Goal: Feedback & Contribution: Contribute content

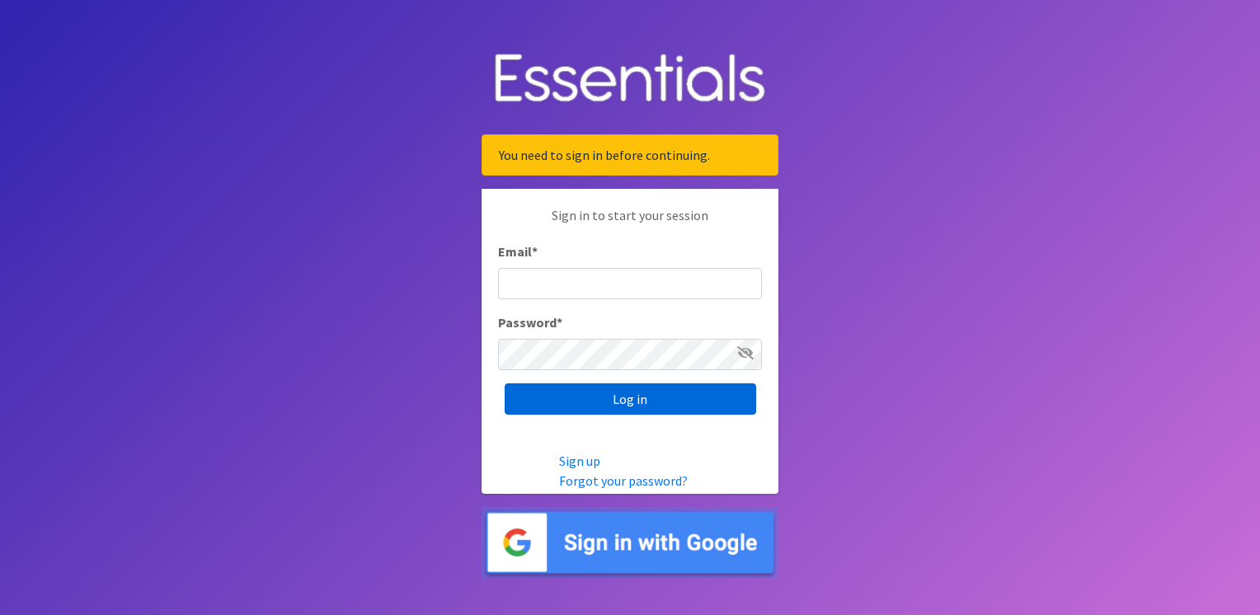
type input "service@periodokc.org"
click at [582, 393] on input "Log in" at bounding box center [631, 399] width 252 height 31
click at [582, 393] on div "Log in" at bounding box center [630, 399] width 264 height 31
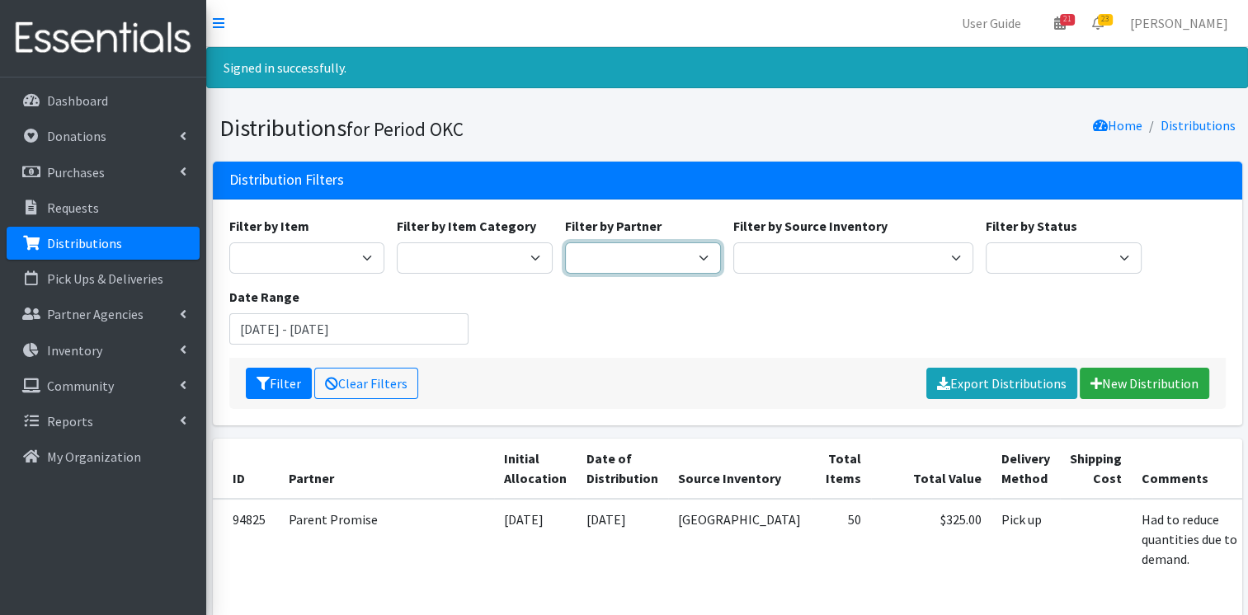
click at [673, 257] on select "ACTNow Health and Wellness Fair ASTEC Schools Bagz of luv Inc Bethesda CannaChu…" at bounding box center [643, 258] width 156 height 31
select select "5661"
click at [565, 243] on select "ACTNow Health and Wellness Fair ASTEC Schools Bagz of luv Inc Bethesda CannaChu…" at bounding box center [643, 258] width 156 height 31
click at [258, 385] on icon "submit" at bounding box center [263, 383] width 13 height 13
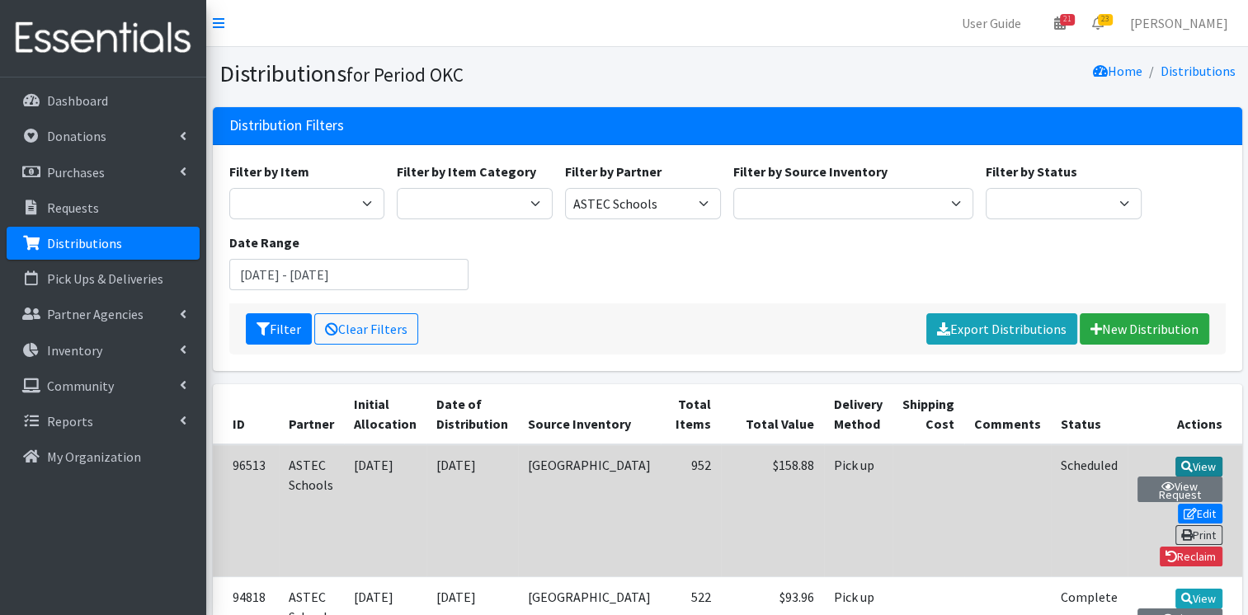
click at [1175, 473] on link "View" at bounding box center [1198, 467] width 47 height 20
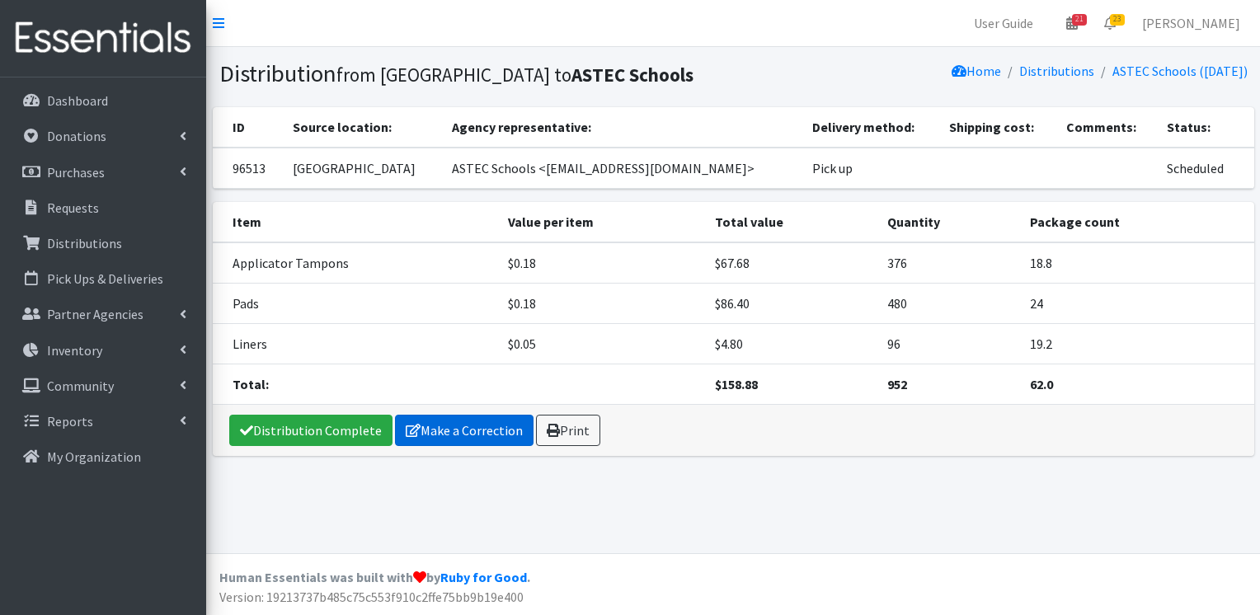
click at [436, 421] on link "Make a Correction" at bounding box center [464, 430] width 139 height 31
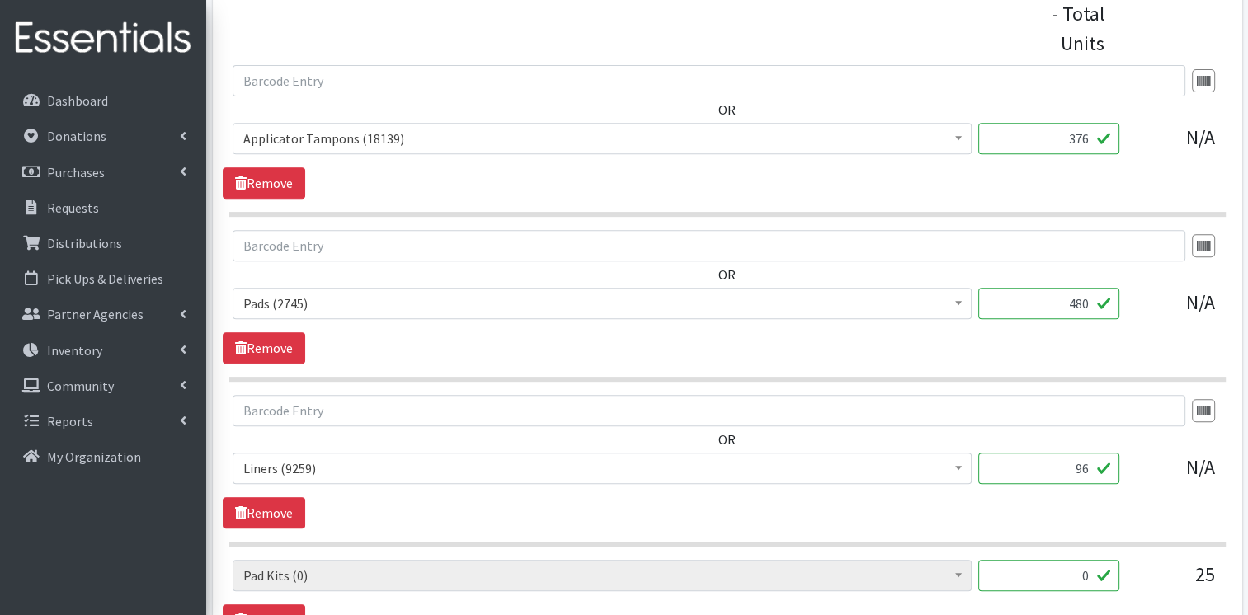
scroll to position [681, 0]
click at [1085, 139] on input "376" at bounding box center [1048, 136] width 141 height 31
type input "348"
click at [1090, 464] on input "96" at bounding box center [1048, 466] width 141 height 31
type input "9"
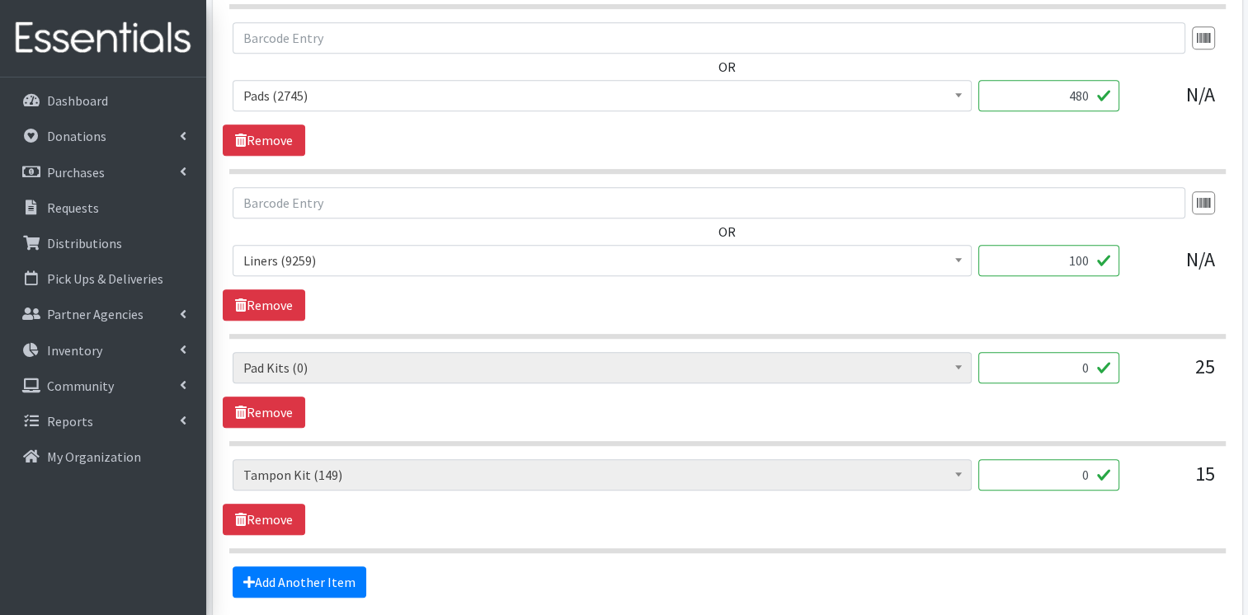
scroll to position [894, 0]
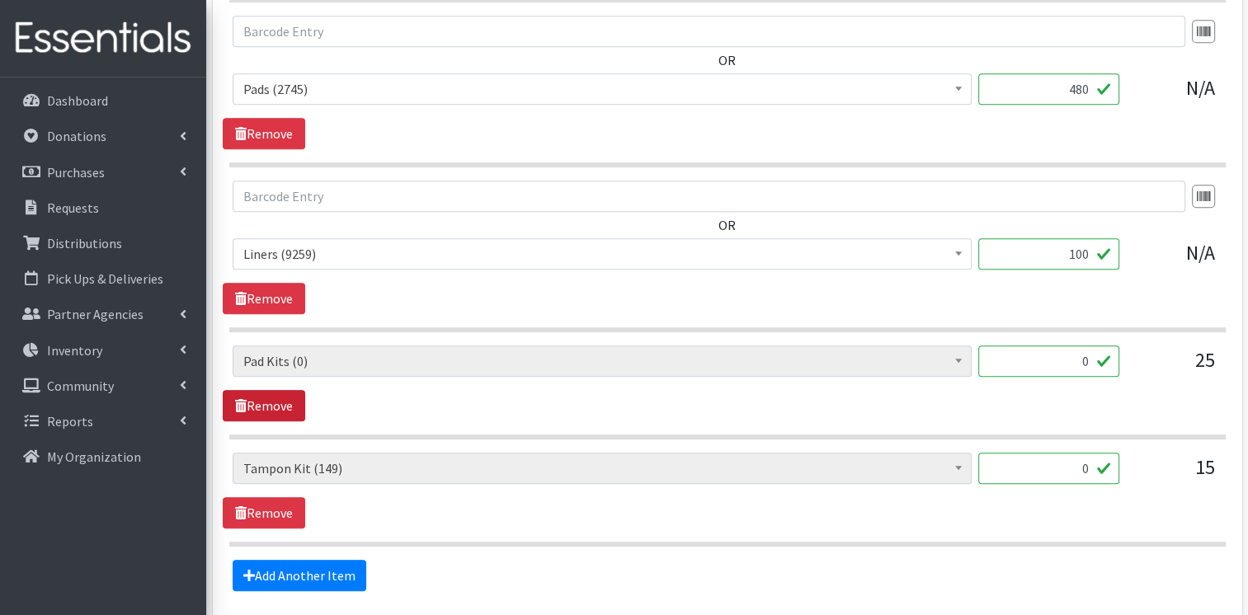
type input "100"
click at [279, 404] on link "Remove" at bounding box center [264, 405] width 82 height 31
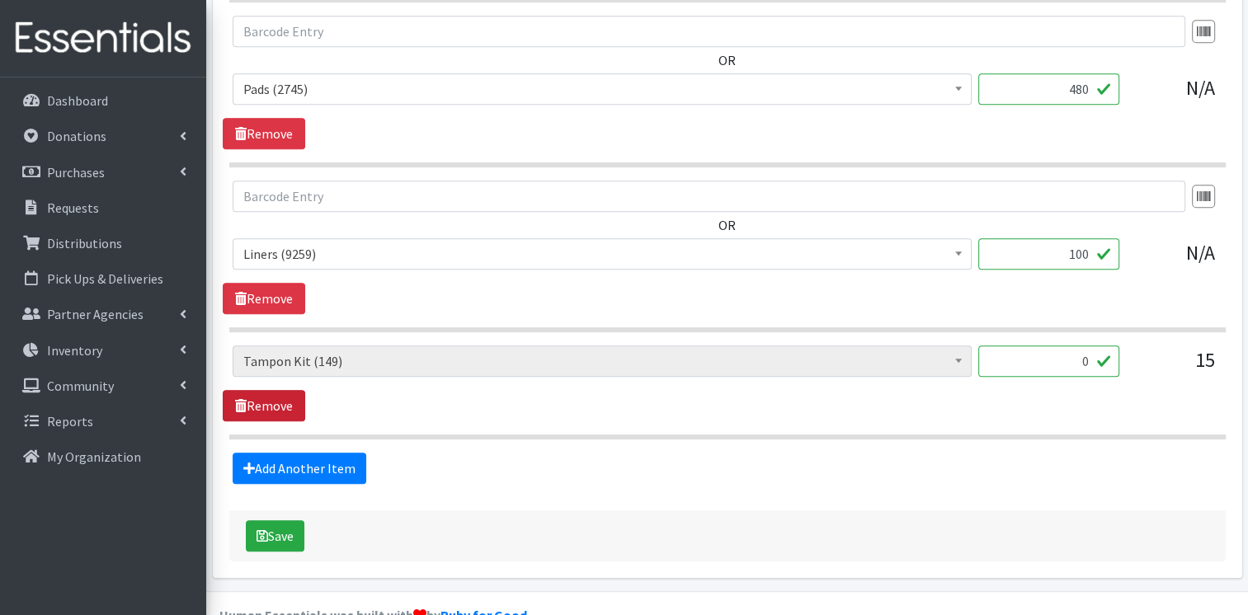
click at [274, 409] on link "Remove" at bounding box center [264, 405] width 82 height 31
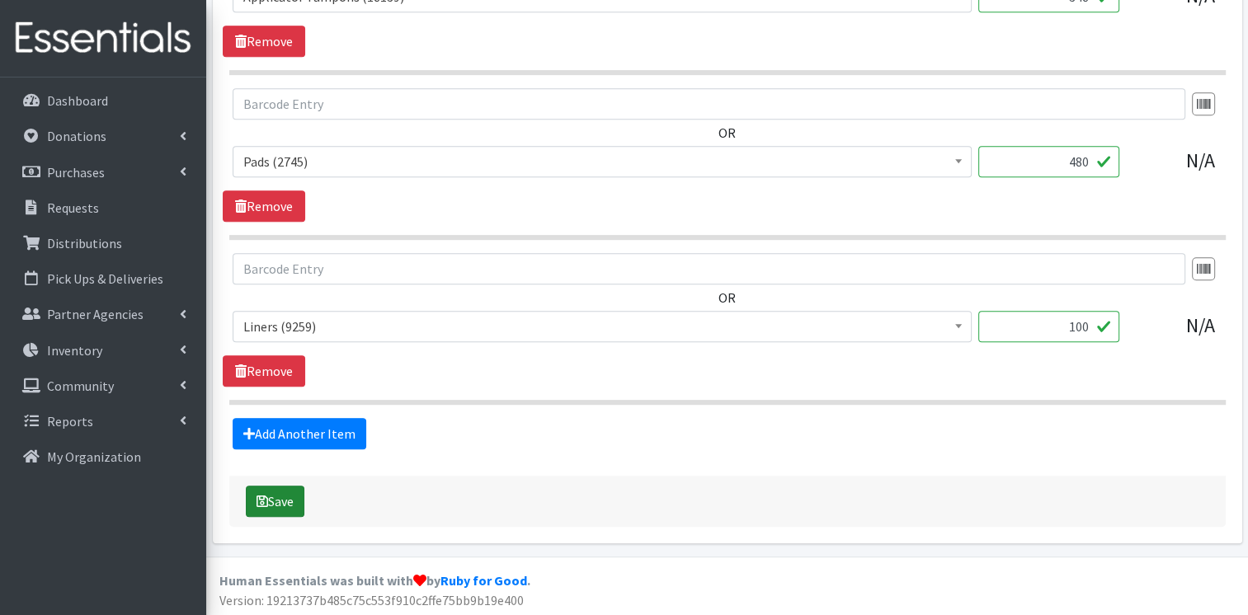
click at [280, 501] on button "Save" at bounding box center [275, 501] width 59 height 31
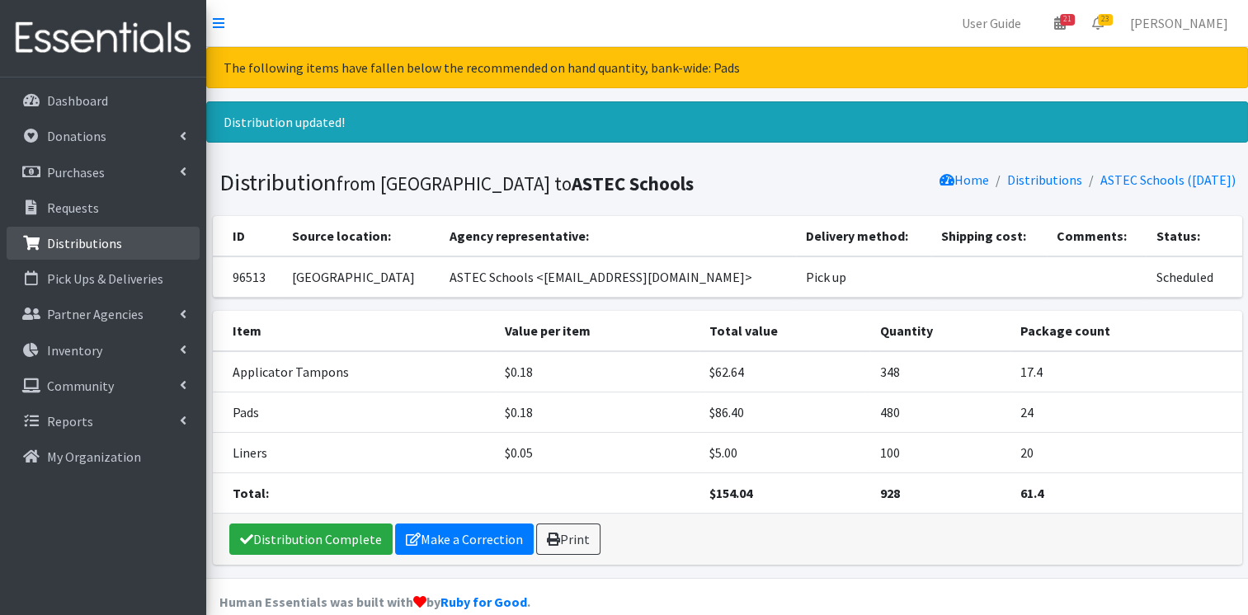
click at [105, 236] on p "Distributions" at bounding box center [84, 243] width 75 height 16
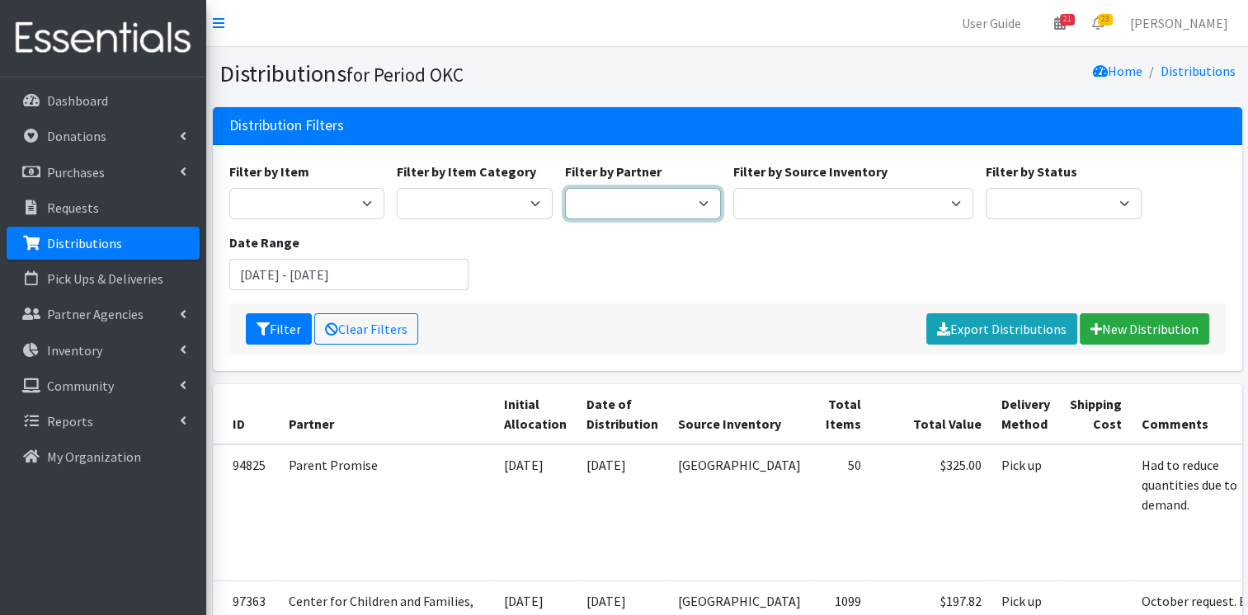
click at [612, 202] on select "ACTNow Health and Wellness Fair ASTEC Schools Bagz of luv Inc Bethesda CannaChu…" at bounding box center [643, 203] width 156 height 31
select select "3764"
click at [565, 188] on select "ACTNow Health and Wellness Fair ASTEC Schools Bagz of luv Inc Bethesda CannaChu…" at bounding box center [643, 203] width 156 height 31
click at [283, 328] on button "Filter" at bounding box center [279, 328] width 66 height 31
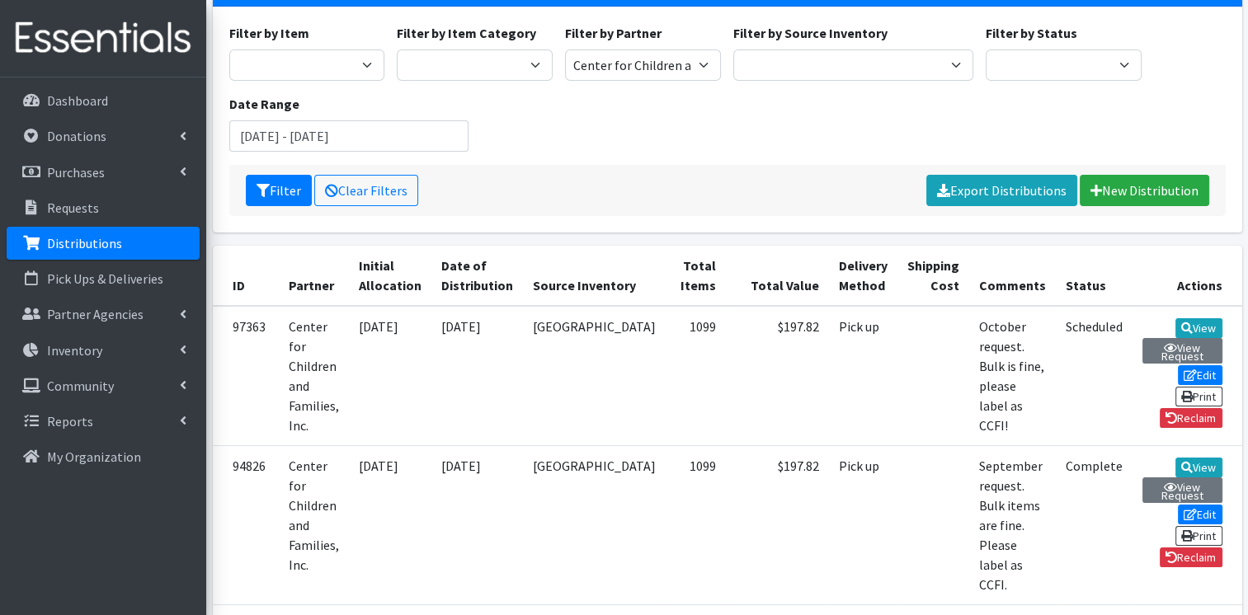
scroll to position [233, 0]
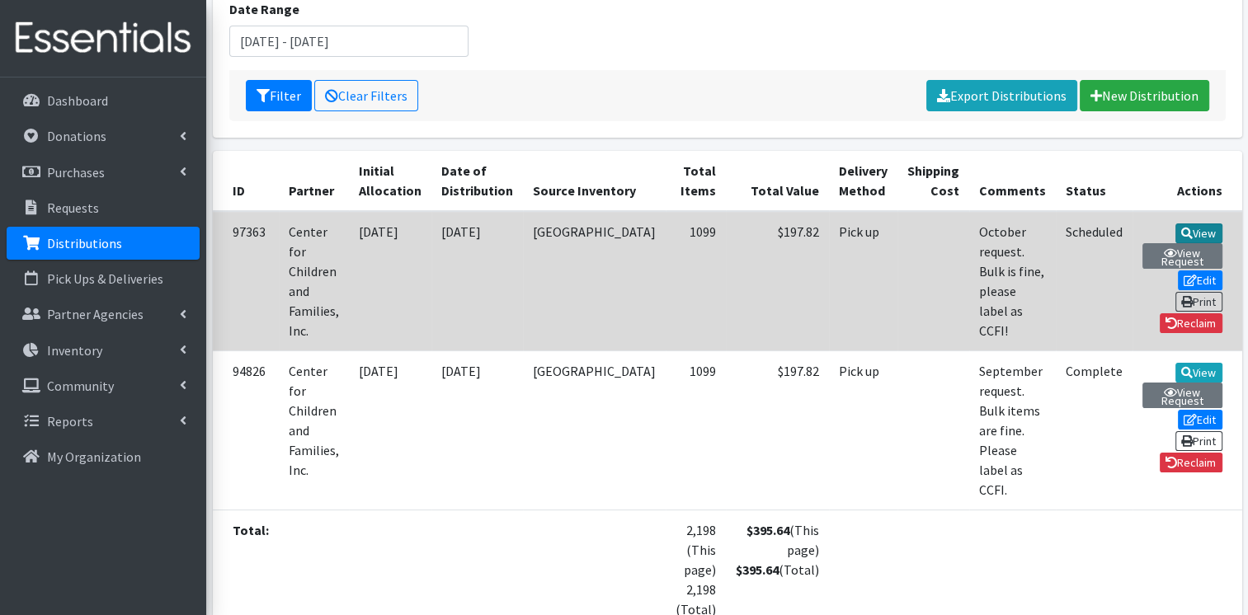
click at [1181, 229] on icon at bounding box center [1187, 234] width 12 height 12
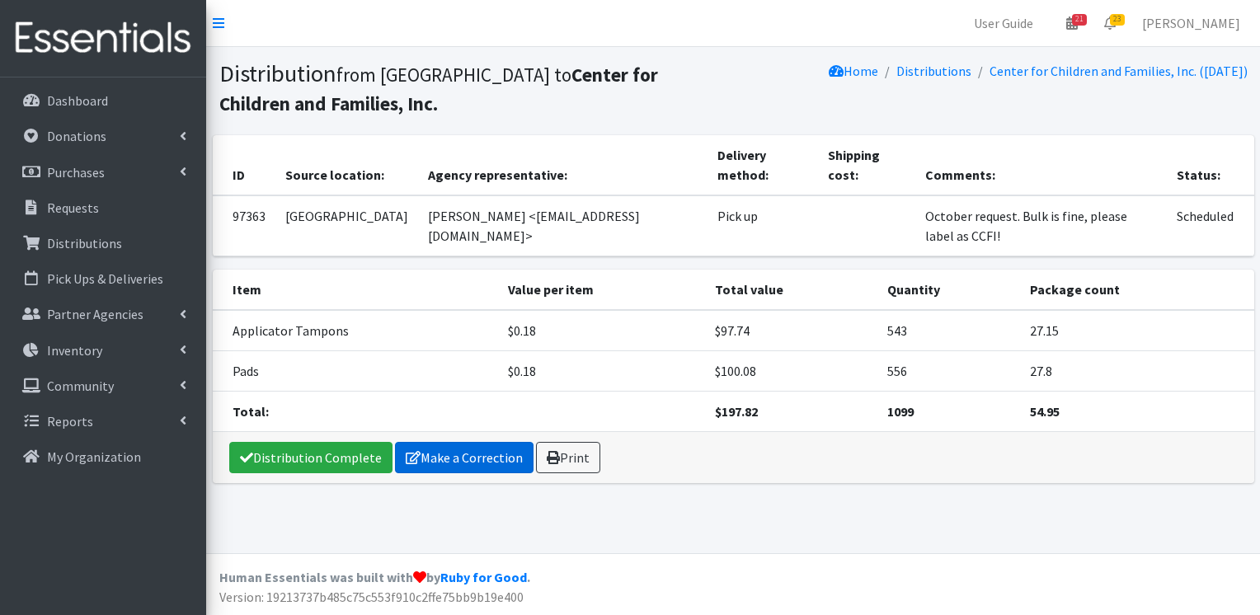
click at [467, 442] on link "Make a Correction" at bounding box center [464, 457] width 139 height 31
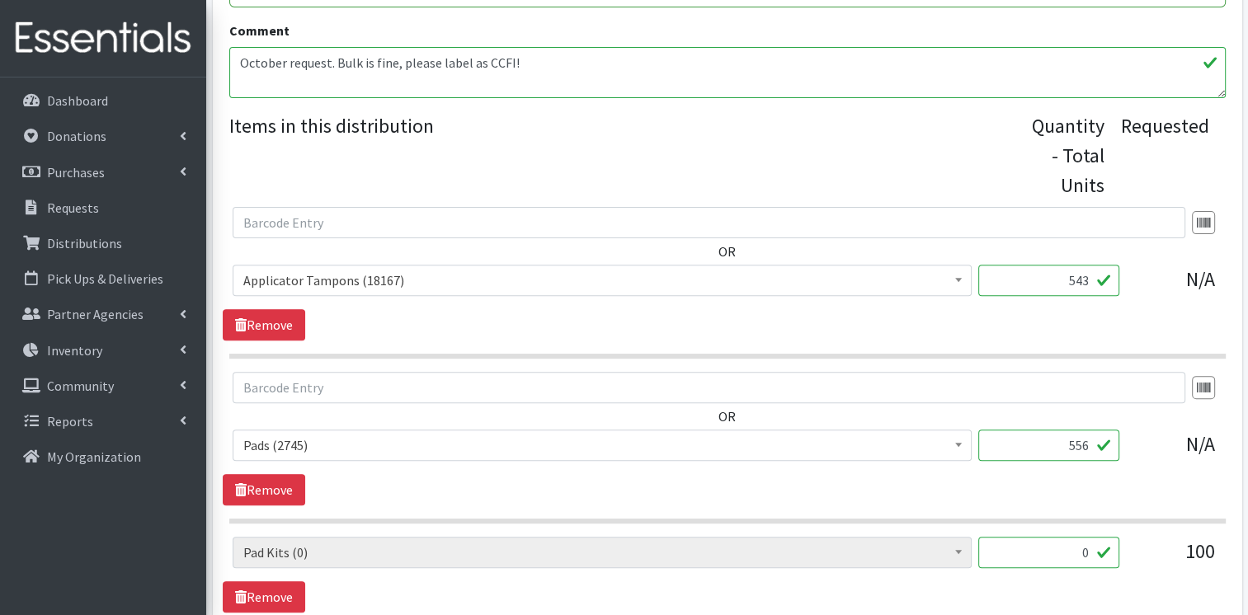
scroll to position [544, 0]
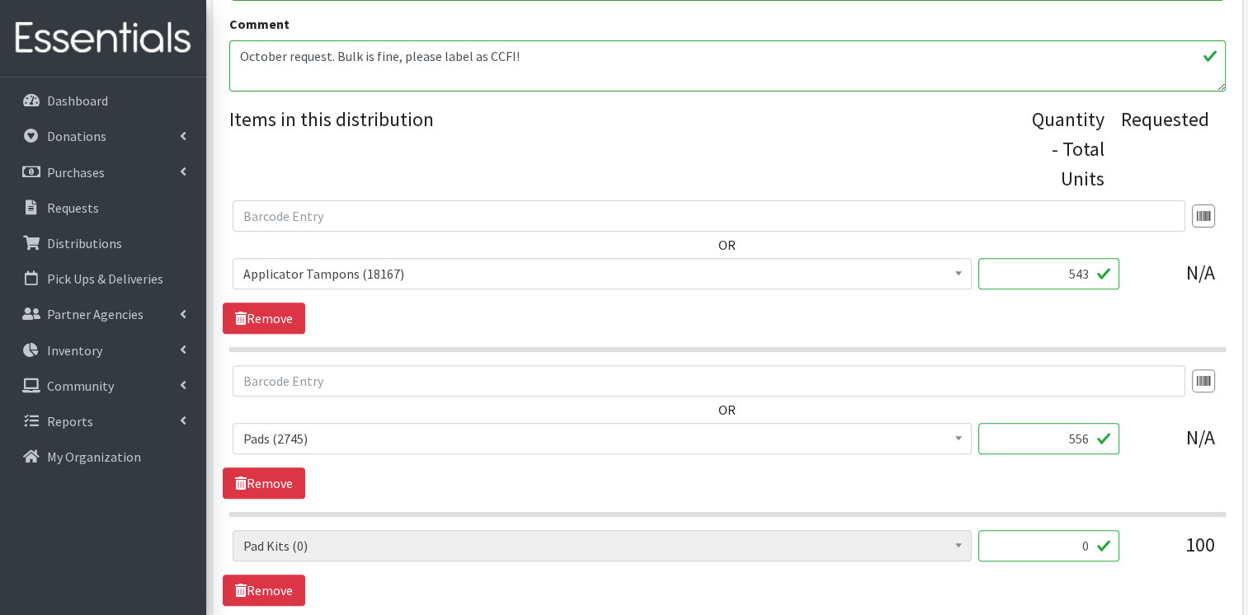
click at [1091, 440] on input "556" at bounding box center [1048, 438] width 141 height 31
type input "560"
click at [1089, 275] on input "543" at bounding box center [1048, 273] width 141 height 31
type input "522"
click at [266, 584] on link "Remove" at bounding box center [264, 590] width 82 height 31
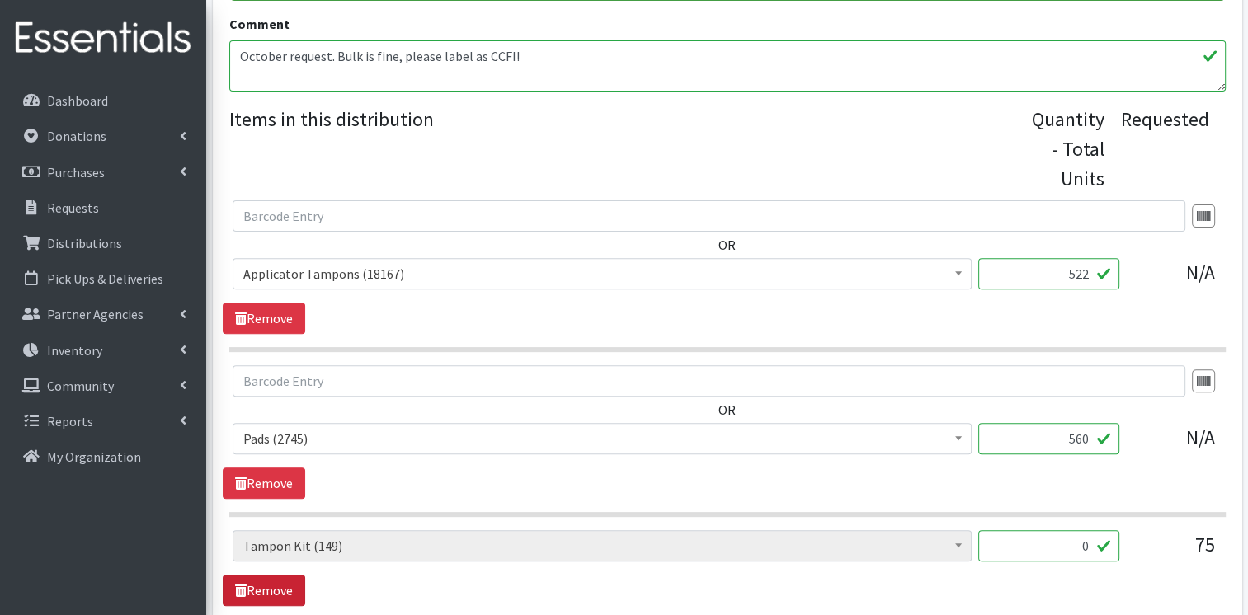
click at [266, 584] on link "Remove" at bounding box center [264, 590] width 82 height 31
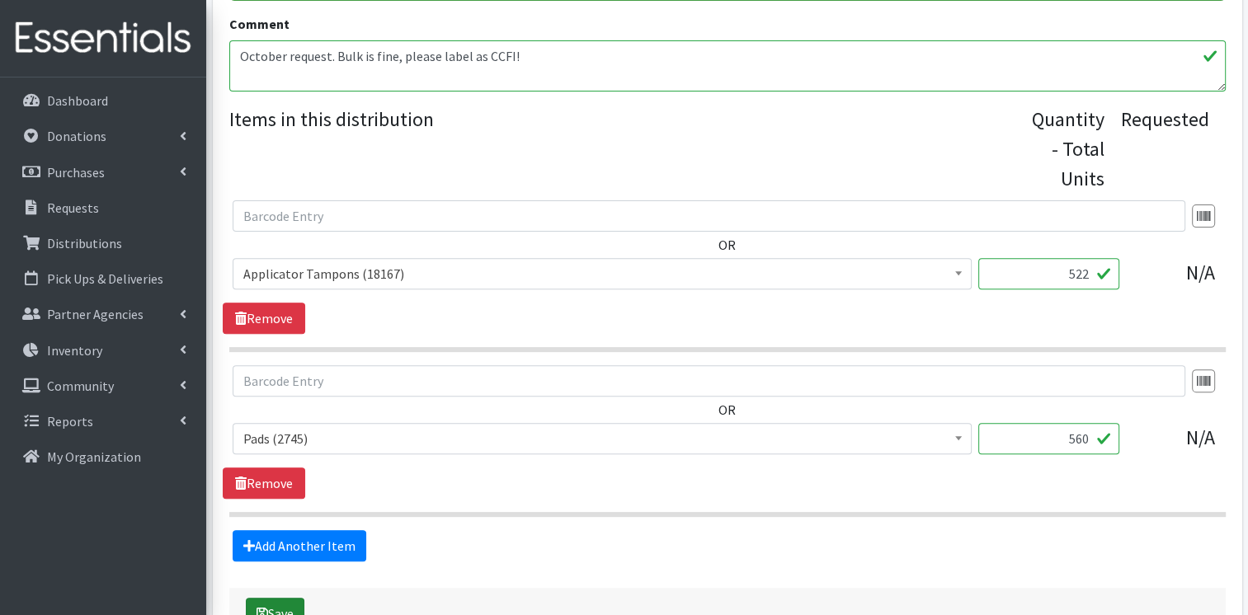
click at [266, 607] on icon "submit" at bounding box center [263, 613] width 12 height 13
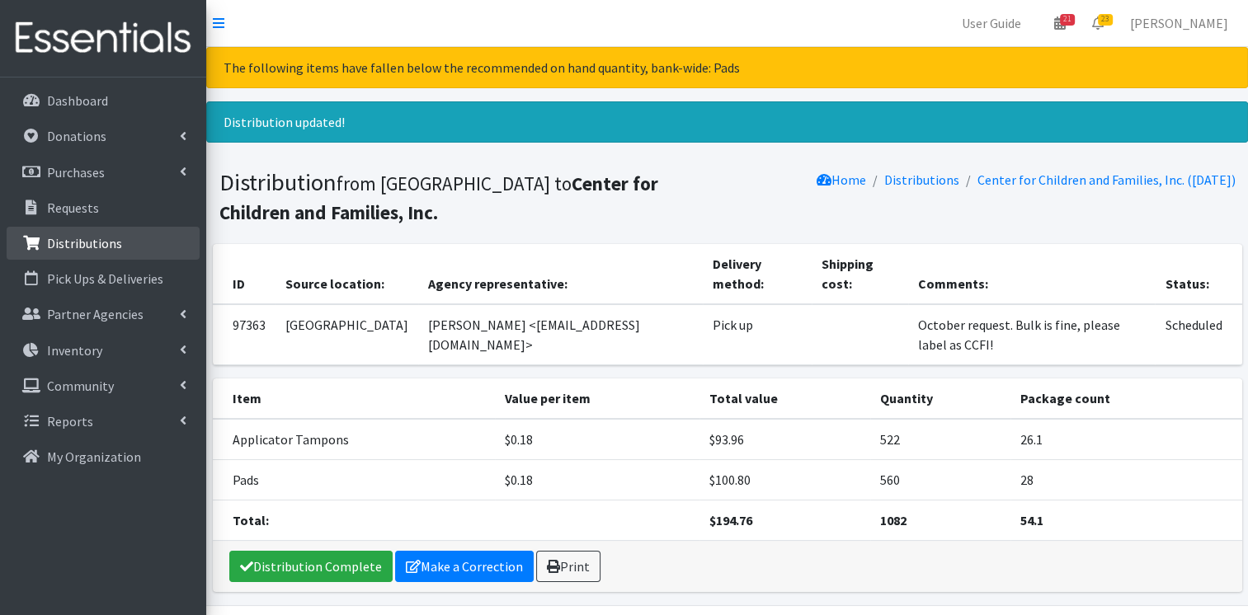
click at [114, 250] on p "Distributions" at bounding box center [84, 243] width 75 height 16
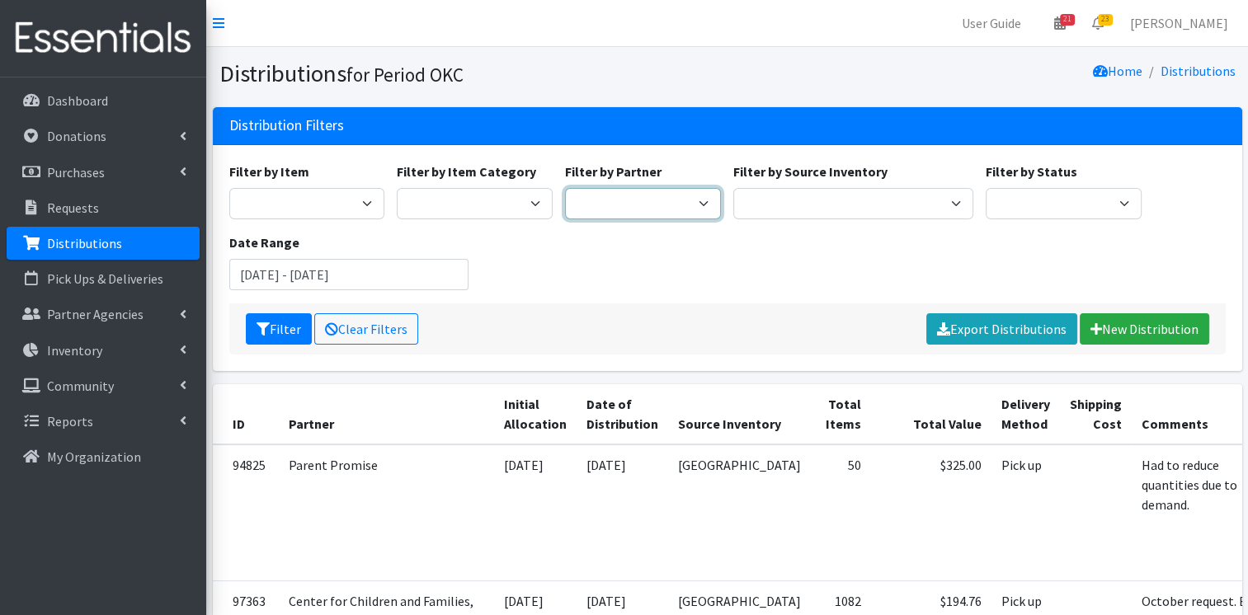
click at [607, 198] on select "ACTNow Health and Wellness Fair ASTEC Schools Bagz of luv Inc Bethesda CannaChu…" at bounding box center [643, 203] width 156 height 31
select select "4266"
click at [565, 188] on select "ACTNow Health and Wellness Fair ASTEC Schools Bagz of luv Inc Bethesda CannaChu…" at bounding box center [643, 203] width 156 height 31
click at [280, 328] on button "Filter" at bounding box center [279, 328] width 66 height 31
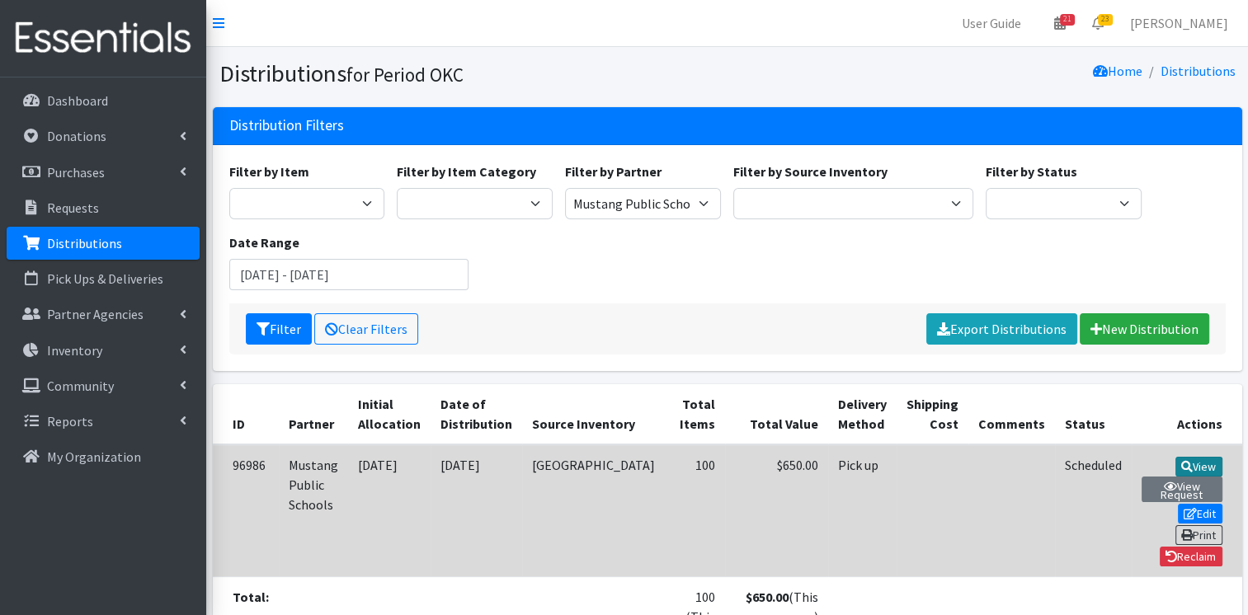
click at [1175, 464] on link "View" at bounding box center [1198, 467] width 47 height 20
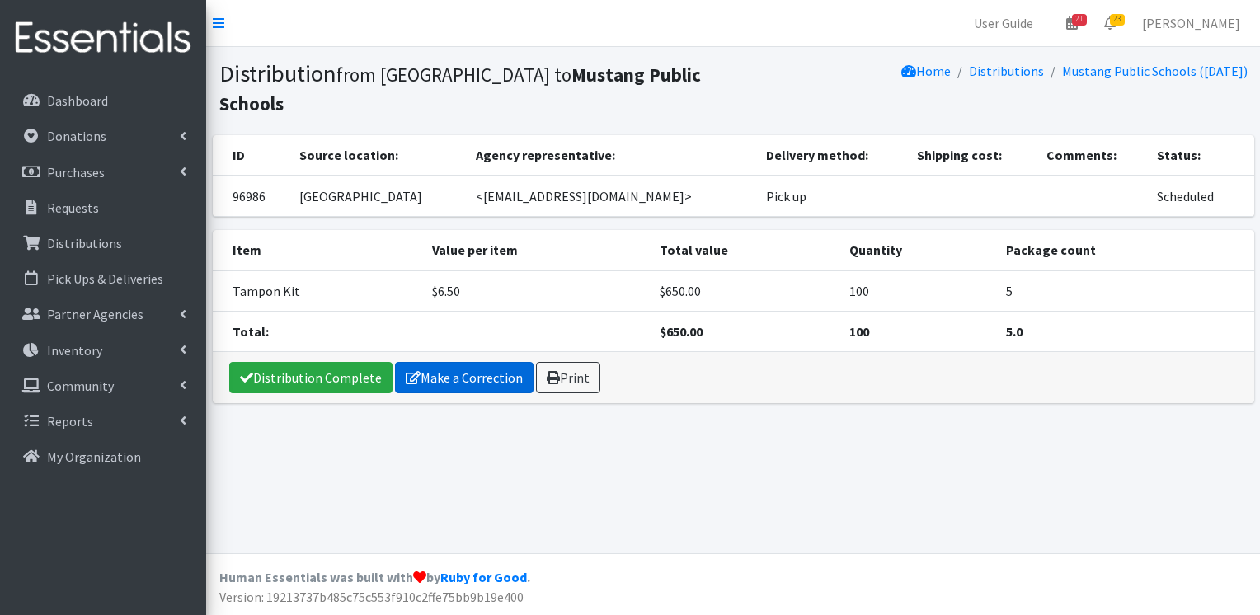
click at [459, 362] on link "Make a Correction" at bounding box center [464, 377] width 139 height 31
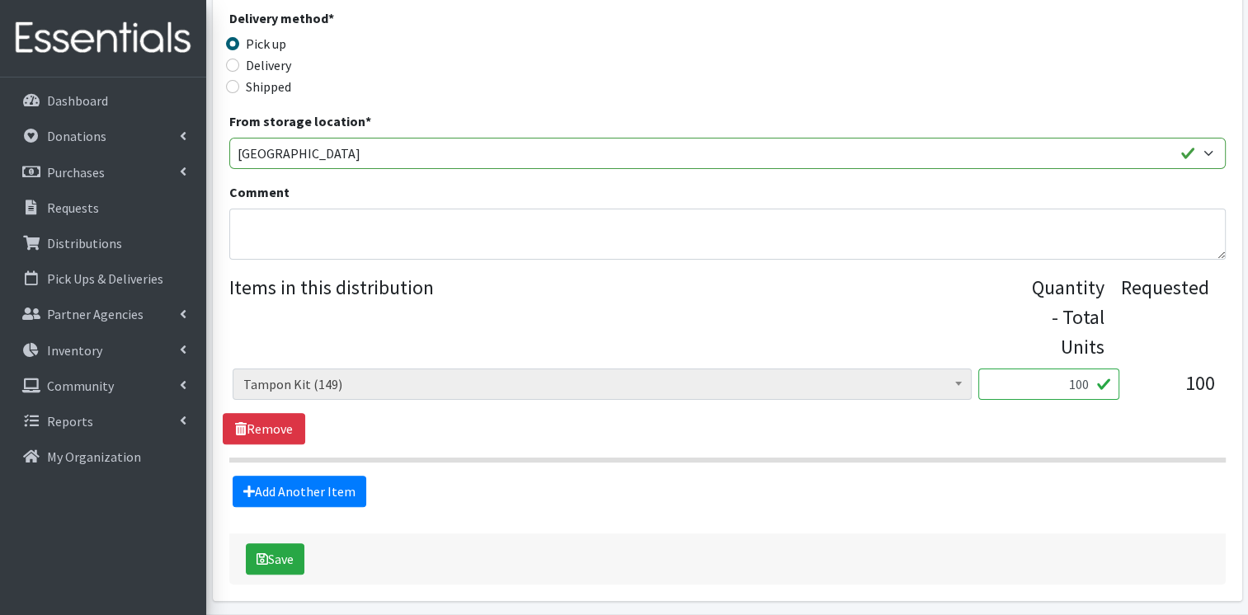
scroll to position [435, 0]
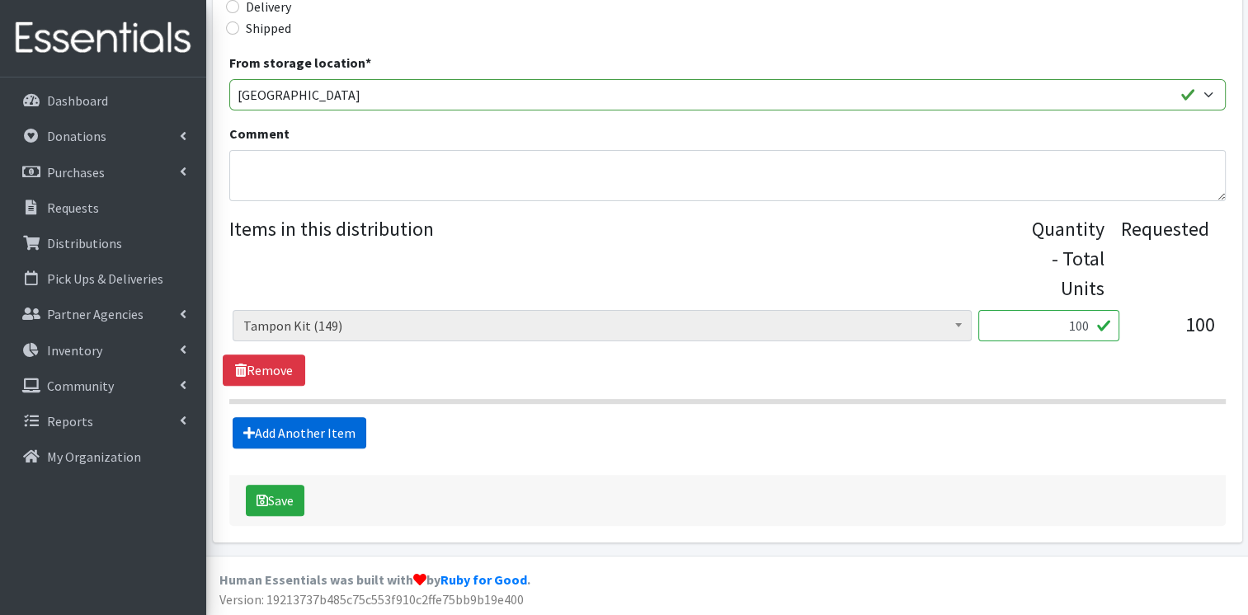
click at [341, 434] on link "Add Another Item" at bounding box center [300, 432] width 134 height 31
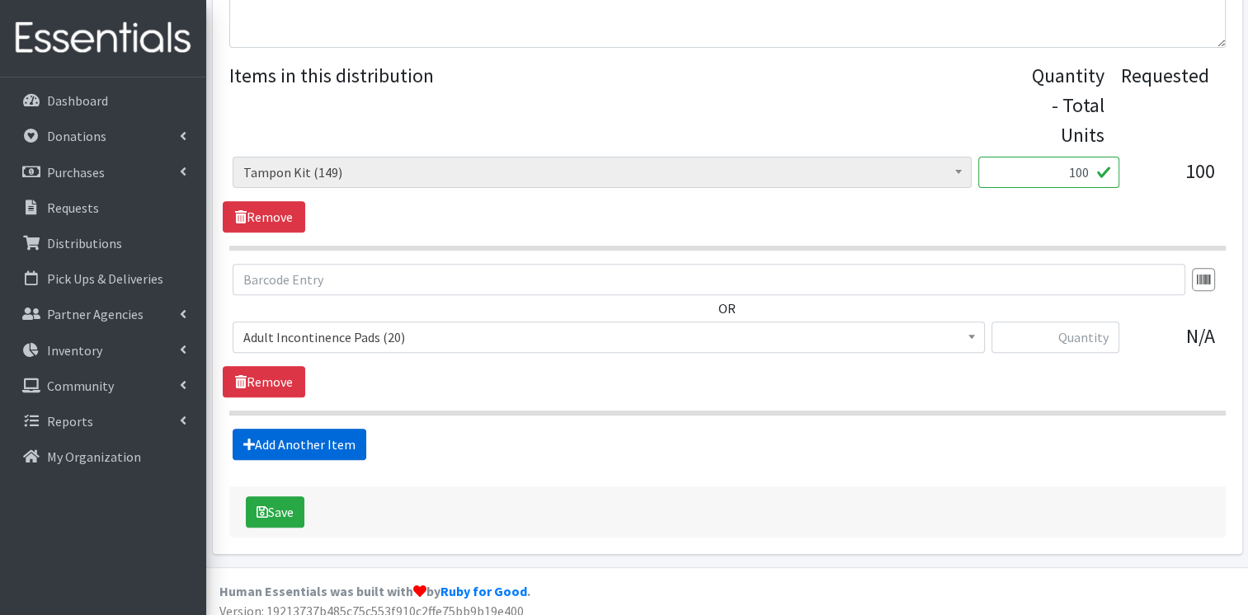
scroll to position [599, 0]
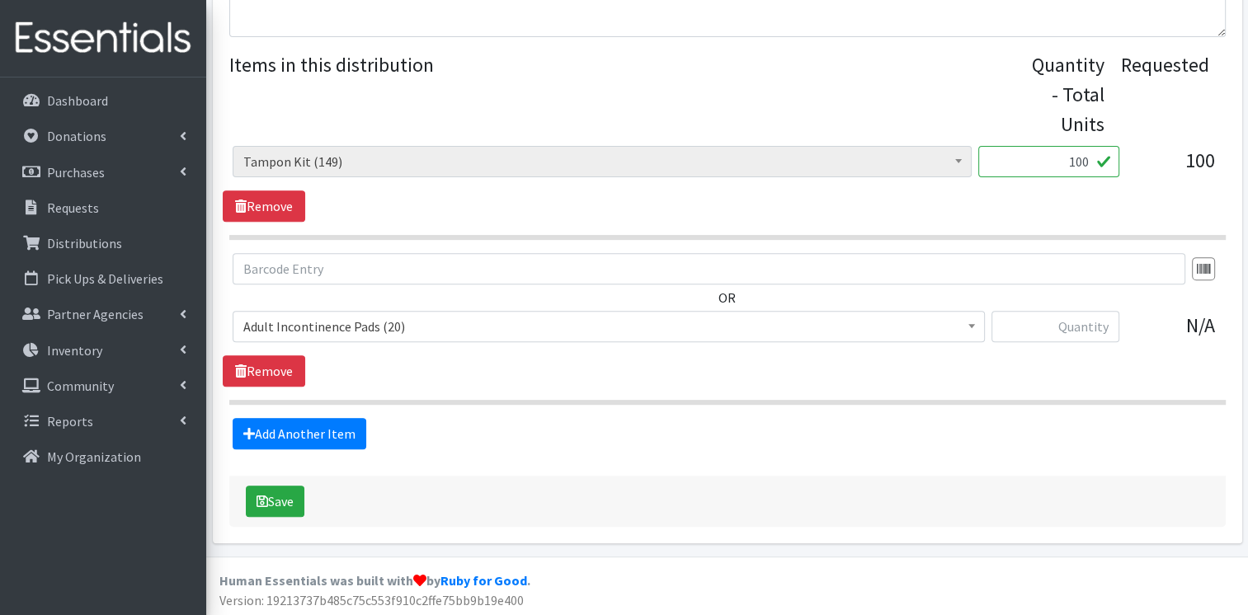
click at [365, 320] on span "Adult Incontinence Pads (20)" at bounding box center [608, 326] width 731 height 23
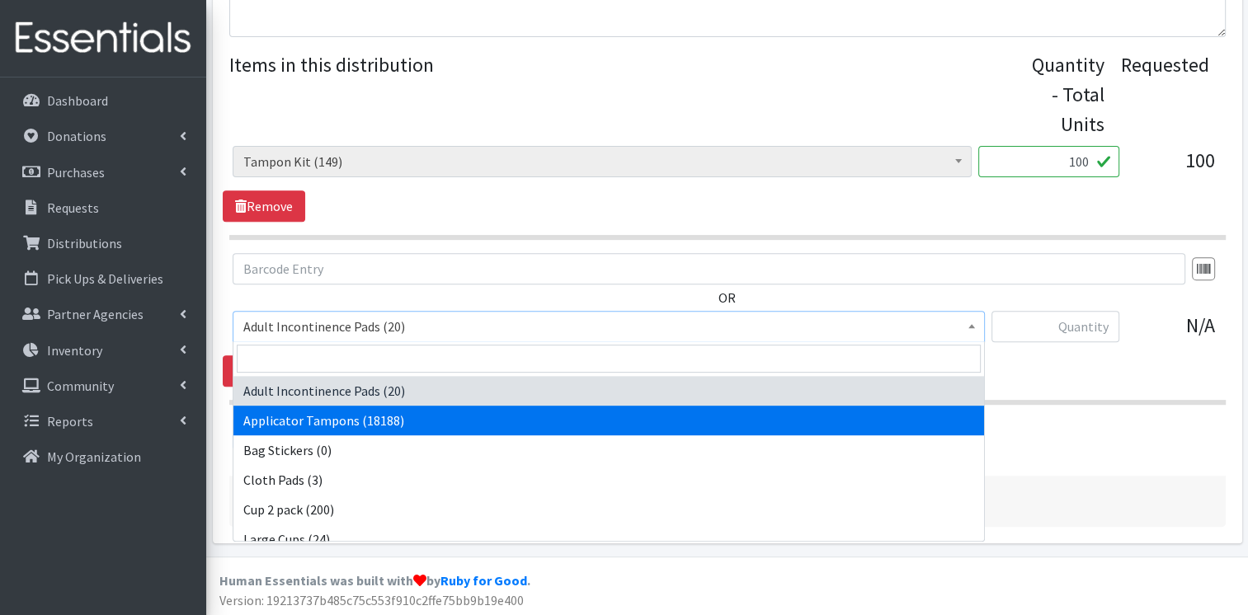
select select "12239"
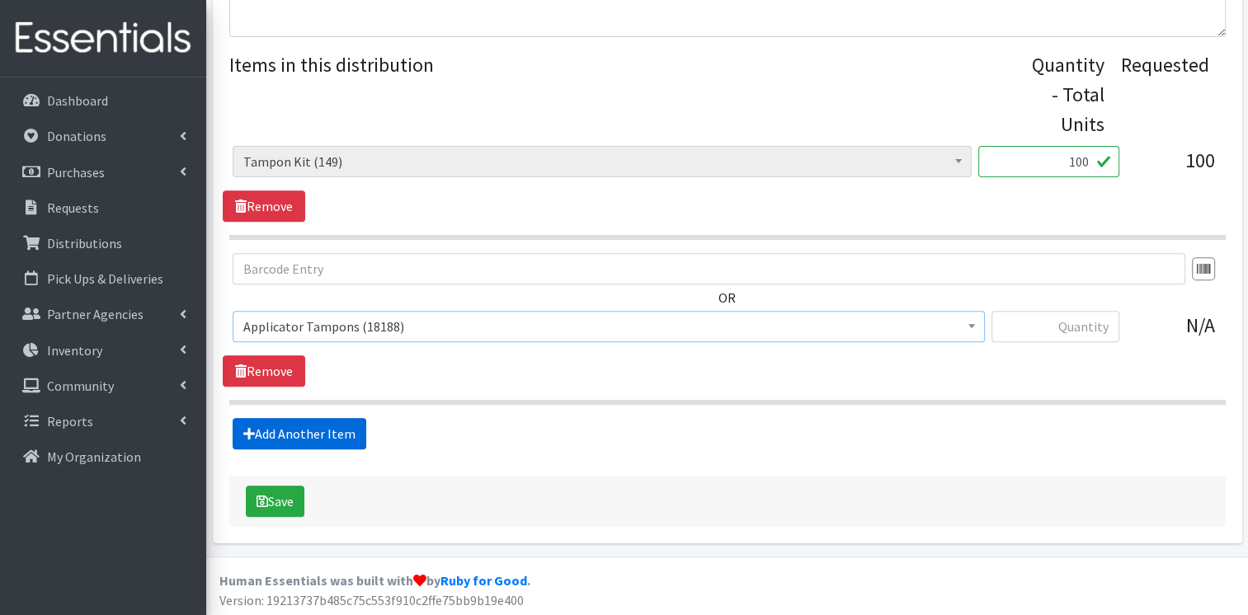
click at [287, 418] on link "Add Another Item" at bounding box center [300, 433] width 134 height 31
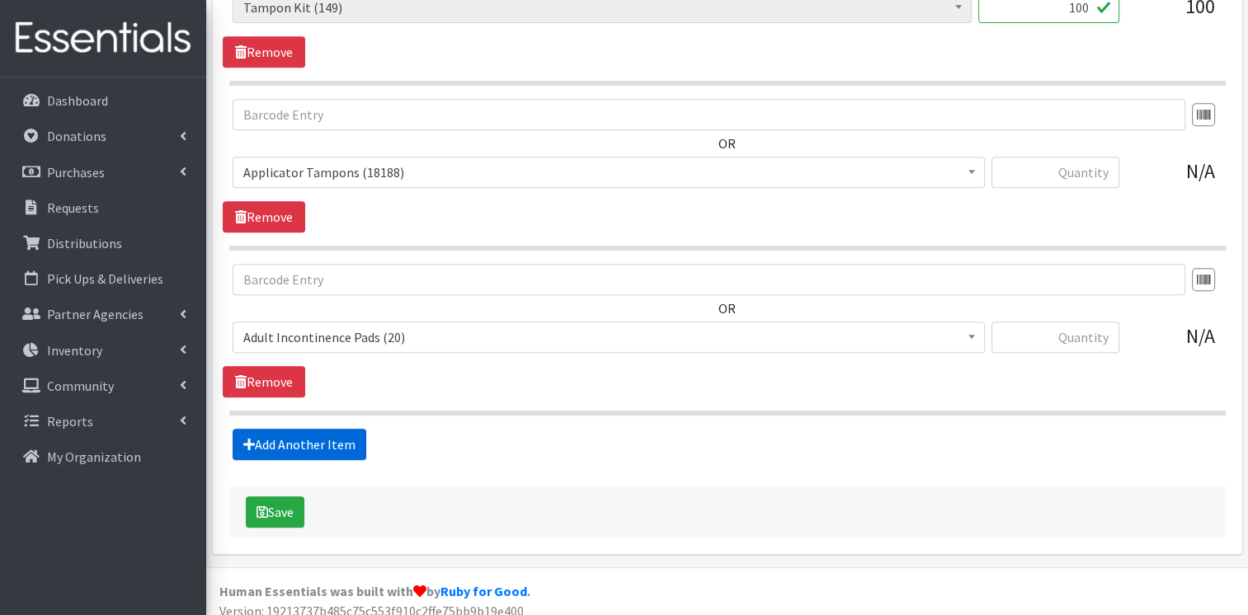
scroll to position [764, 0]
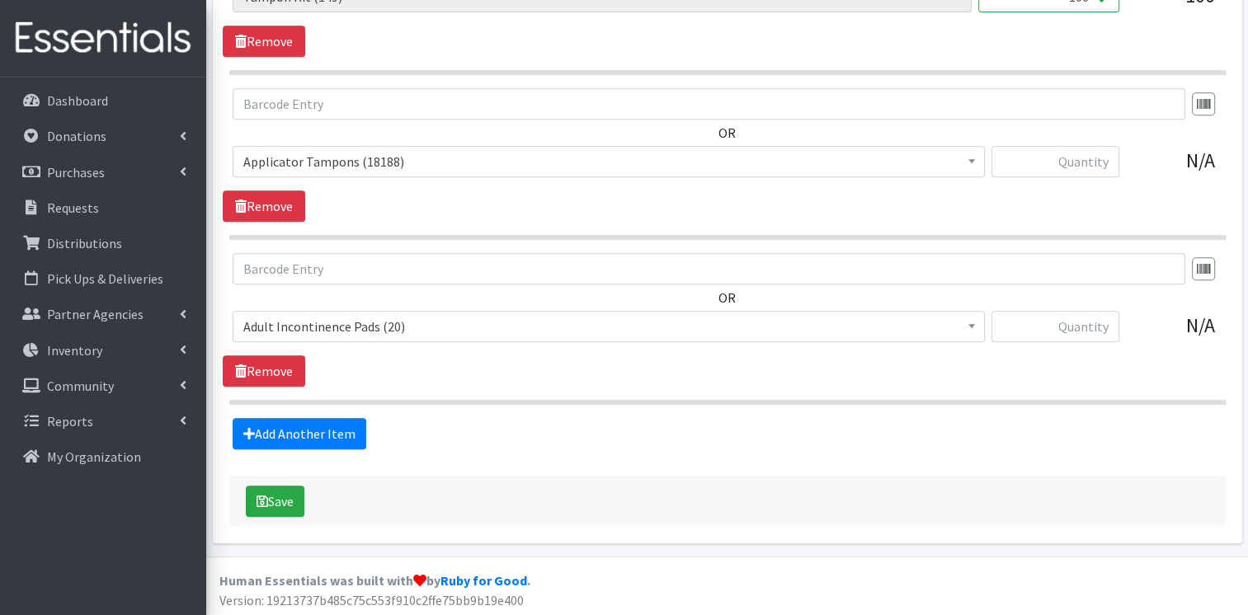
click at [327, 325] on span "Adult Incontinence Pads (20)" at bounding box center [608, 326] width 731 height 23
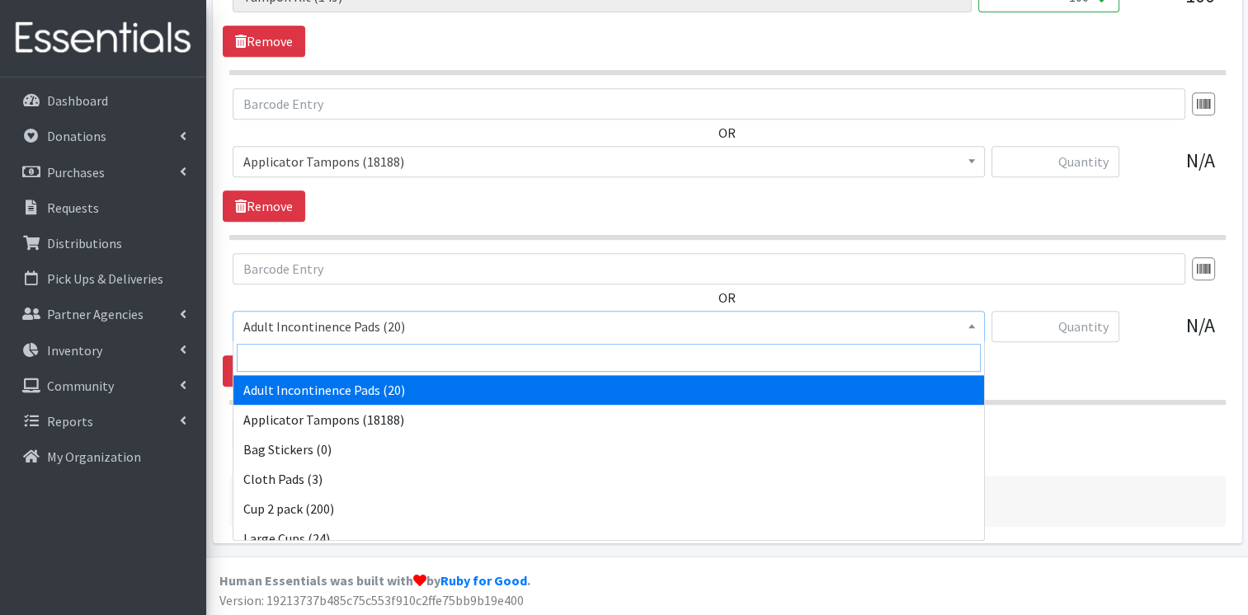
click at [824, 362] on input "search" at bounding box center [609, 358] width 744 height 28
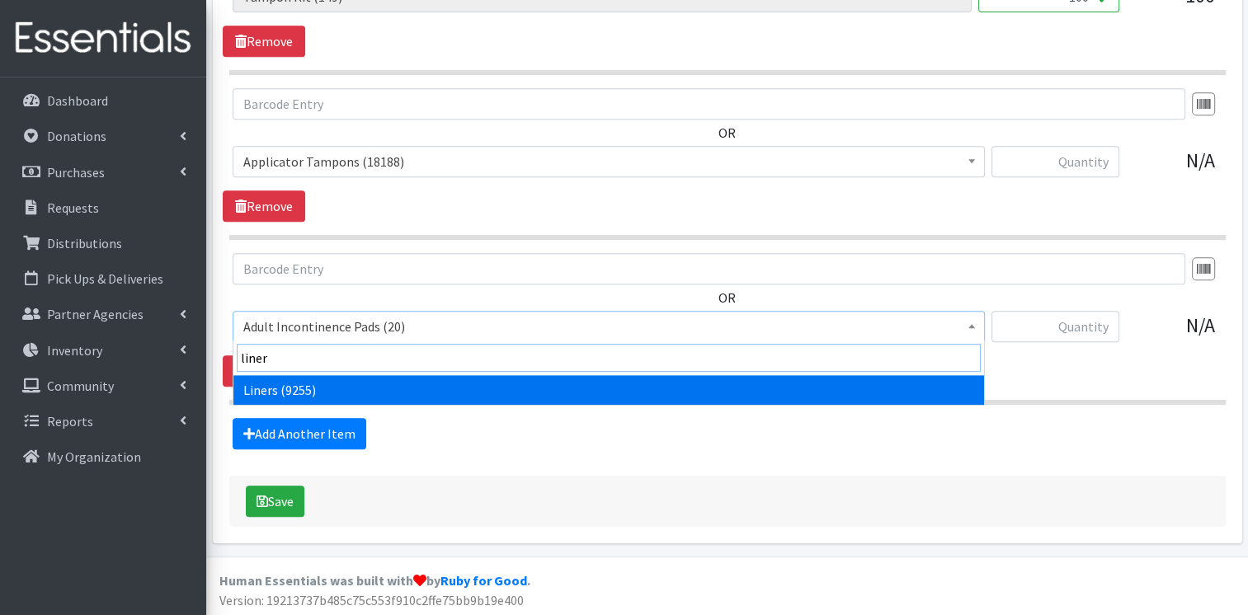
type input "liners"
select select "12219"
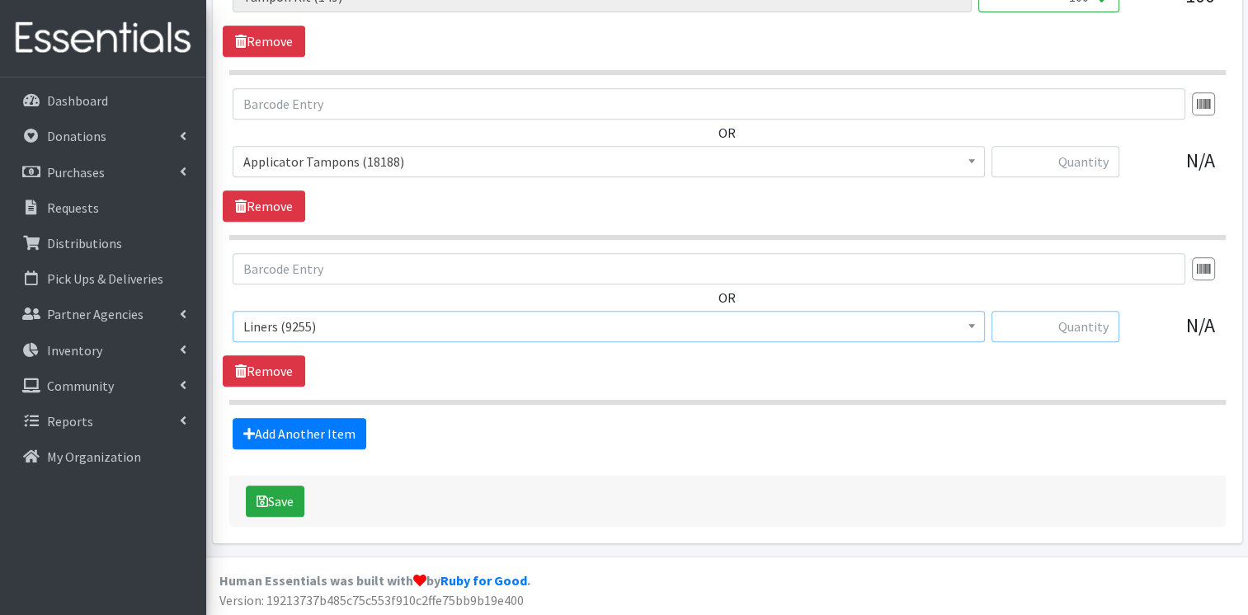
click at [1076, 326] on input "text" at bounding box center [1055, 326] width 128 height 31
type input "500"
click at [1117, 170] on input "text" at bounding box center [1055, 161] width 128 height 31
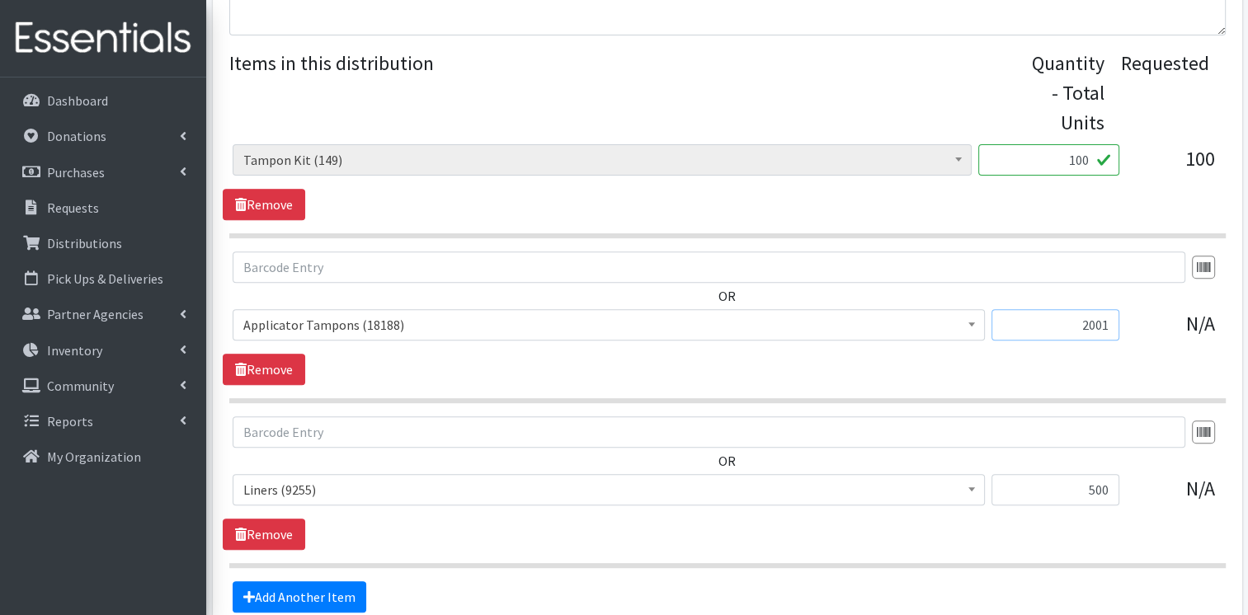
scroll to position [594, 0]
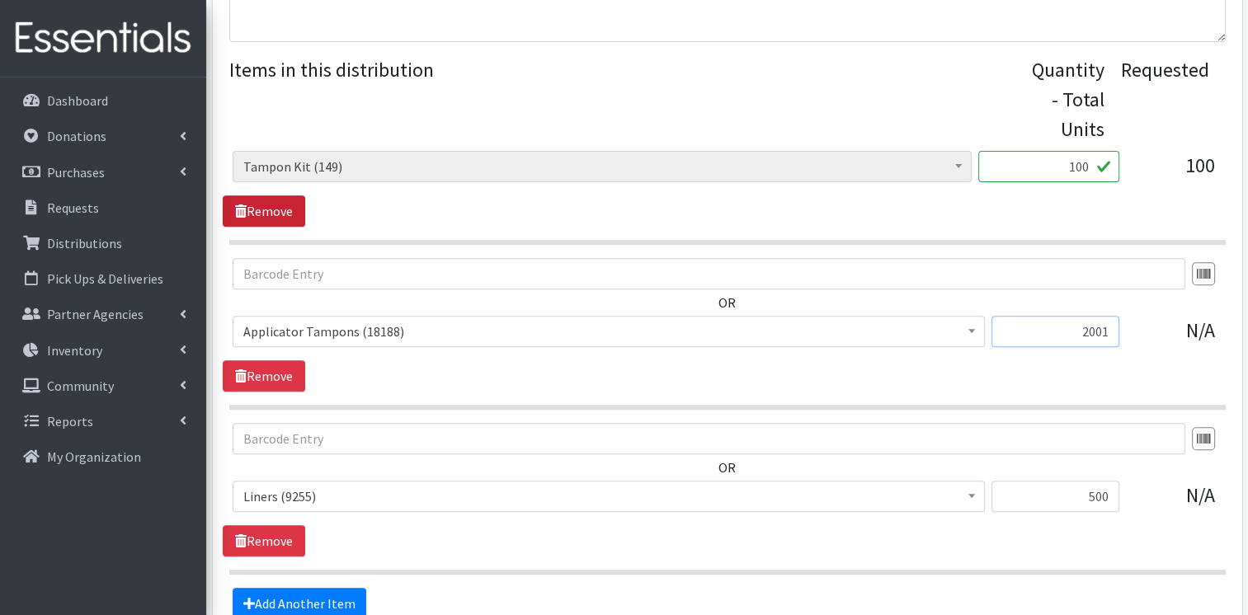
type input "2001"
click at [254, 206] on link "Remove" at bounding box center [264, 210] width 82 height 31
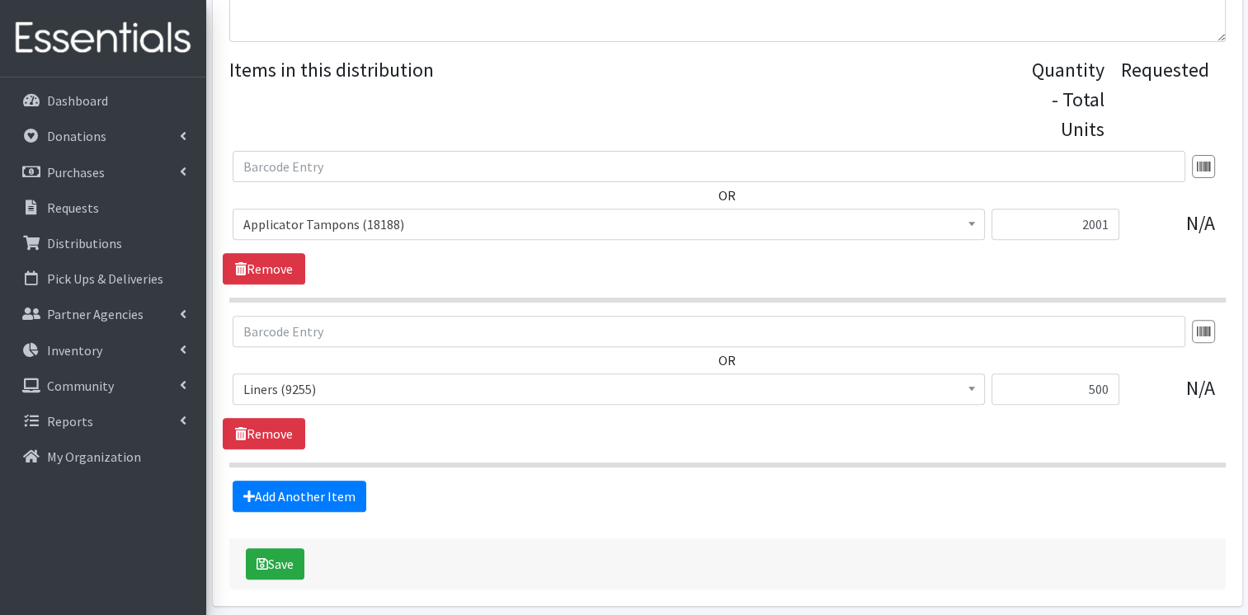
scroll to position [657, 0]
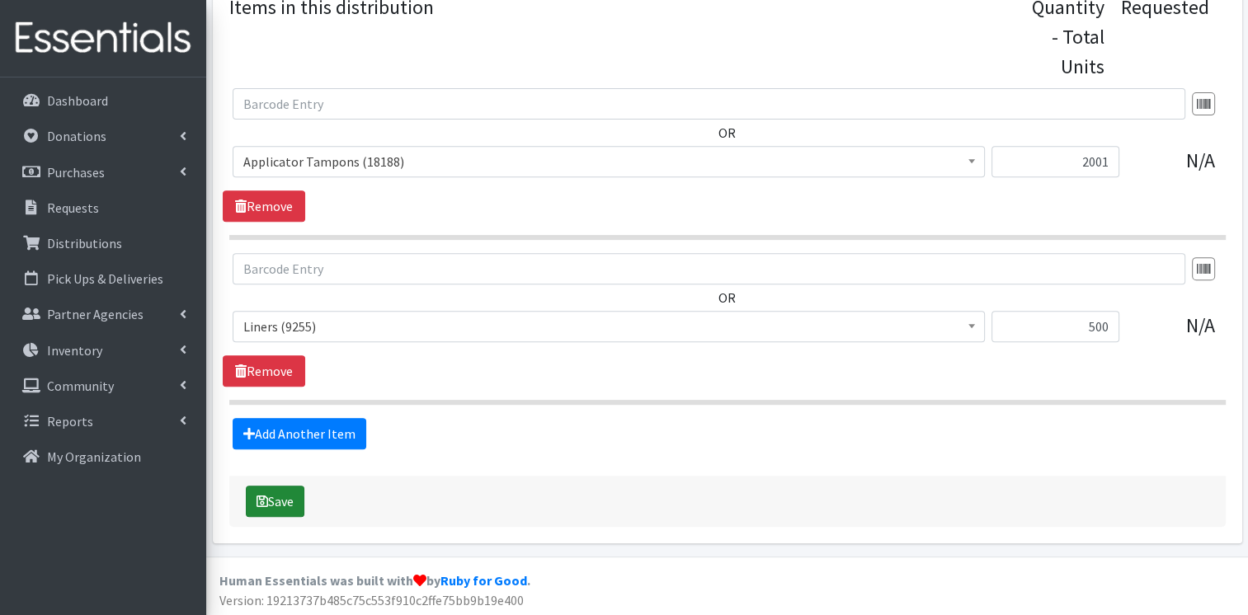
click at [284, 493] on button "Save" at bounding box center [275, 501] width 59 height 31
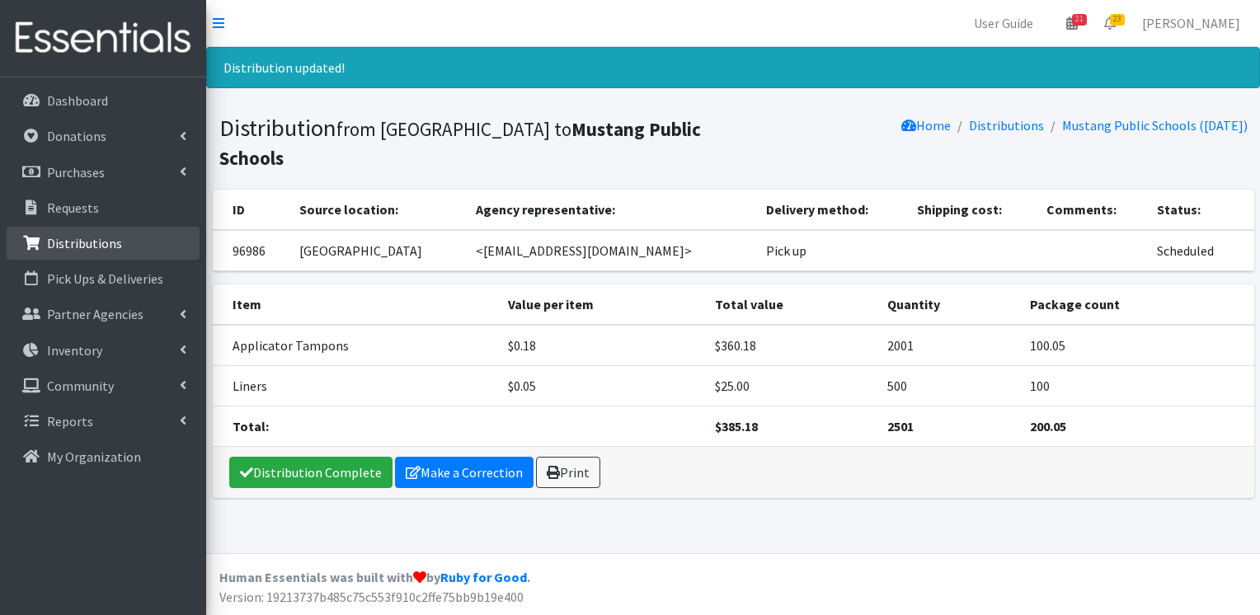
click at [82, 229] on link "Distributions" at bounding box center [103, 243] width 193 height 33
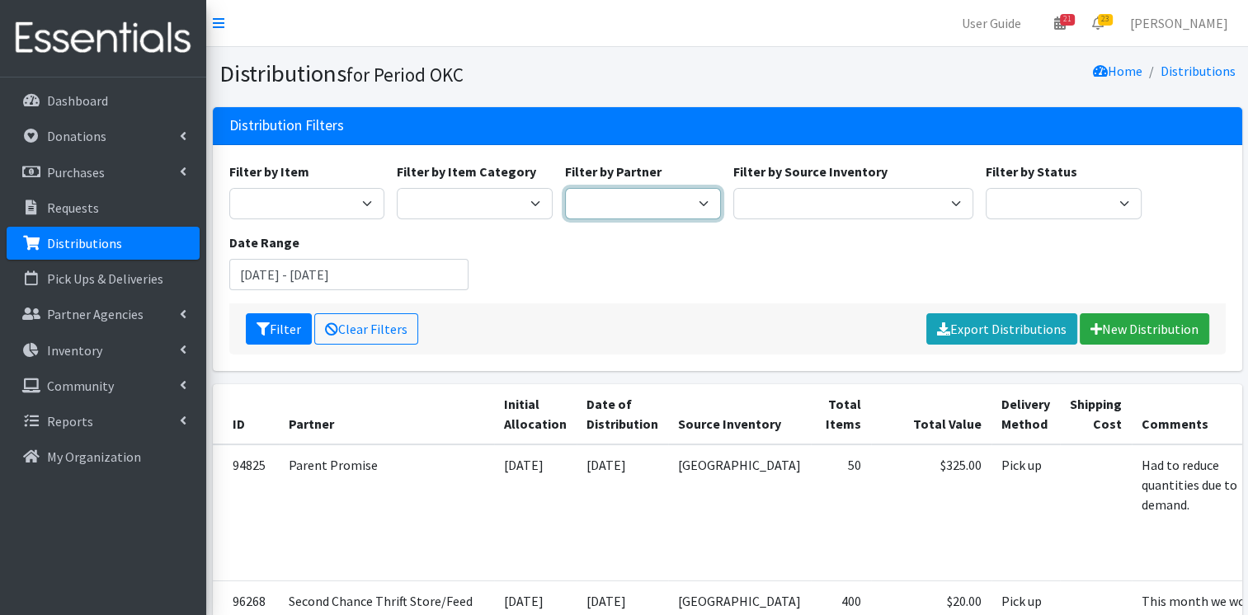
click at [583, 210] on select "ACTNow Health and Wellness Fair ASTEC Schools Bagz of luv Inc Bethesda CannaChu…" at bounding box center [643, 203] width 156 height 31
select select "4459"
click at [565, 188] on select "ACTNow Health and Wellness Fair ASTEC Schools Bagz of luv Inc Bethesda CannaChu…" at bounding box center [643, 203] width 156 height 31
click at [264, 325] on icon "submit" at bounding box center [263, 329] width 13 height 13
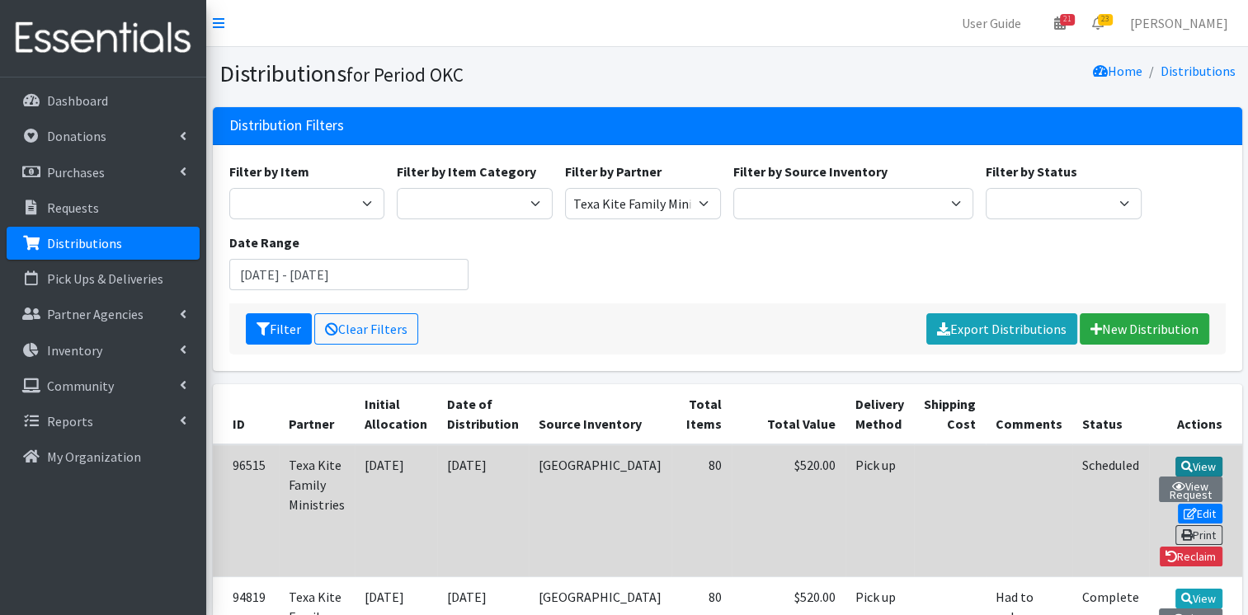
click at [1181, 464] on icon at bounding box center [1187, 467] width 12 height 12
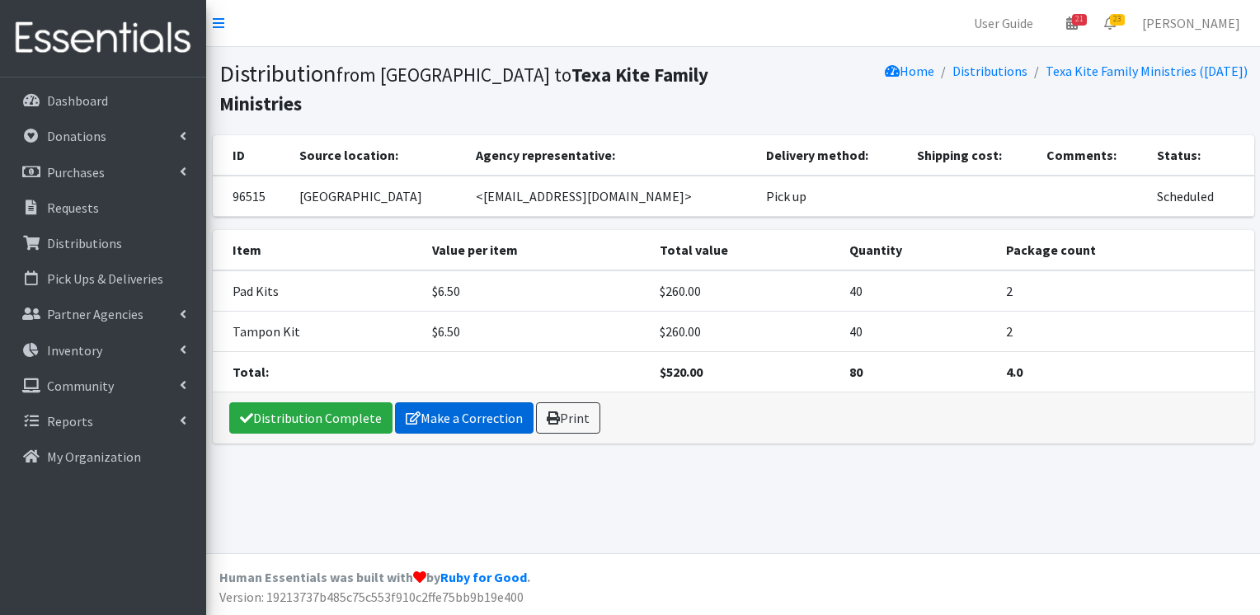
click at [483, 403] on link "Make a Correction" at bounding box center [464, 418] width 139 height 31
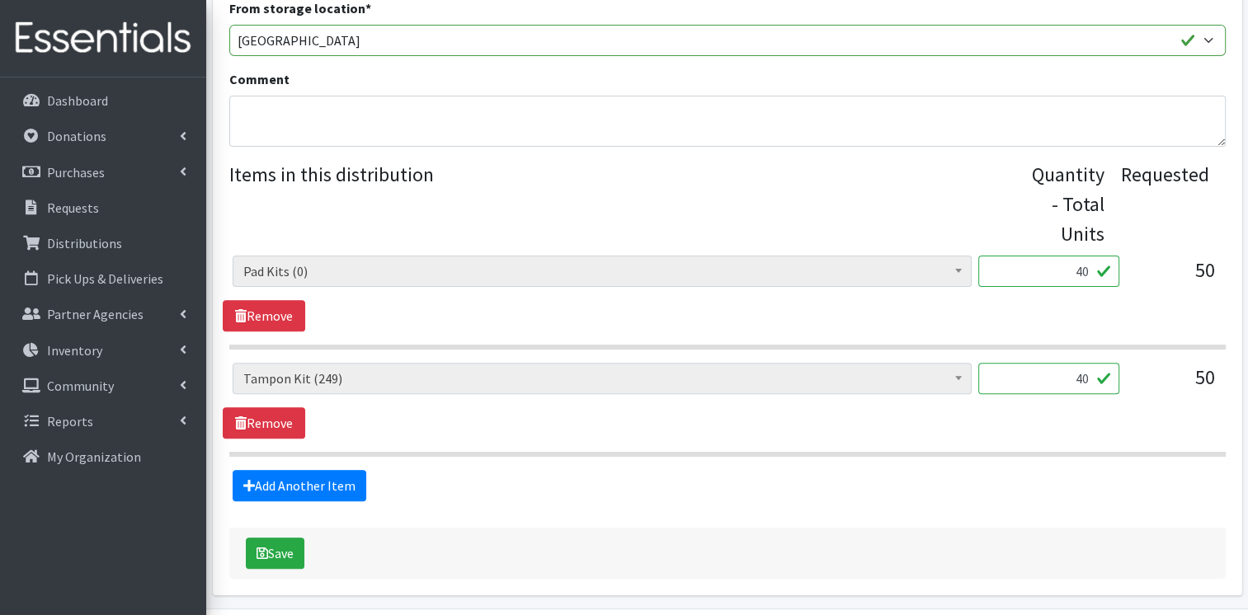
scroll to position [492, 0]
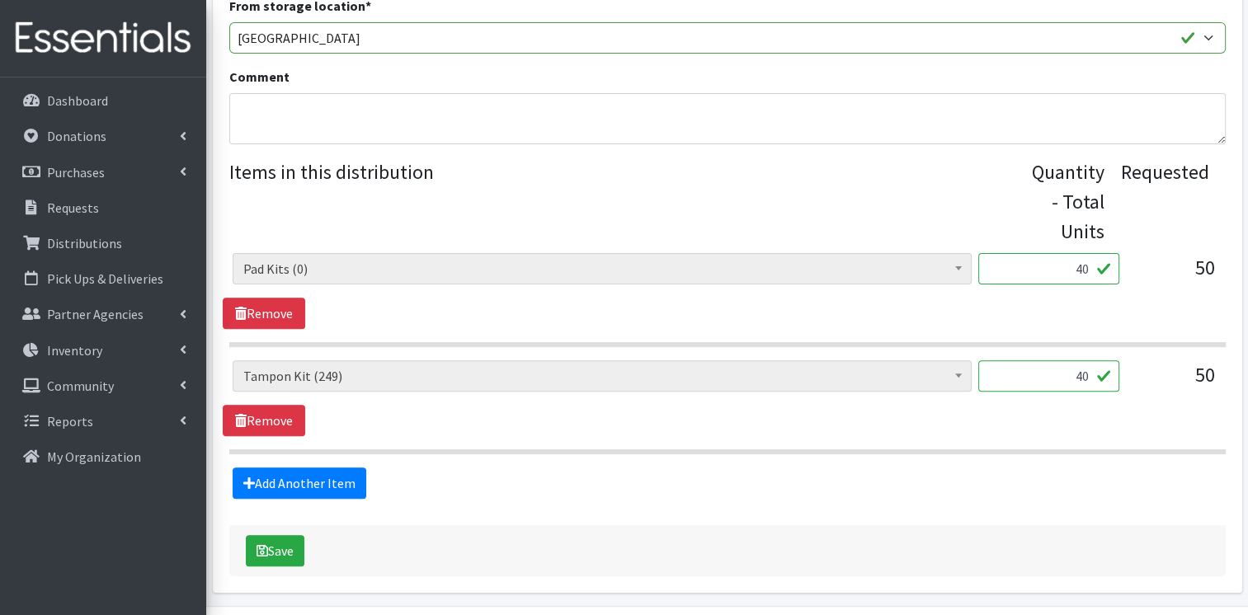
click at [1078, 374] on input "40" at bounding box center [1048, 375] width 141 height 31
type input "30"
click at [333, 483] on link "Add Another Item" at bounding box center [300, 483] width 134 height 31
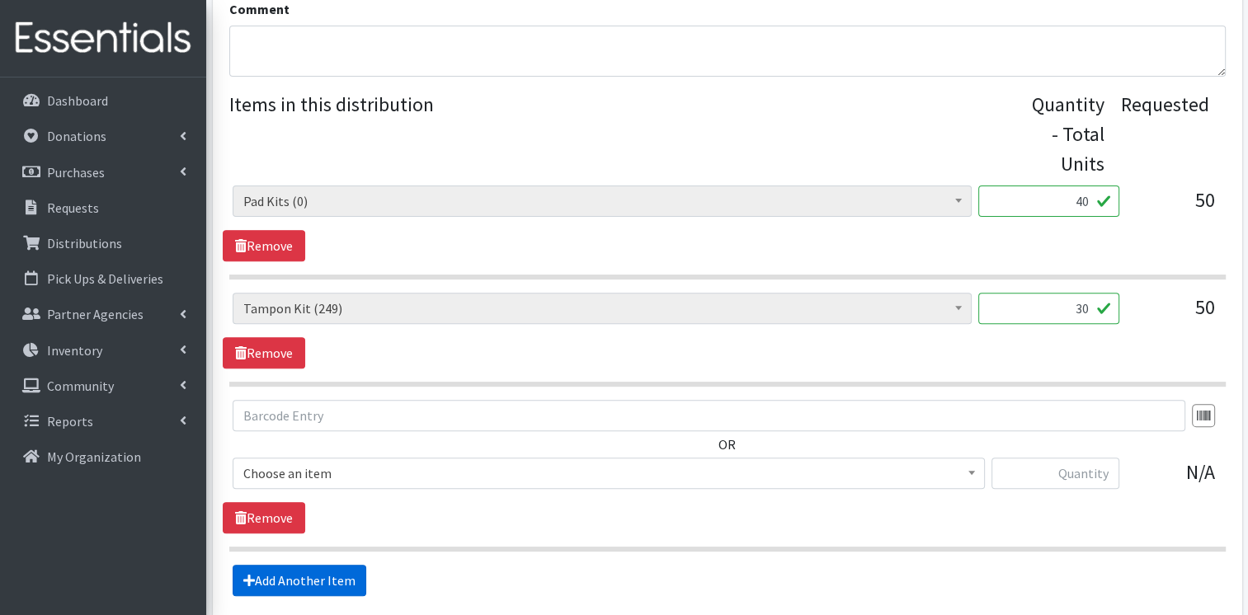
scroll to position [706, 0]
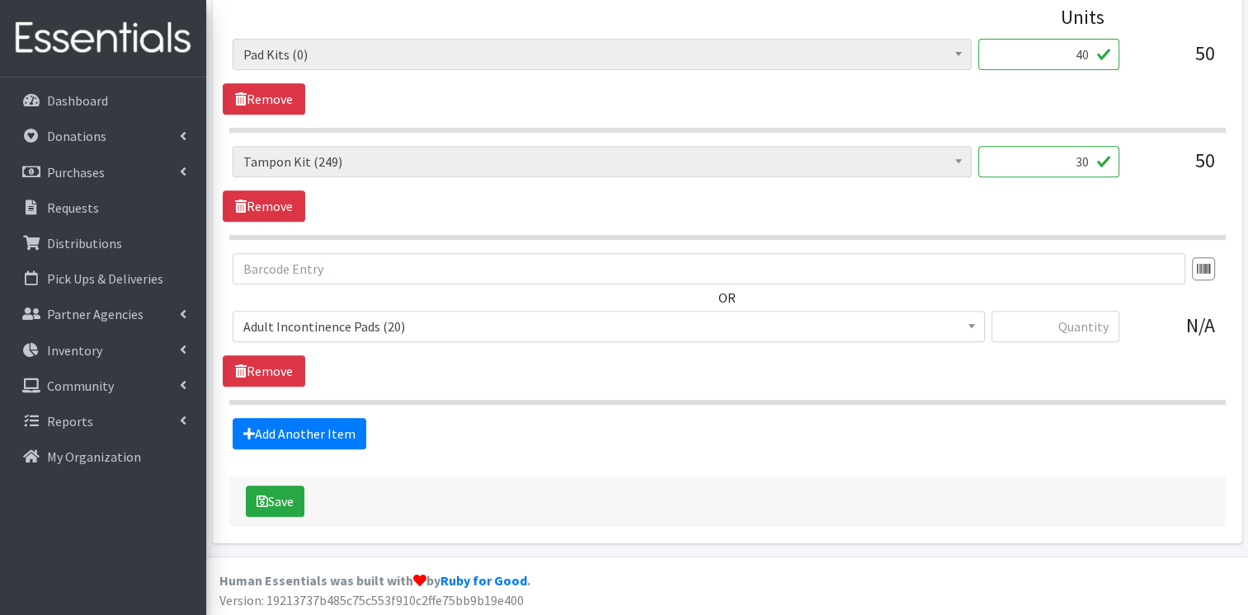
click at [356, 318] on span "Adult Incontinence Pads (20)" at bounding box center [608, 326] width 731 height 23
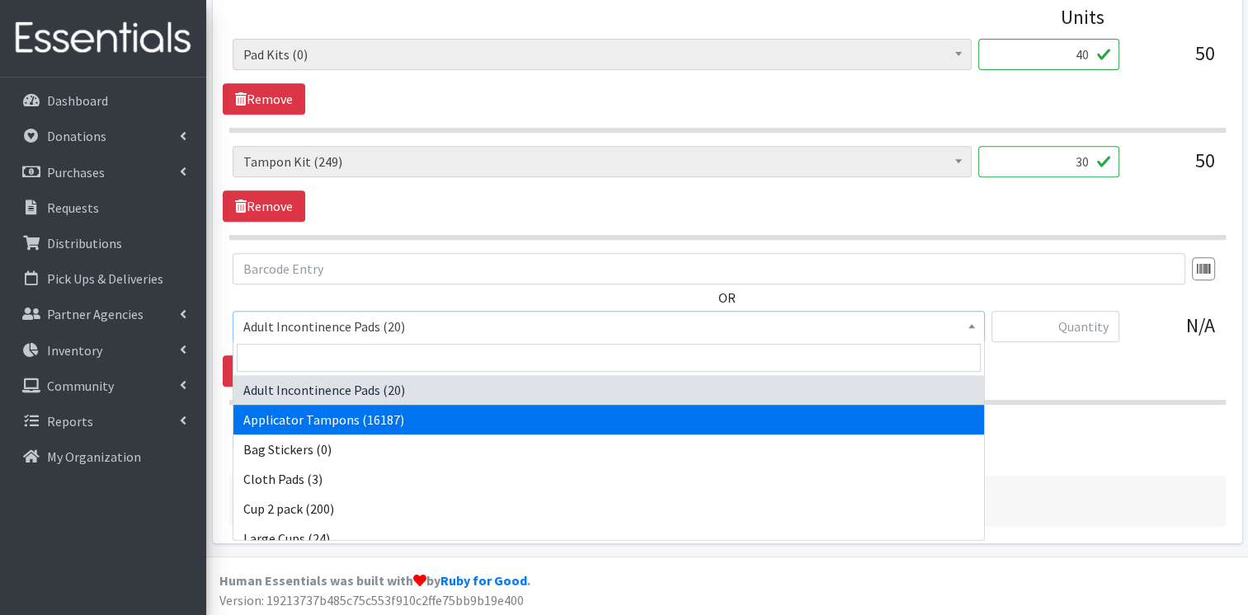
select select "12239"
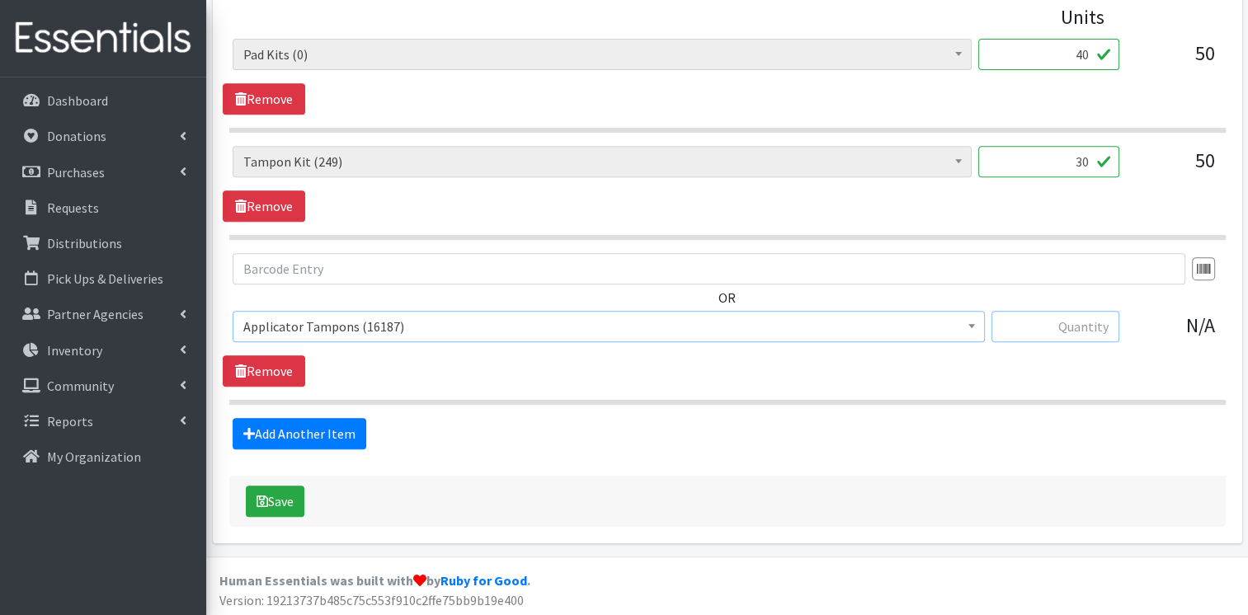
click at [1014, 325] on input "text" at bounding box center [1055, 326] width 128 height 31
type input "154"
click at [318, 421] on link "Add Another Item" at bounding box center [300, 433] width 134 height 31
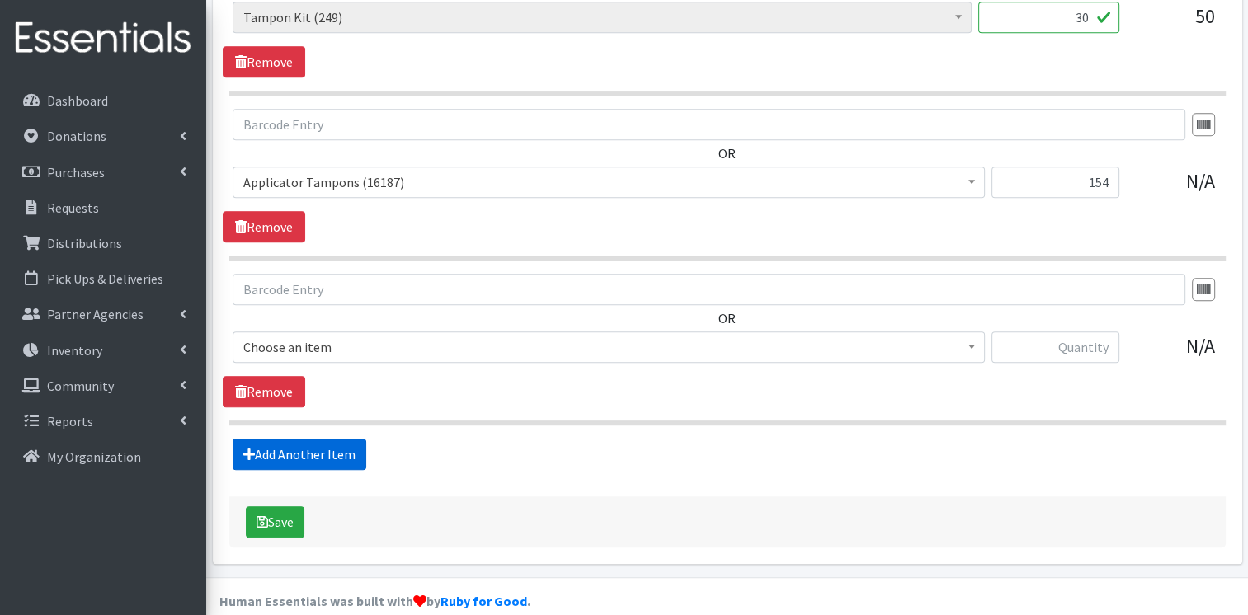
scroll to position [870, 0]
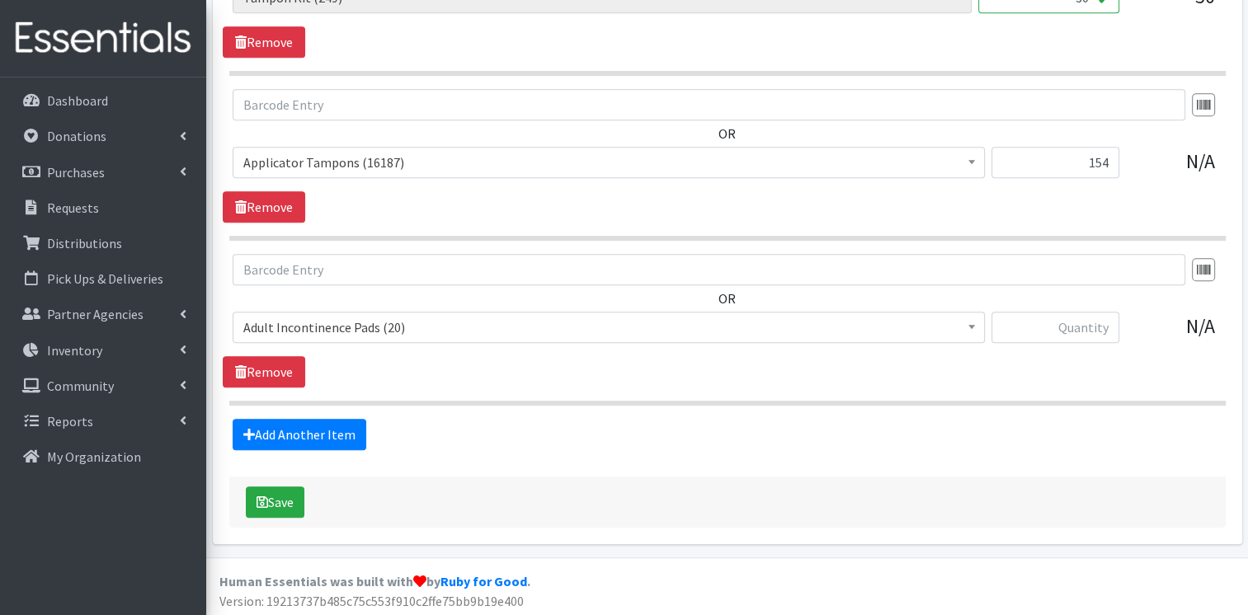
click at [348, 334] on span "Adult Incontinence Pads (20)" at bounding box center [608, 327] width 731 height 23
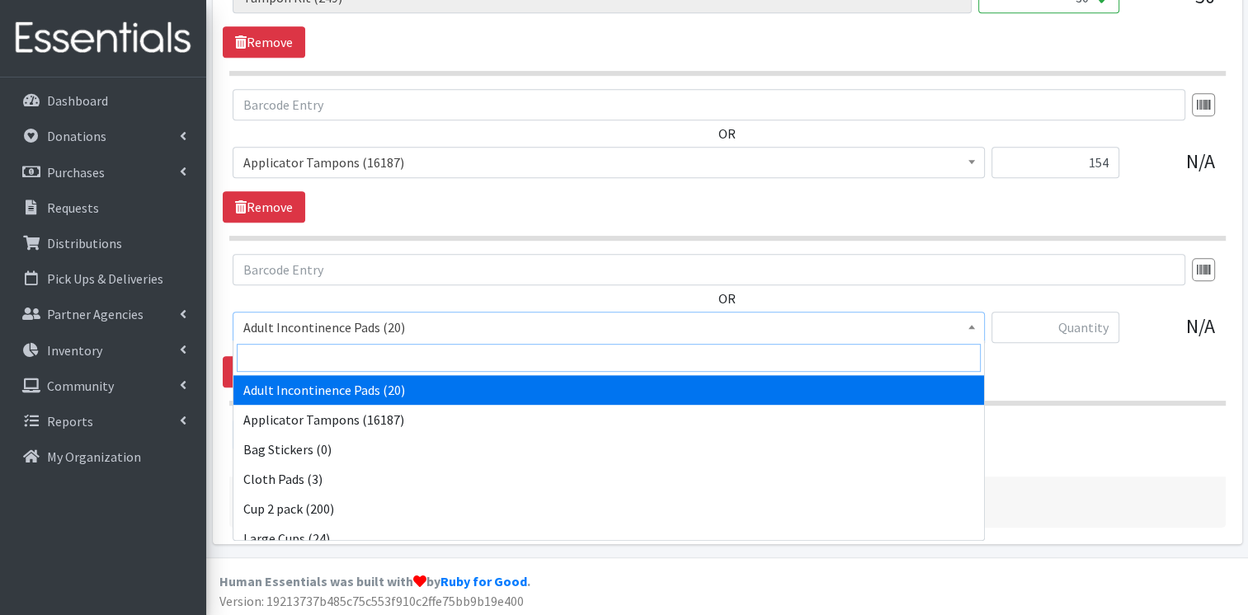
click at [344, 351] on input "search" at bounding box center [609, 358] width 744 height 28
type input "lin"
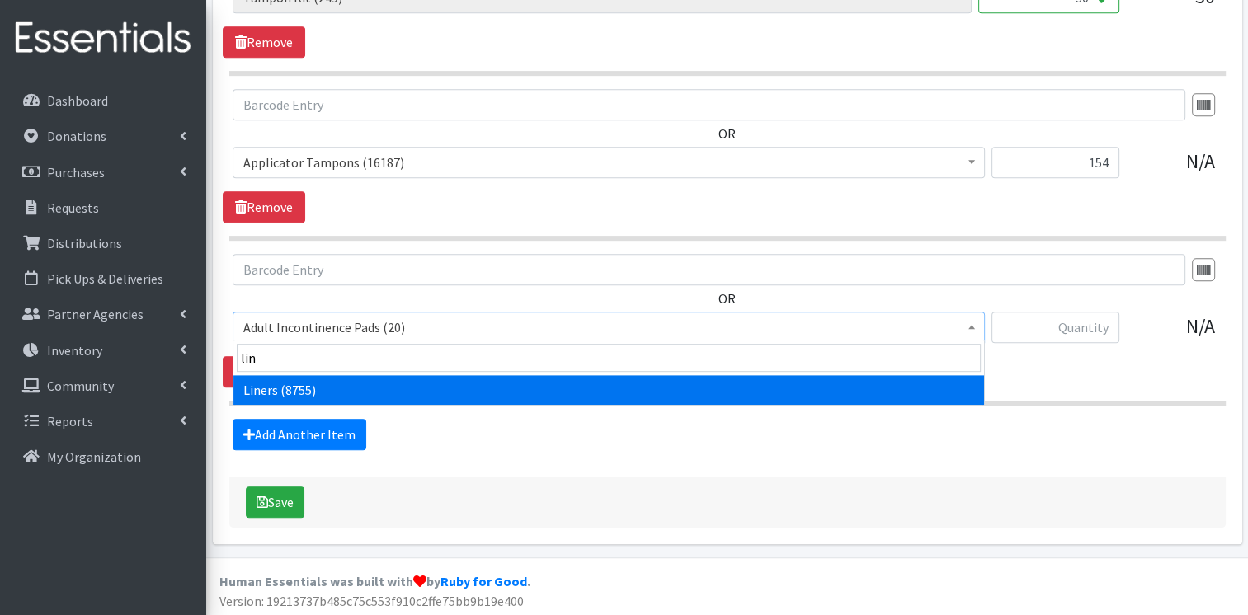
select select "12219"
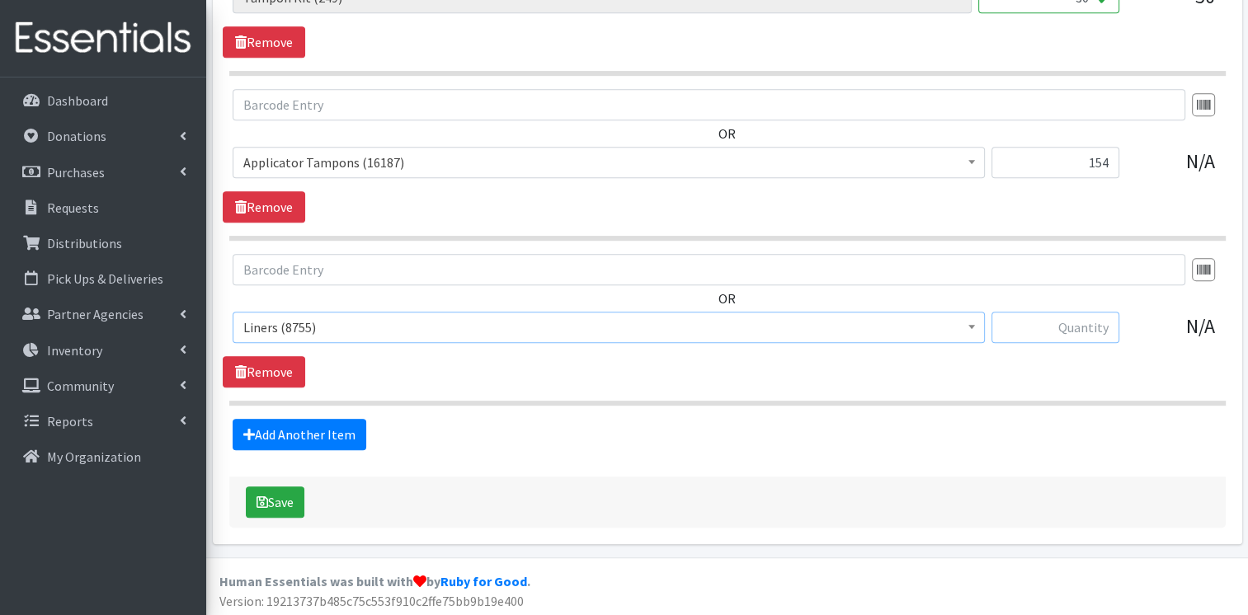
click at [1029, 312] on input "text" at bounding box center [1055, 327] width 128 height 31
type input "50"
click at [251, 497] on button "Save" at bounding box center [275, 502] width 59 height 31
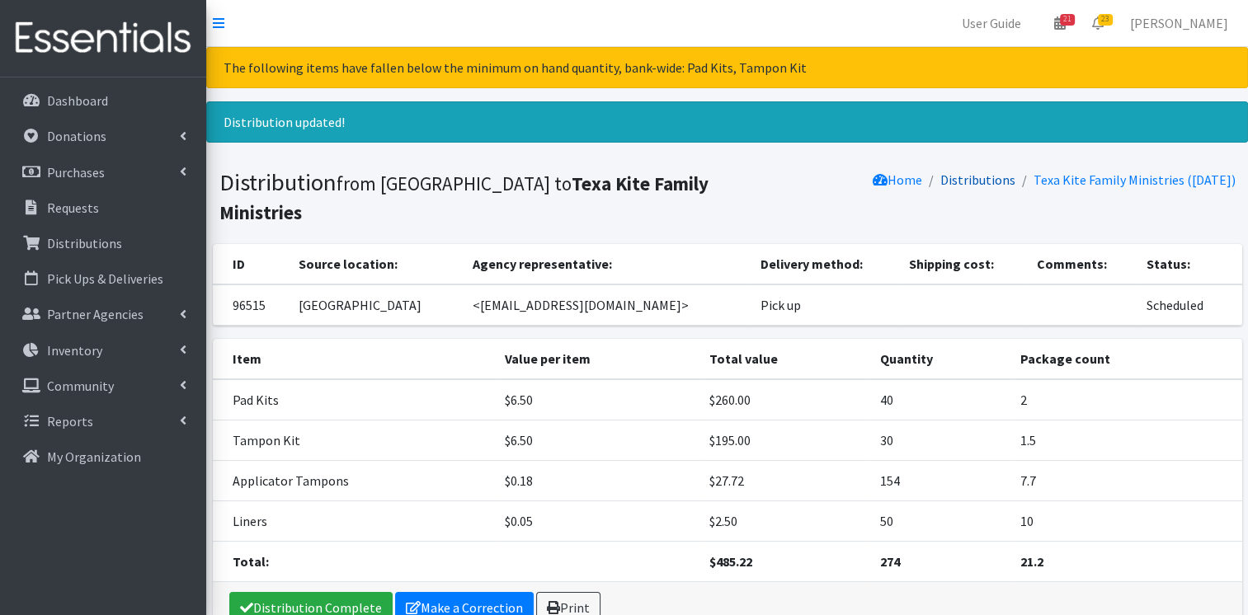
click at [952, 180] on link "Distributions" at bounding box center [977, 180] width 75 height 16
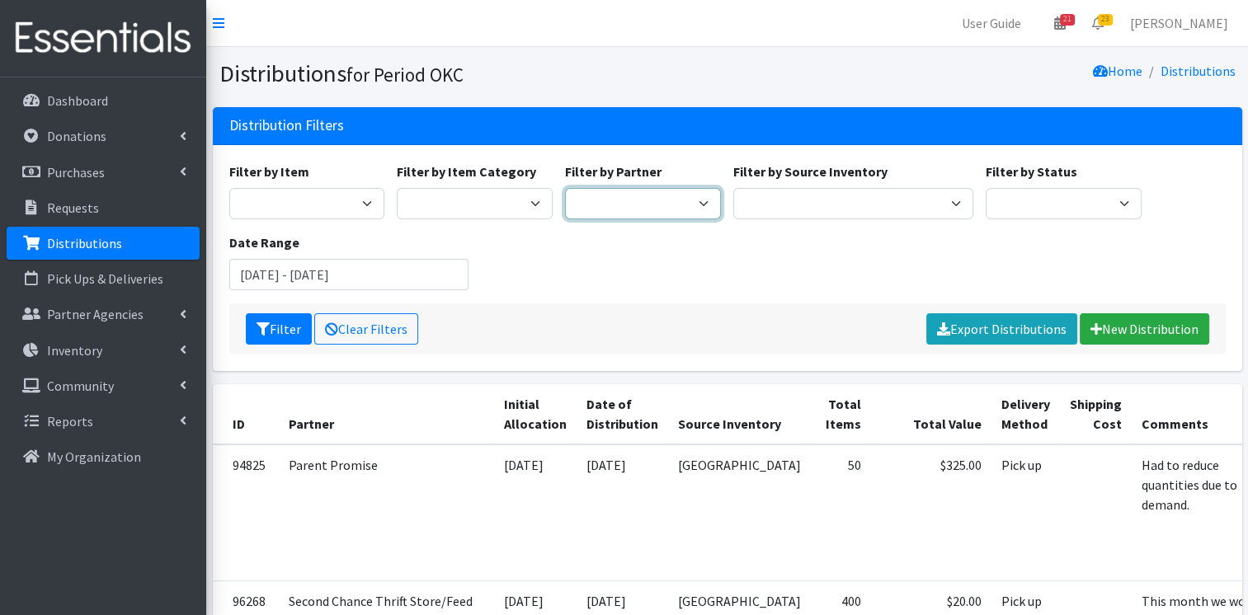
click at [661, 213] on select "ACTNow Health and Wellness Fair ASTEC Schools Bagz of luv Inc Bethesda CannaChu…" at bounding box center [643, 203] width 156 height 31
select select "3794"
click at [565, 188] on select "ACTNow Health and Wellness Fair ASTEC Schools Bagz of luv Inc Bethesda CannaChu…" at bounding box center [643, 203] width 156 height 31
click at [275, 328] on button "Filter" at bounding box center [279, 328] width 66 height 31
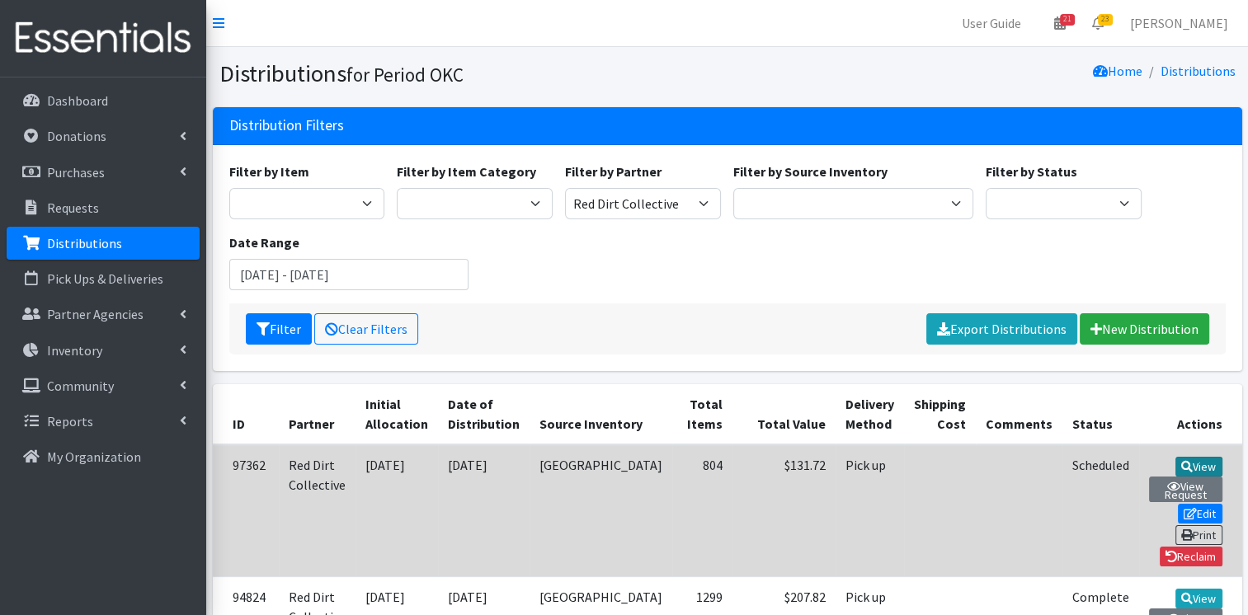
click at [1175, 472] on link "View" at bounding box center [1198, 467] width 47 height 20
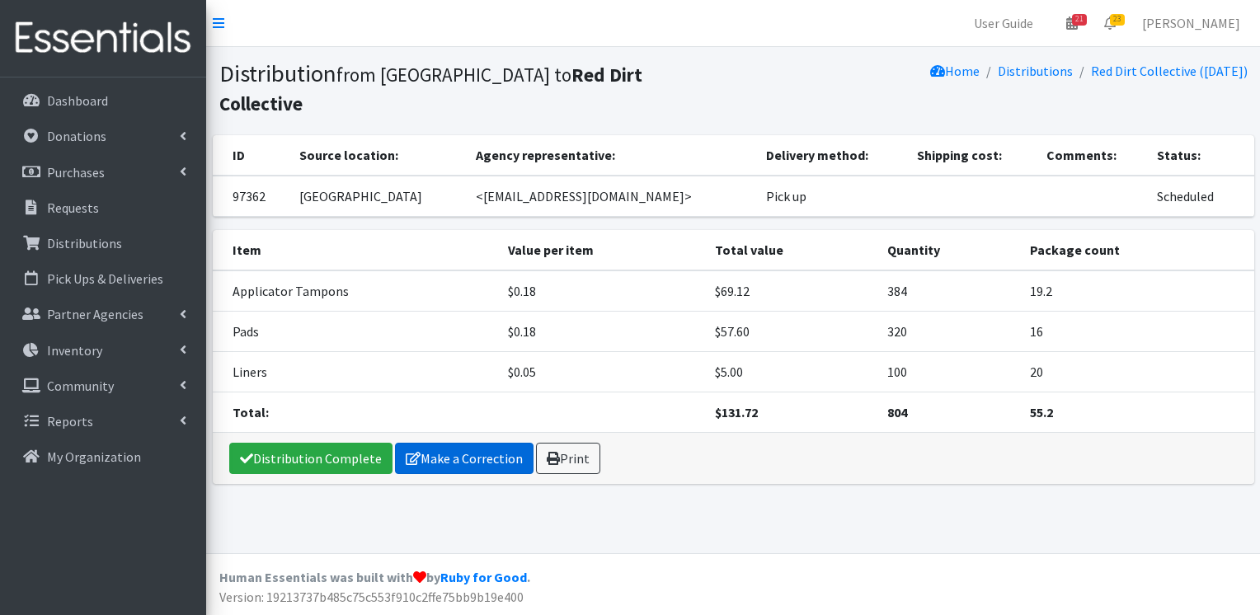
click at [478, 443] on link "Make a Correction" at bounding box center [464, 458] width 139 height 31
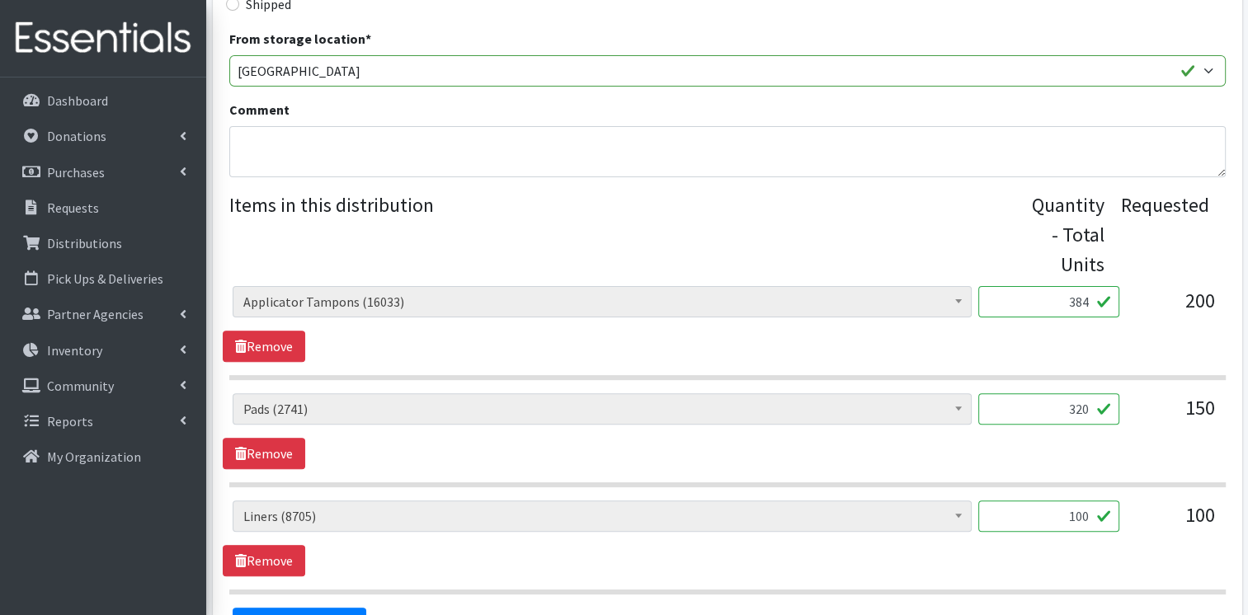
scroll to position [472, 0]
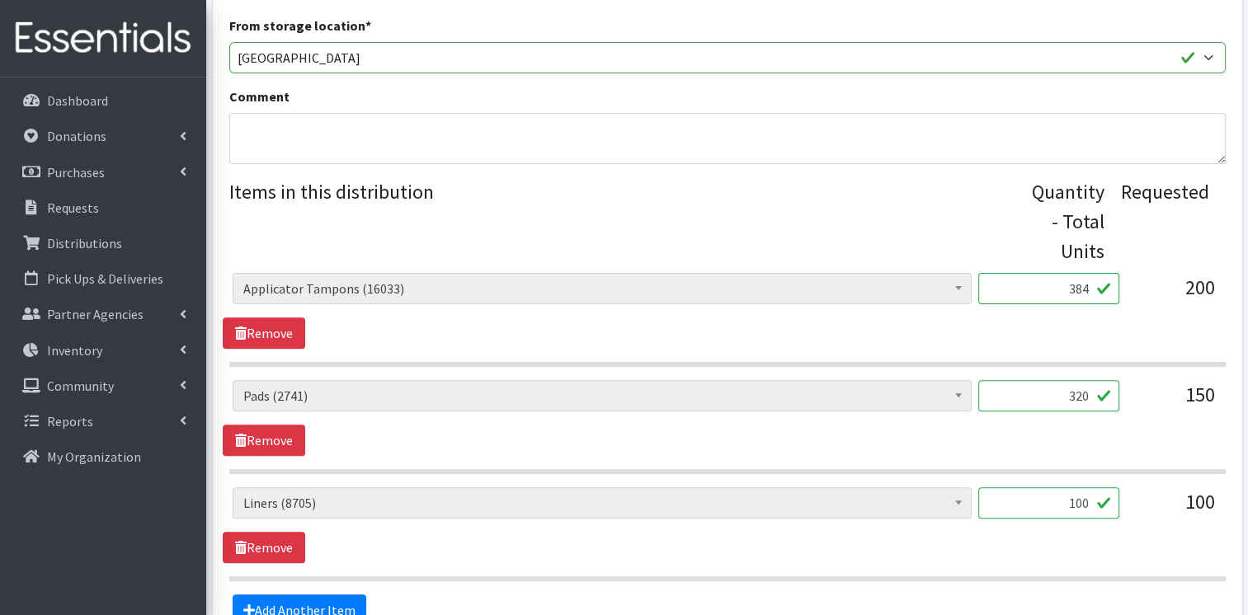
click at [1085, 286] on input "384" at bounding box center [1048, 288] width 141 height 31
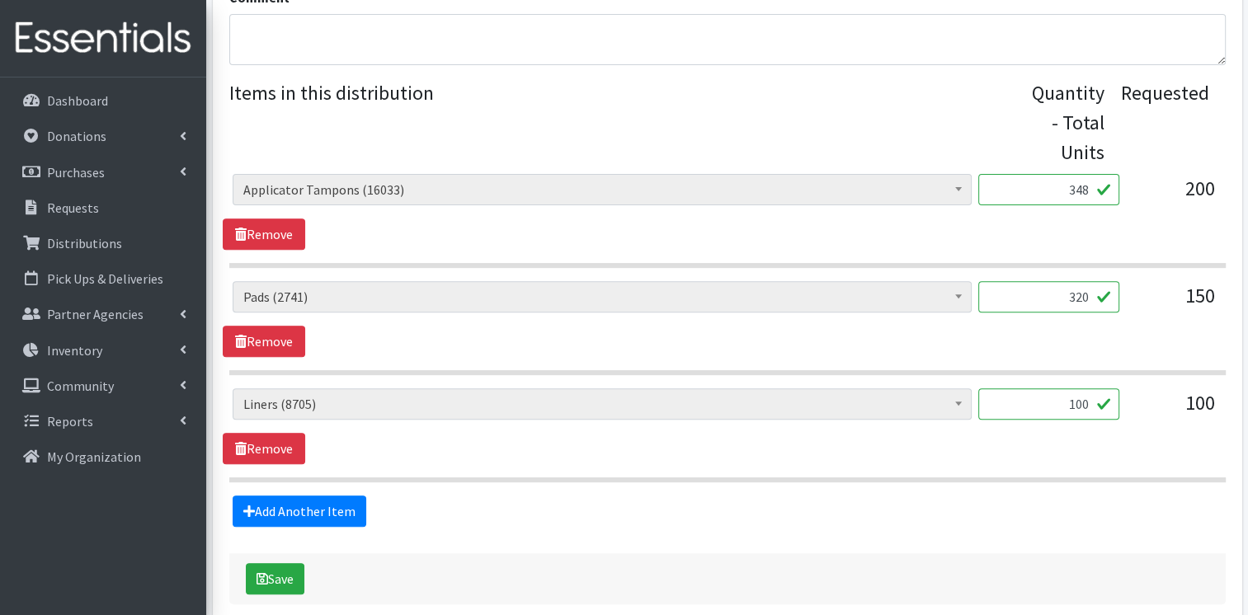
scroll to position [648, 0]
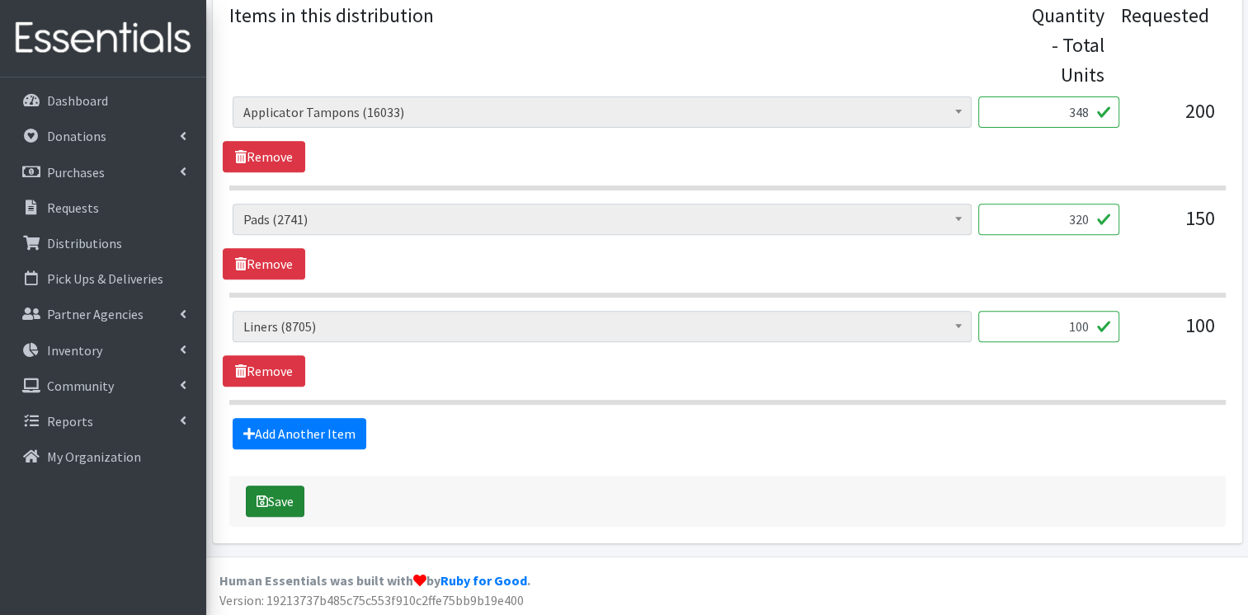
type input "348"
click at [261, 498] on icon "submit" at bounding box center [263, 501] width 12 height 13
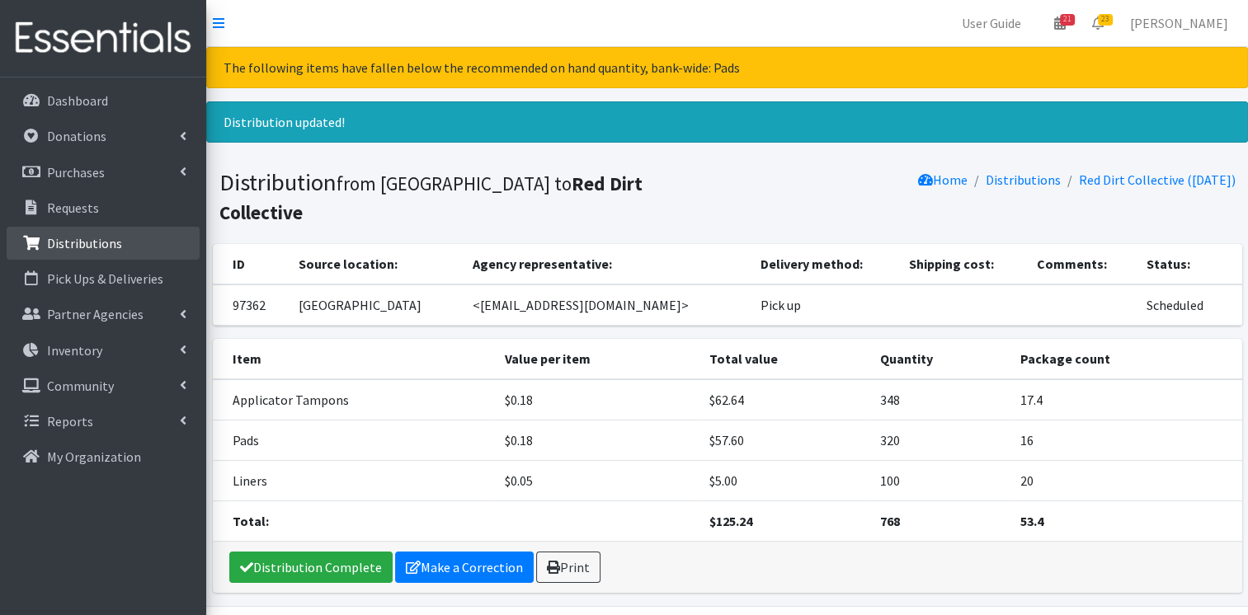
click at [111, 243] on p "Distributions" at bounding box center [84, 243] width 75 height 16
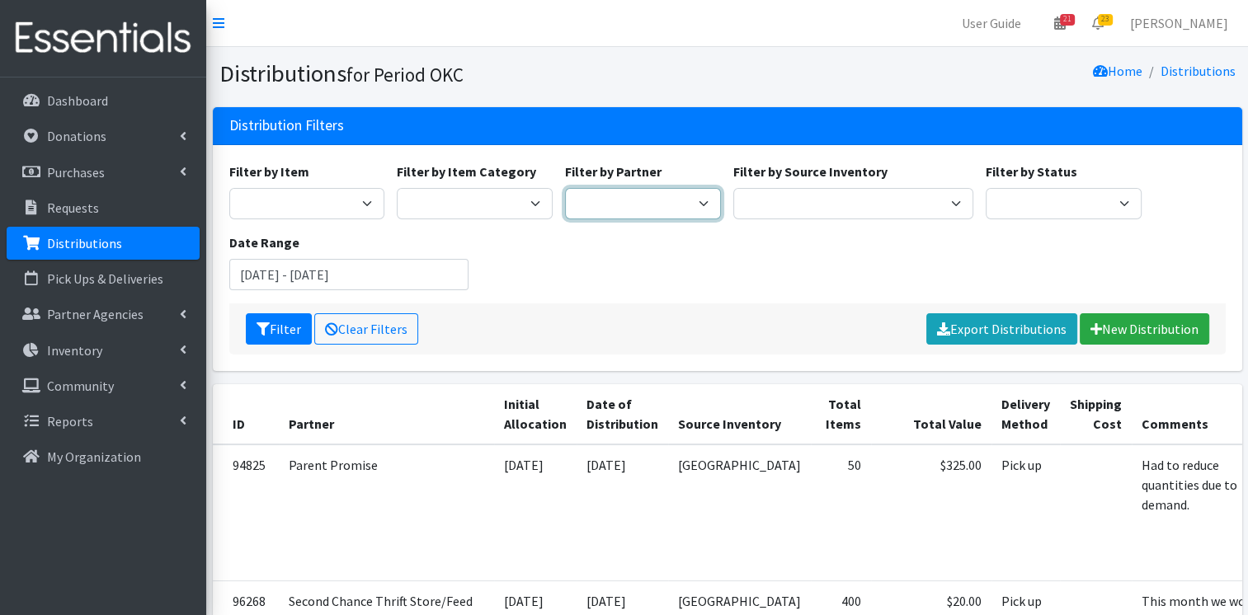
click at [625, 206] on select "ACTNow Health and Wellness Fair ASTEC Schools Bagz of luv Inc Bethesda CannaChu…" at bounding box center [643, 203] width 156 height 31
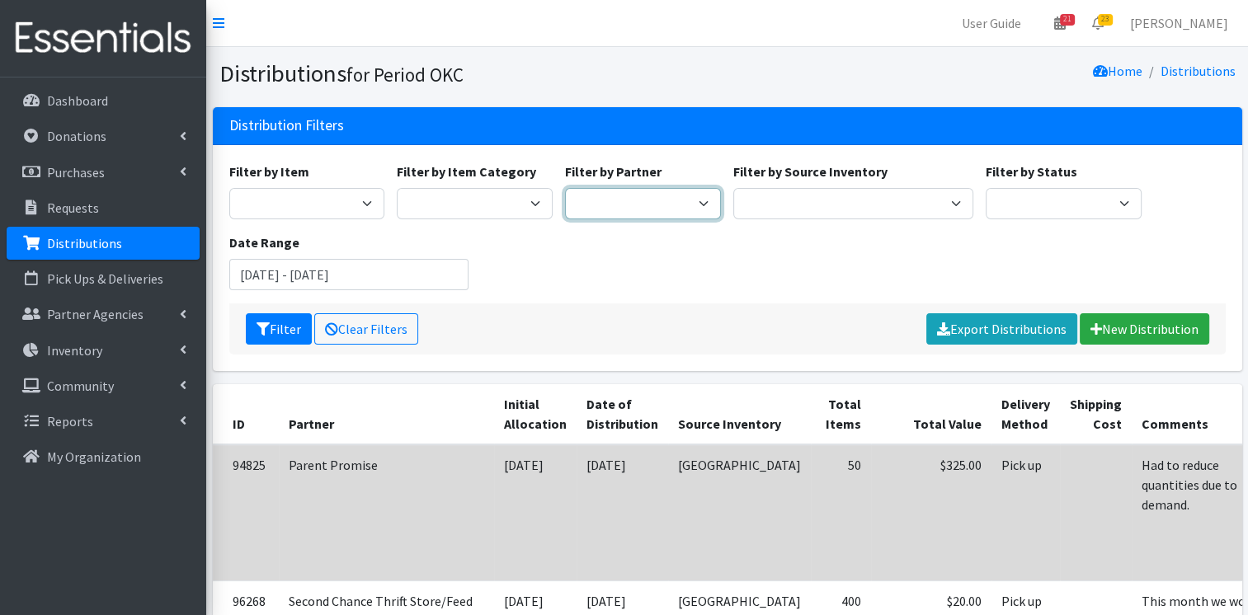
select select "4802"
click at [565, 188] on select "ACTNow Health and Wellness Fair ASTEC Schools Bagz of luv Inc Bethesda CannaChu…" at bounding box center [643, 203] width 156 height 31
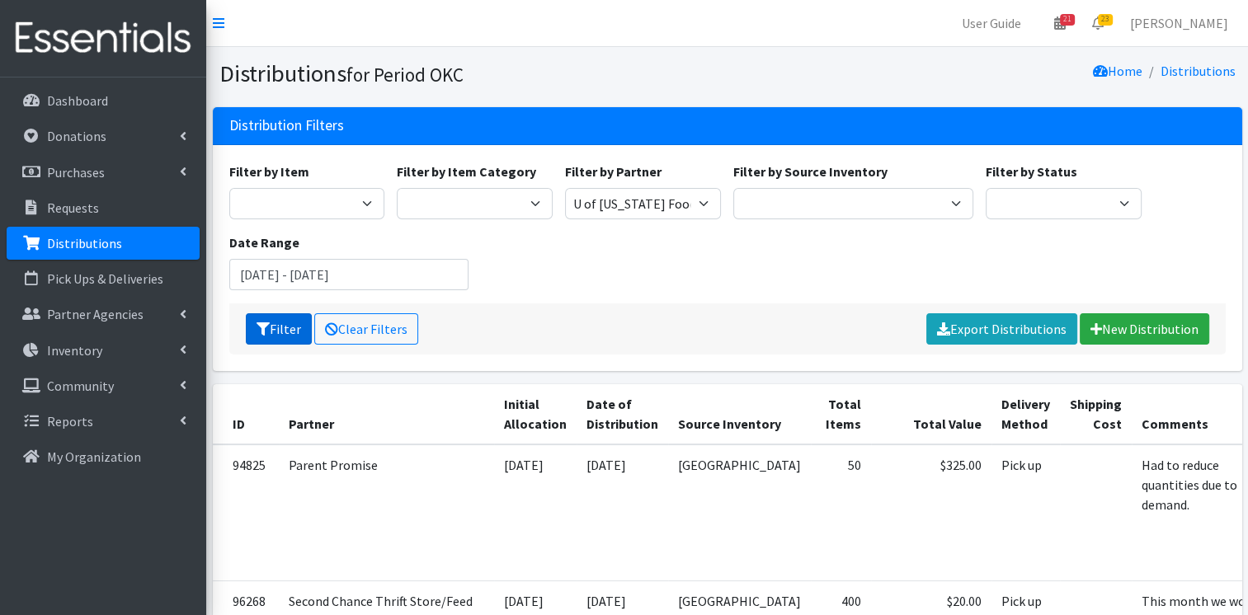
click at [285, 321] on button "Filter" at bounding box center [279, 328] width 66 height 31
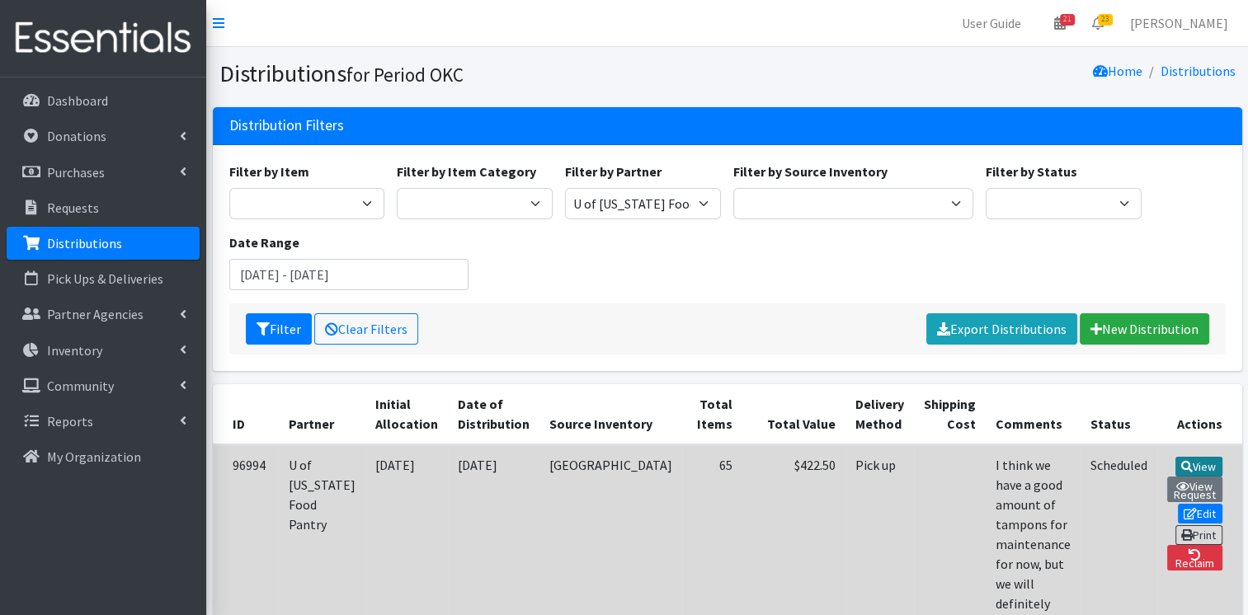
click at [1175, 459] on link "View" at bounding box center [1198, 467] width 47 height 20
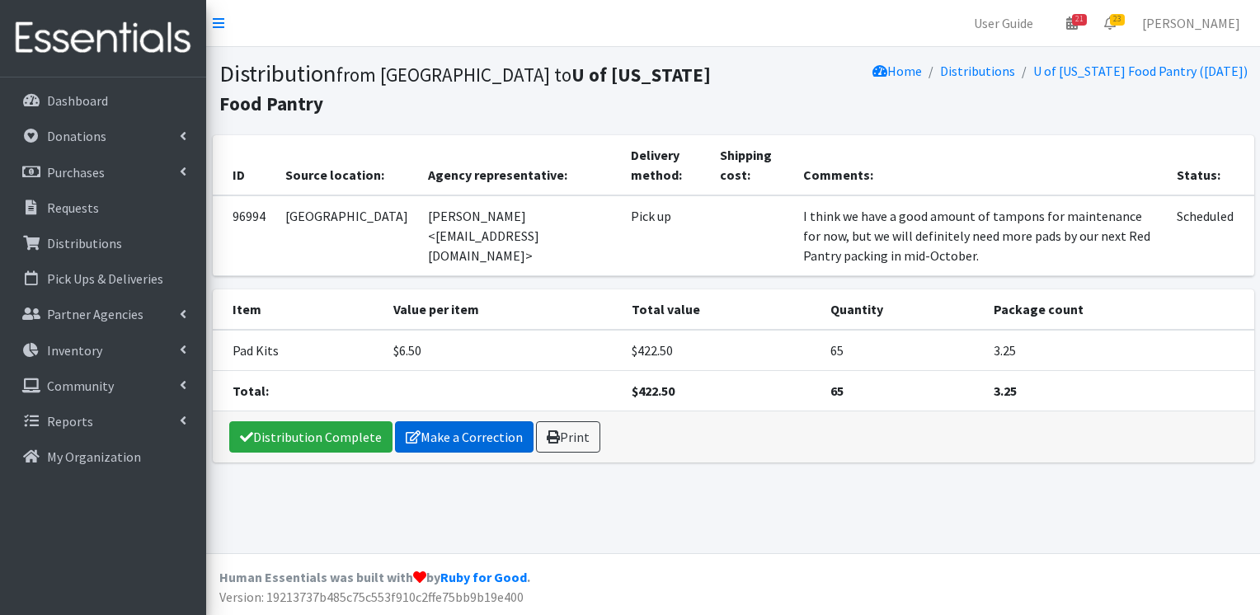
click at [461, 421] on link "Make a Correction" at bounding box center [464, 436] width 139 height 31
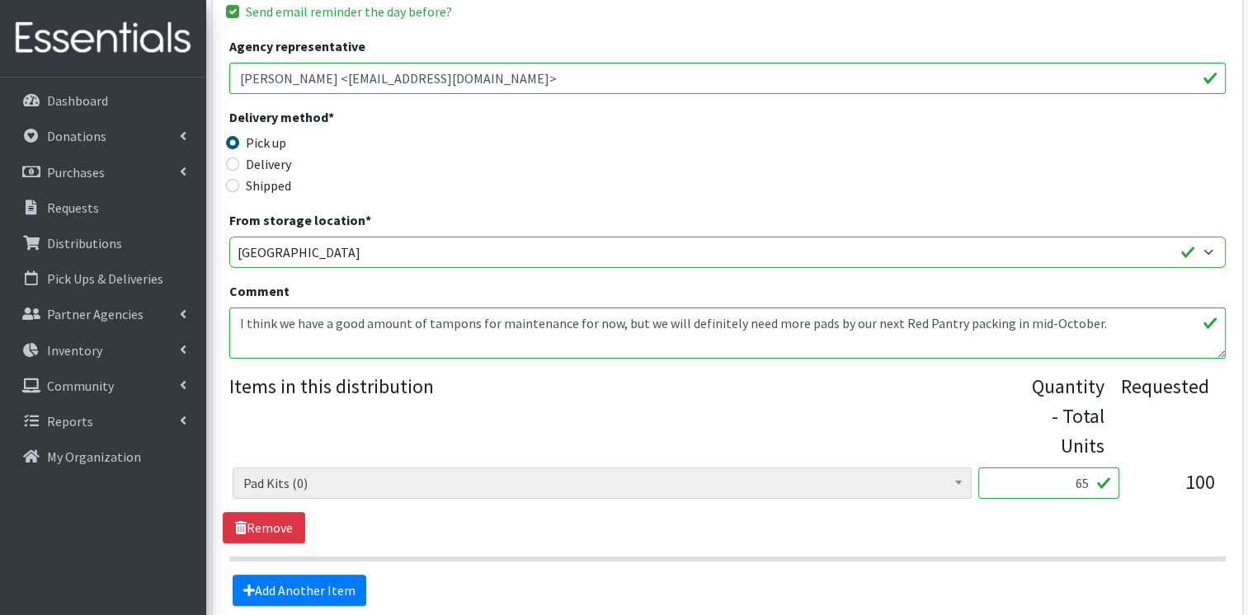
scroll to position [386, 0]
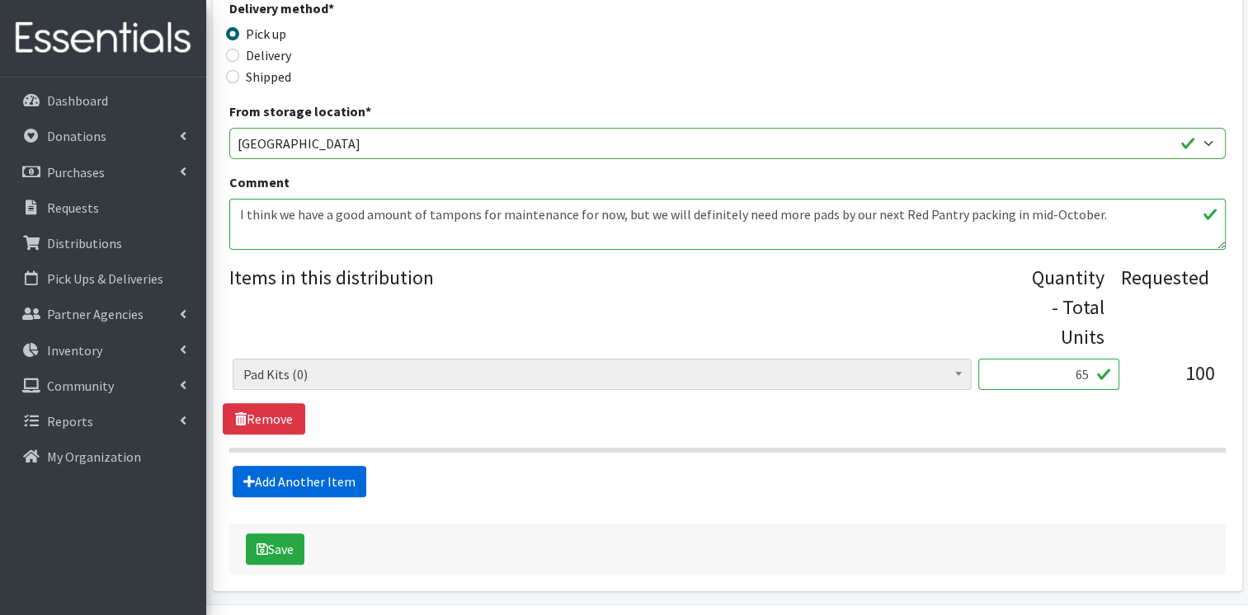
click at [326, 472] on link "Add Another Item" at bounding box center [300, 481] width 134 height 31
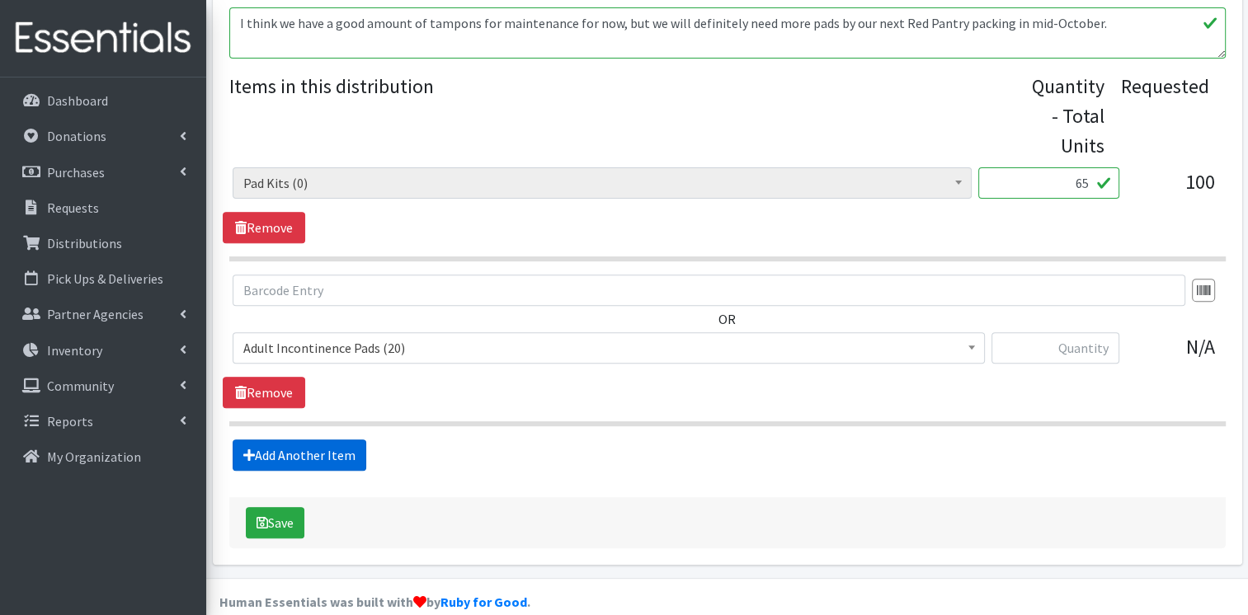
scroll to position [599, 0]
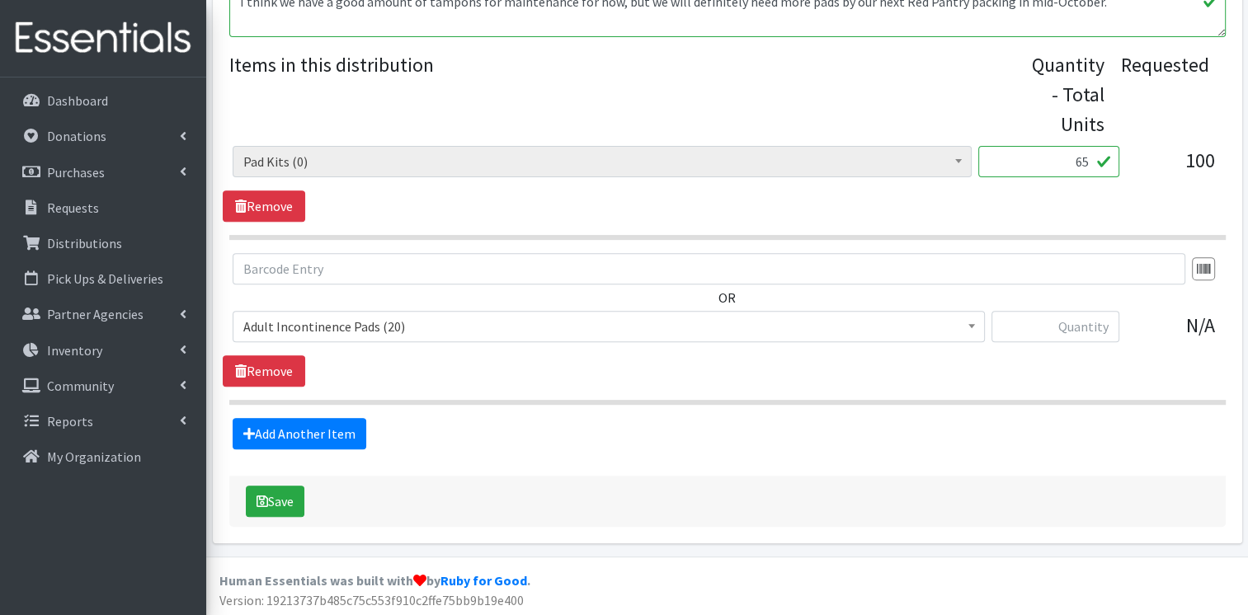
click at [363, 330] on span "Adult Incontinence Pads (20)" at bounding box center [608, 326] width 731 height 23
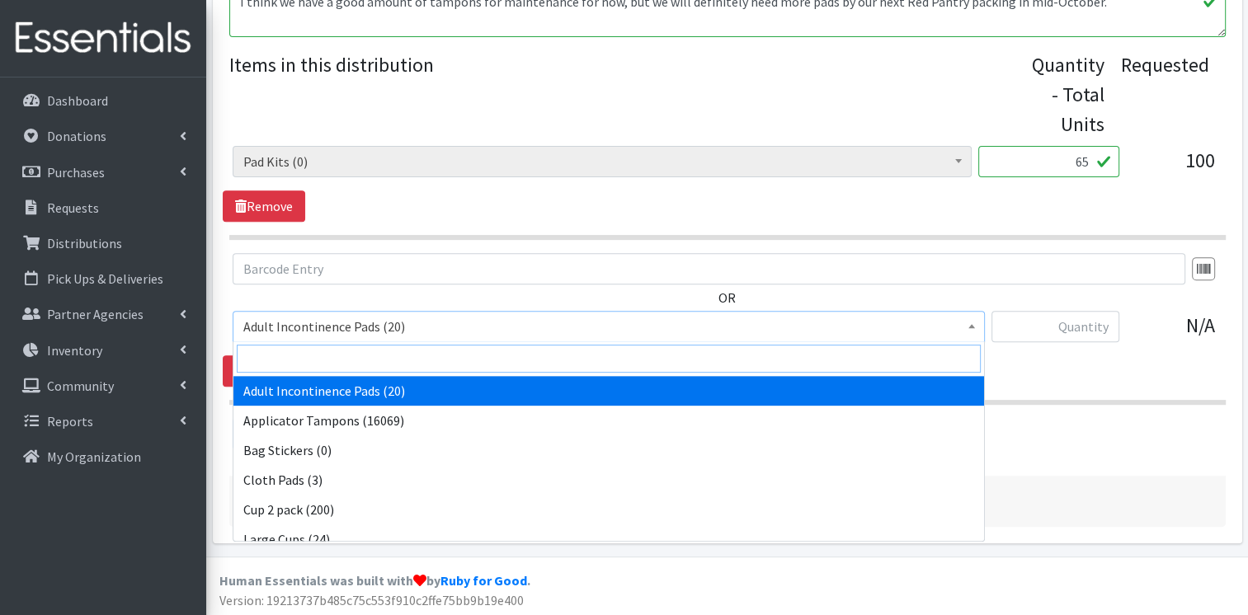
click at [360, 368] on input "search" at bounding box center [609, 359] width 744 height 28
type input "ta"
select select "12239"
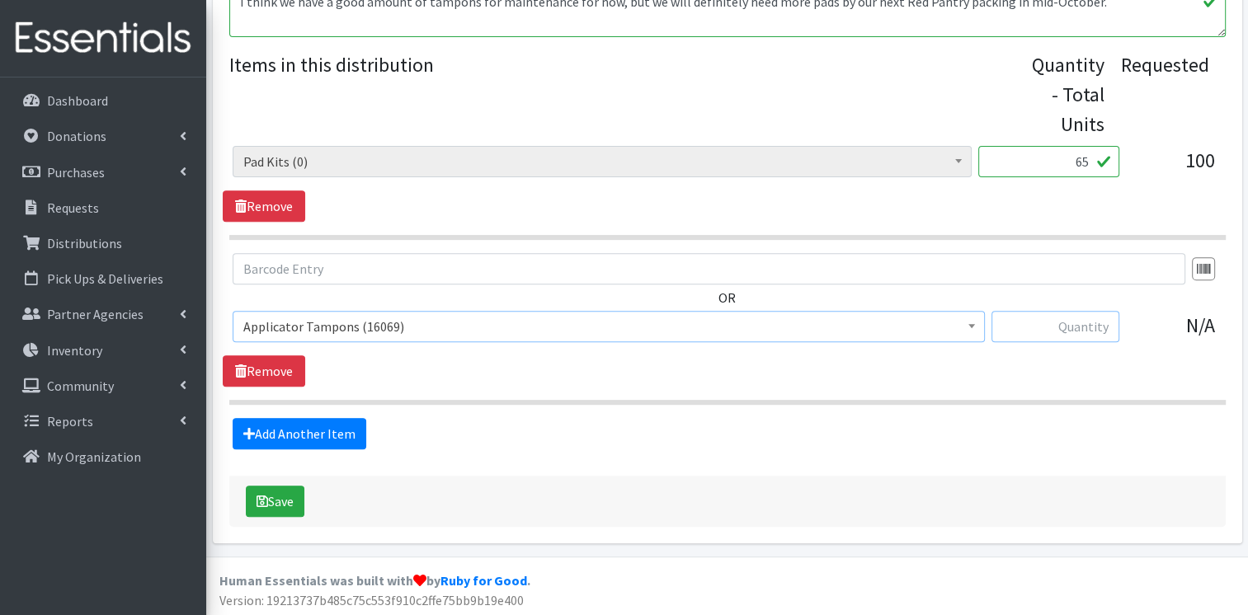
click at [1028, 328] on input "text" at bounding box center [1055, 326] width 128 height 31
type input "1280"
click at [290, 424] on link "Add Another Item" at bounding box center [300, 433] width 134 height 31
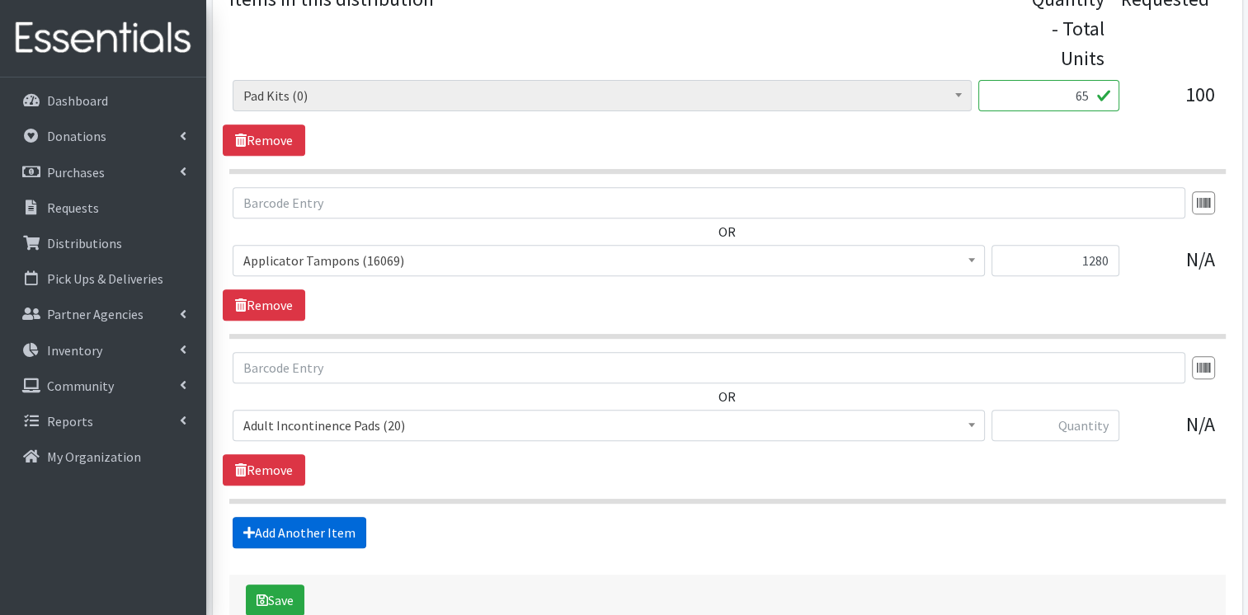
scroll to position [764, 0]
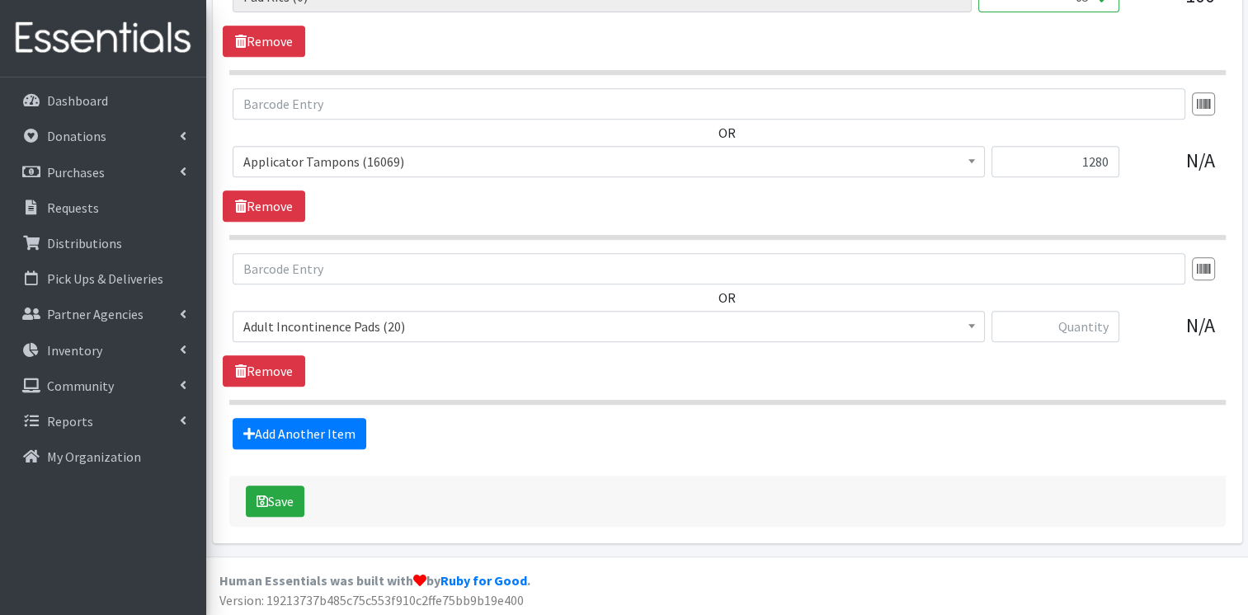
click at [334, 322] on span "Adult Incontinence Pads (20)" at bounding box center [608, 326] width 731 height 23
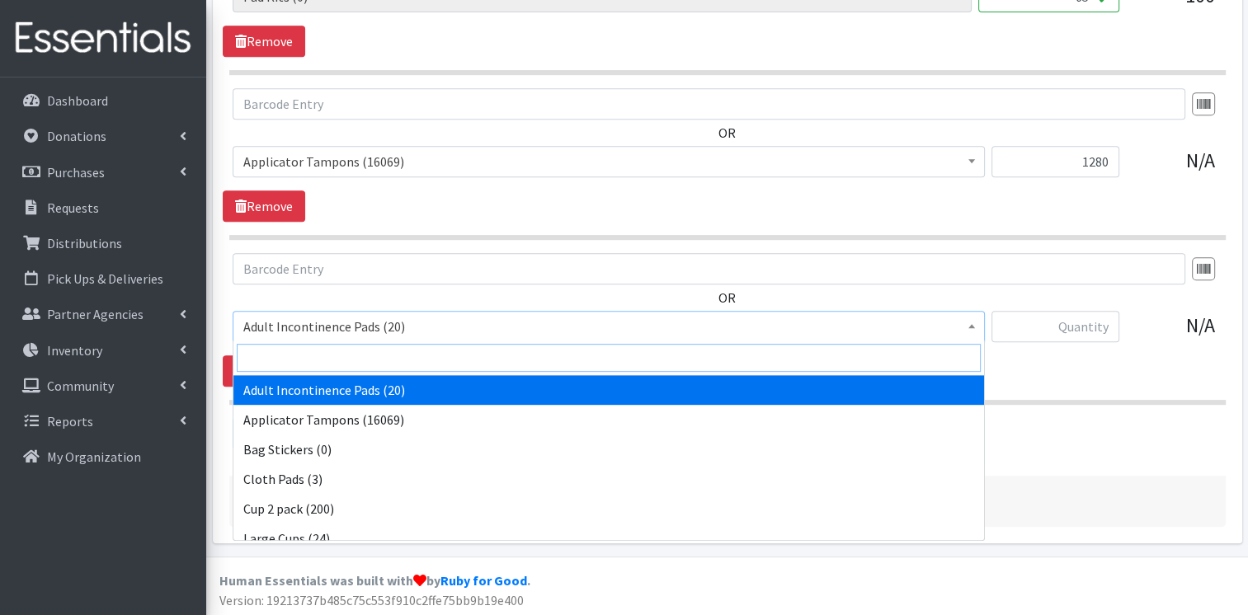
click at [332, 356] on input "search" at bounding box center [609, 358] width 744 height 28
type input "lin"
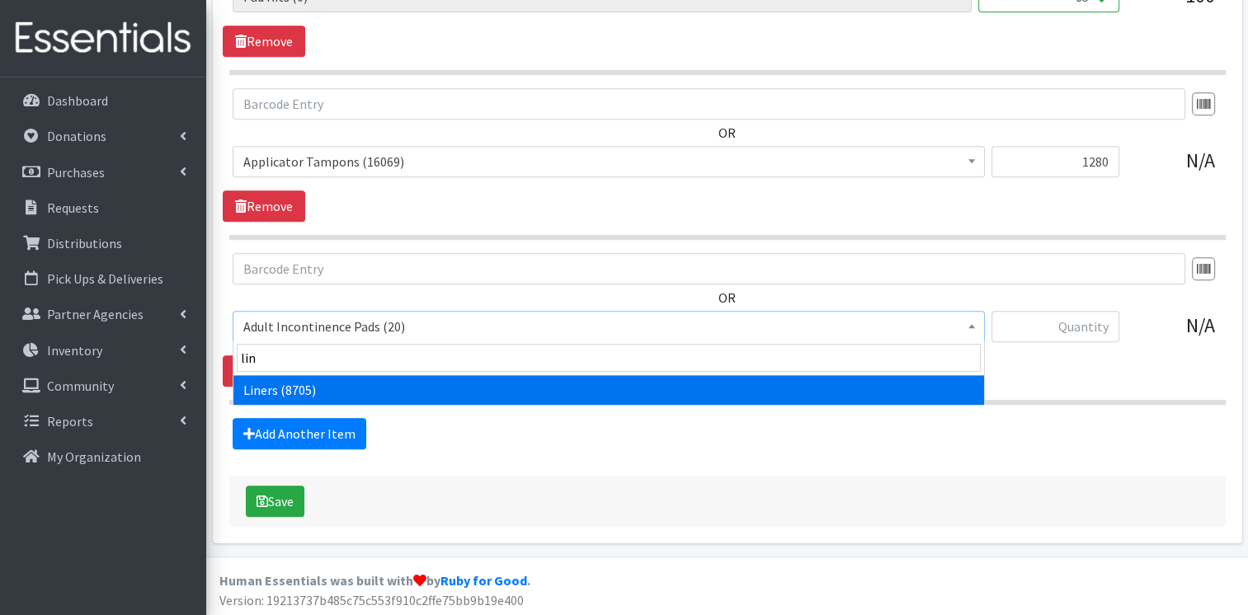
select select "12219"
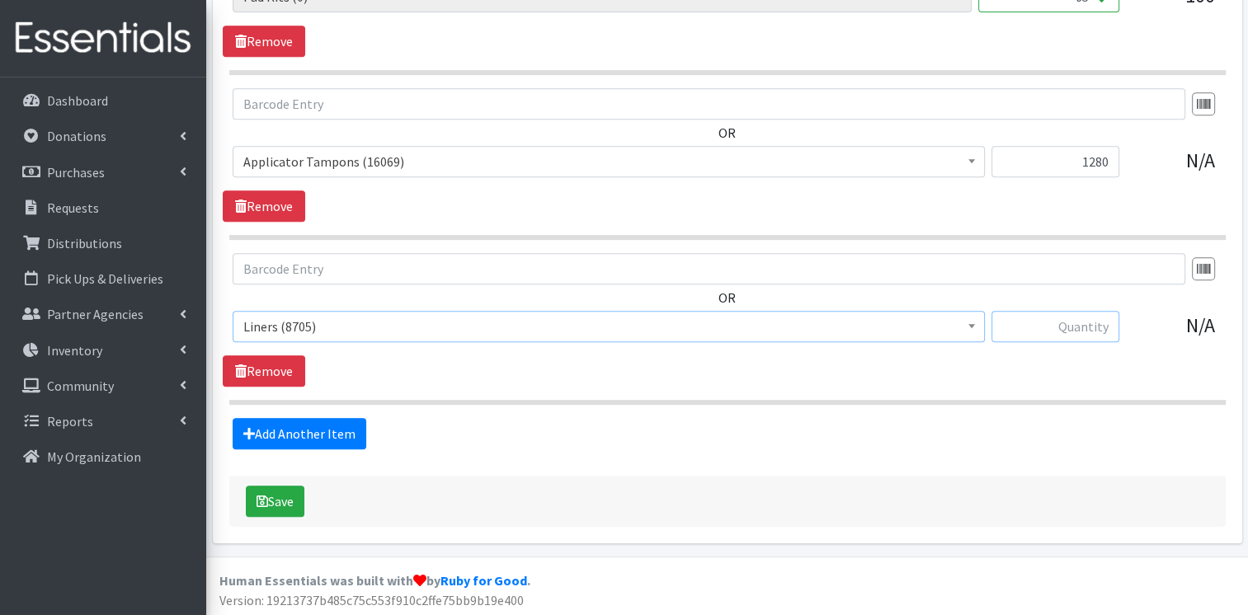
click at [1050, 332] on input "text" at bounding box center [1055, 326] width 128 height 31
type input "300"
click at [271, 506] on button "Save" at bounding box center [275, 501] width 59 height 31
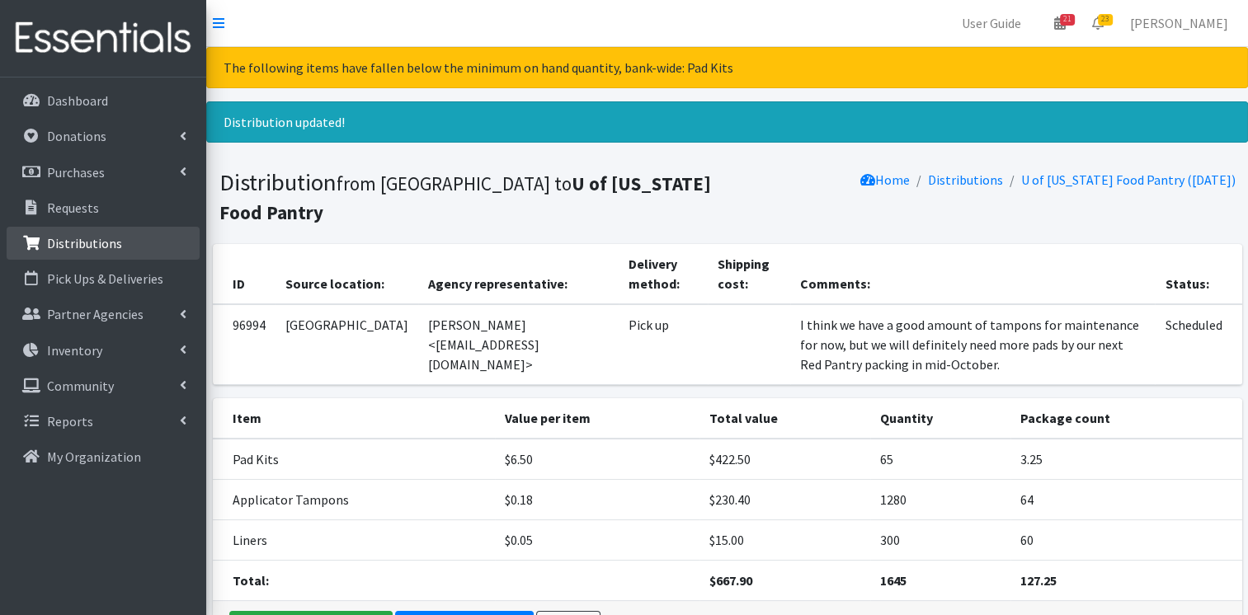
click at [68, 241] on p "Distributions" at bounding box center [84, 243] width 75 height 16
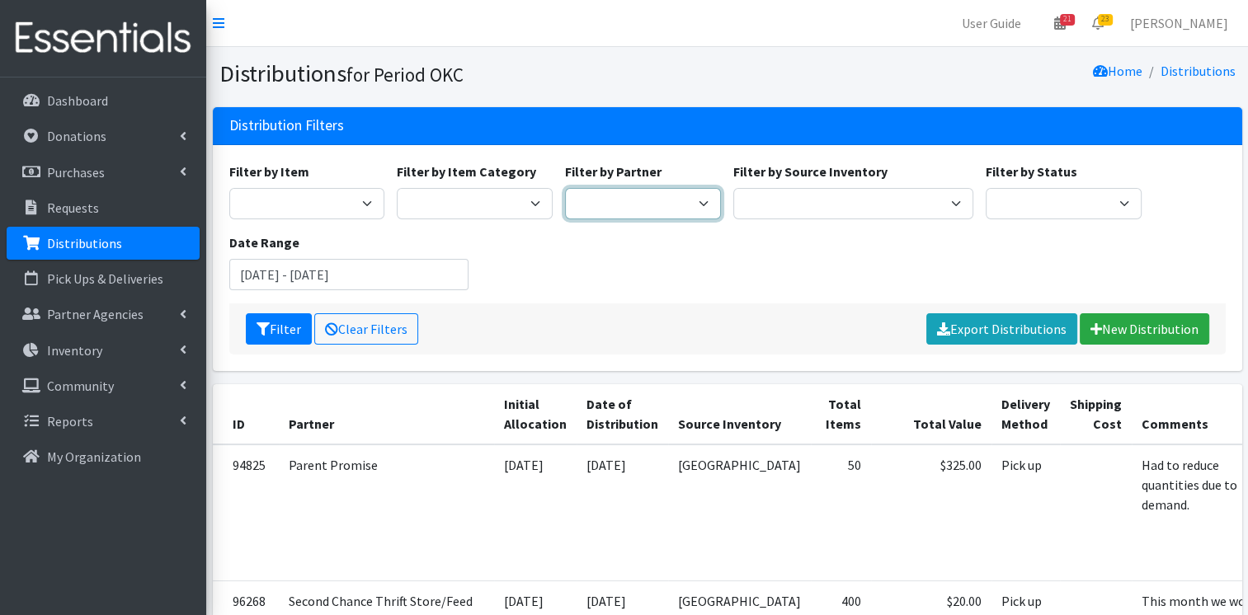
click at [615, 207] on select "ACTNow Health and Wellness Fair ASTEC Schools Bagz of luv Inc Bethesda CannaChu…" at bounding box center [643, 203] width 156 height 31
select select "3810"
click at [565, 188] on select "ACTNow Health and Wellness Fair ASTEC Schools Bagz of luv Inc Bethesda CannaChu…" at bounding box center [643, 203] width 156 height 31
click at [290, 333] on button "Filter" at bounding box center [279, 328] width 66 height 31
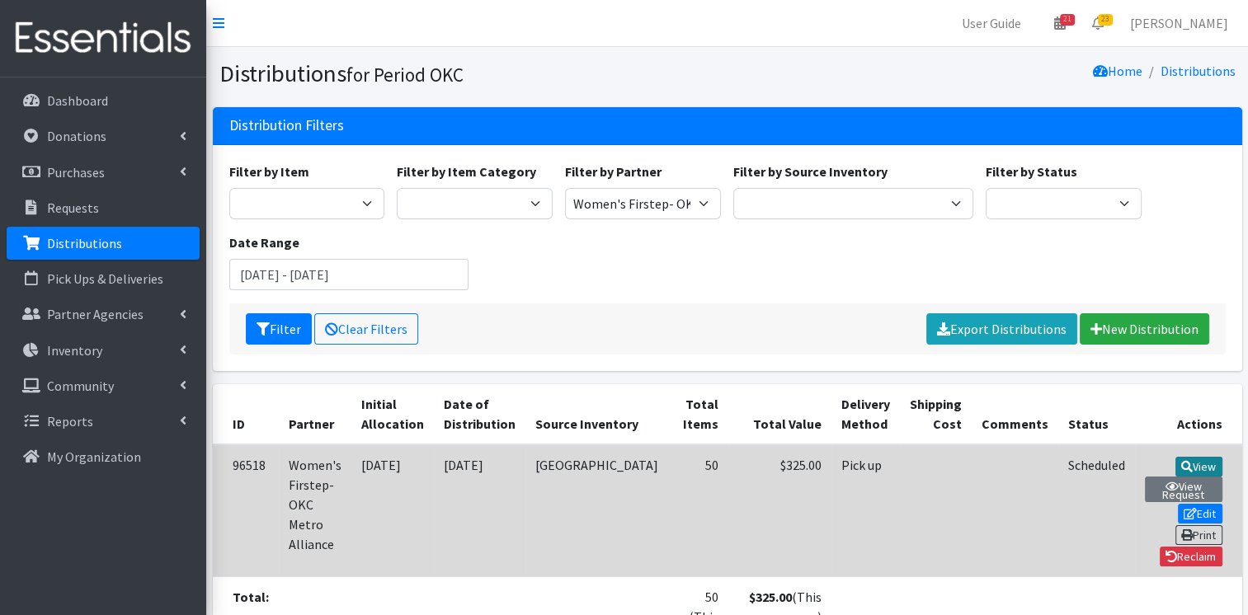
click at [1175, 464] on link "View" at bounding box center [1198, 467] width 47 height 20
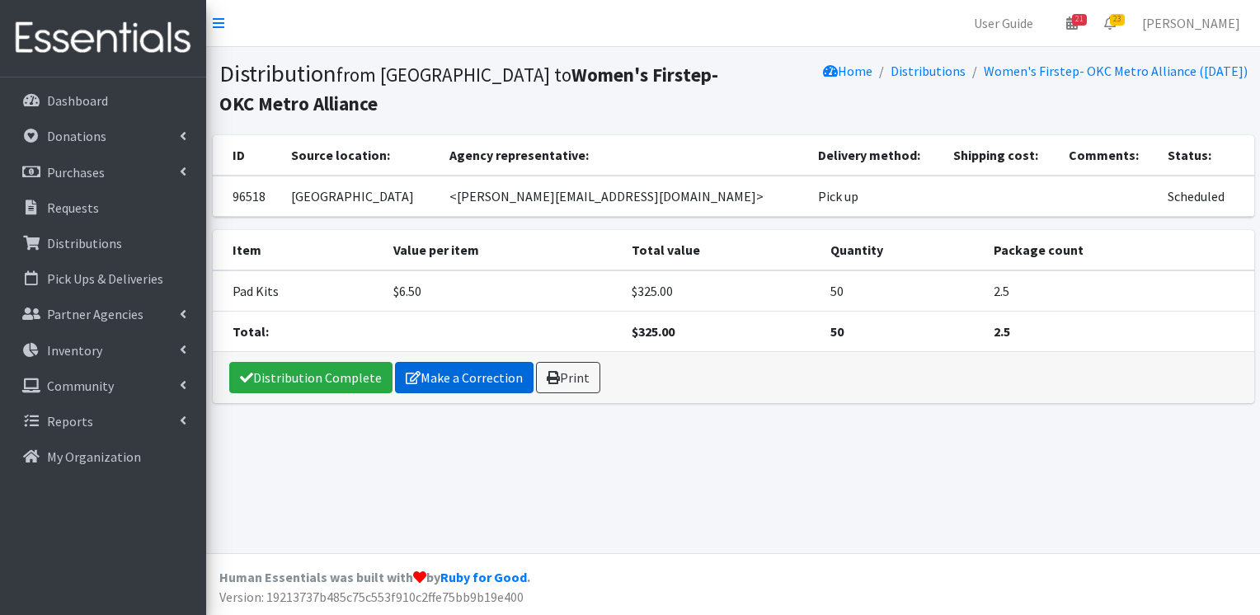
click at [435, 372] on link "Make a Correction" at bounding box center [464, 377] width 139 height 31
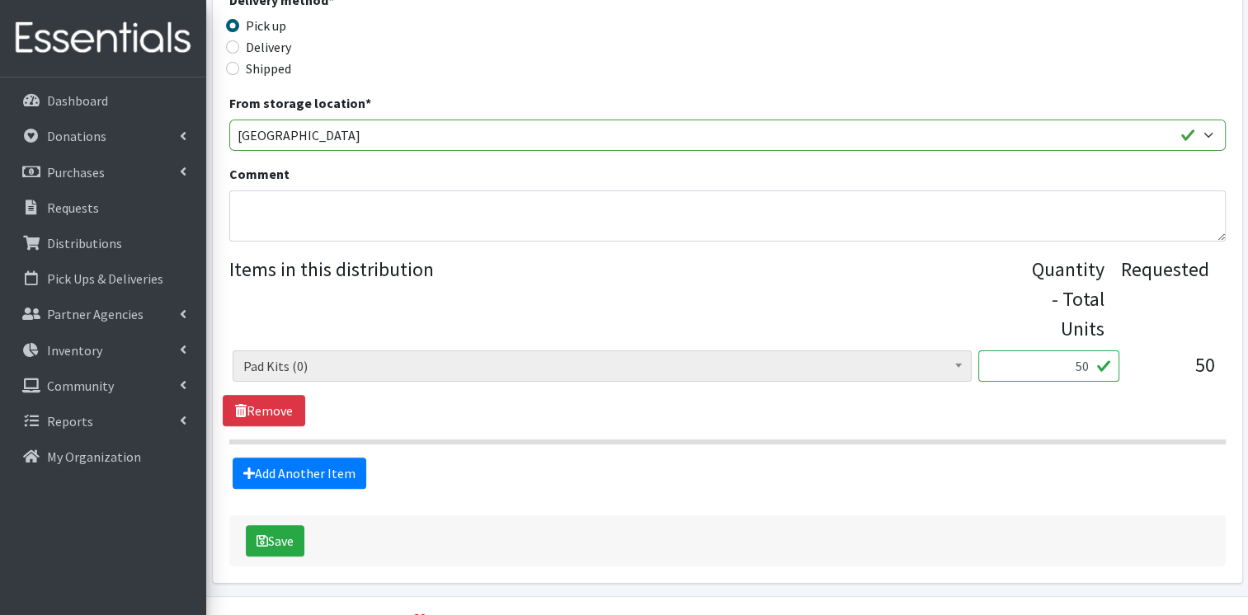
scroll to position [402, 0]
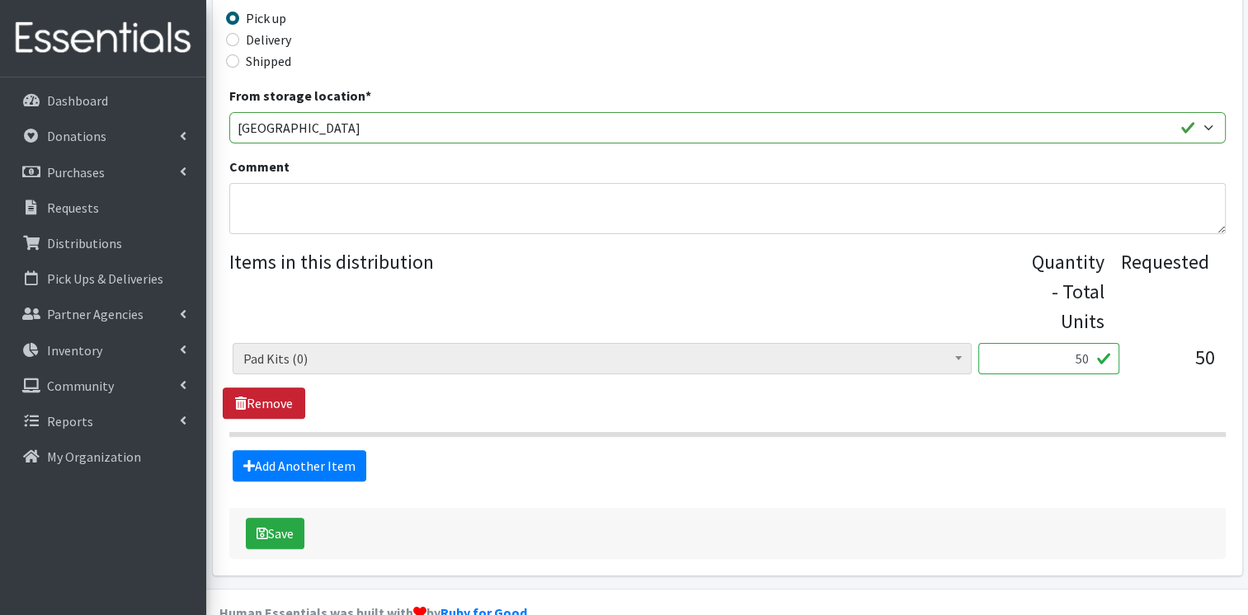
click at [287, 399] on link "Remove" at bounding box center [264, 403] width 82 height 31
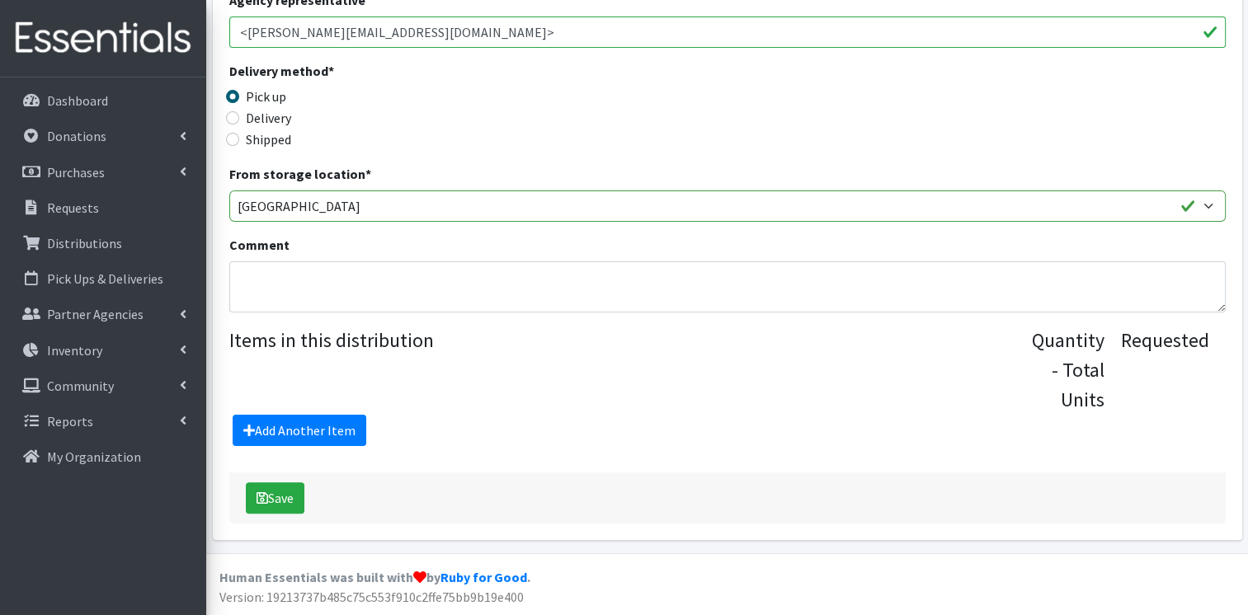
scroll to position [321, 0]
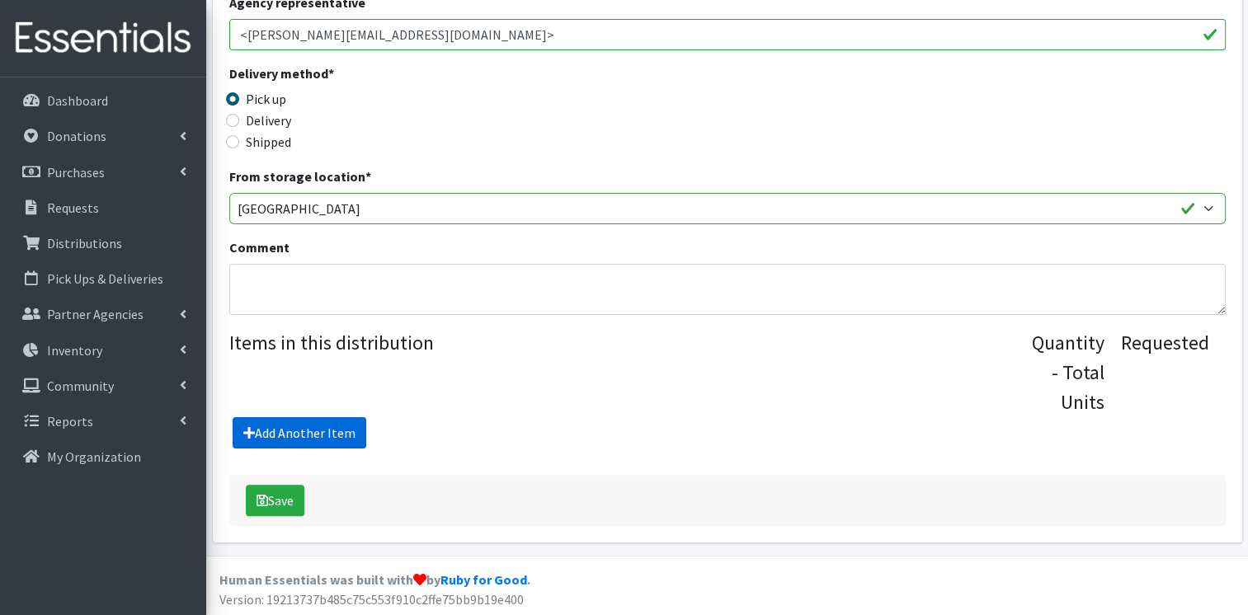
click at [288, 427] on link "Add Another Item" at bounding box center [300, 432] width 134 height 31
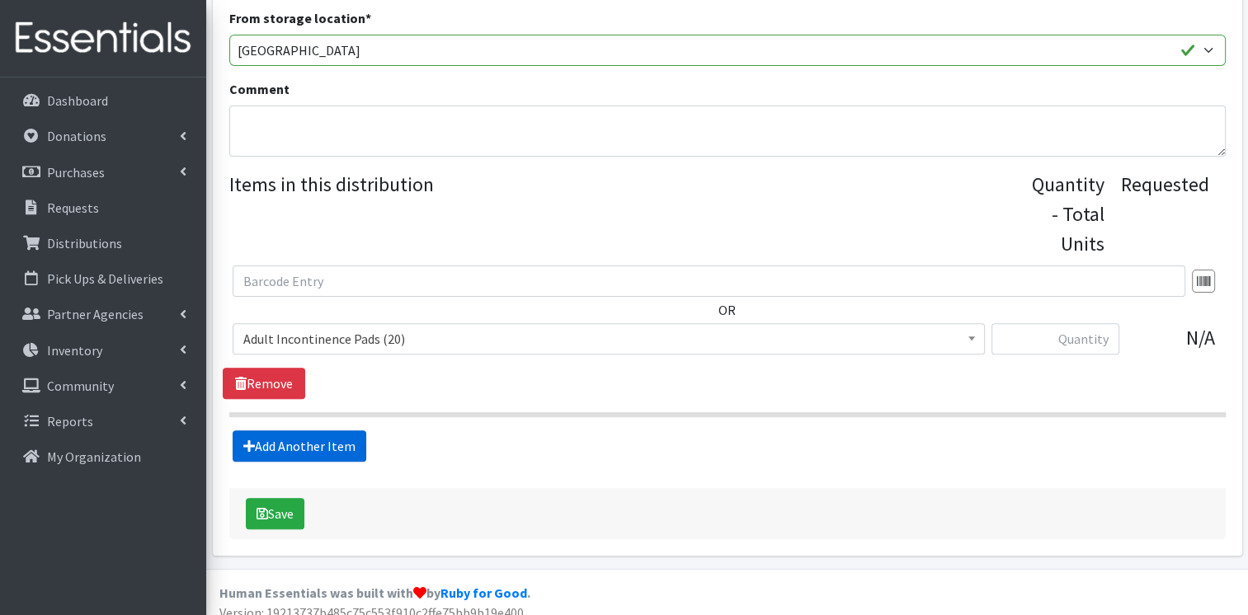
scroll to position [492, 0]
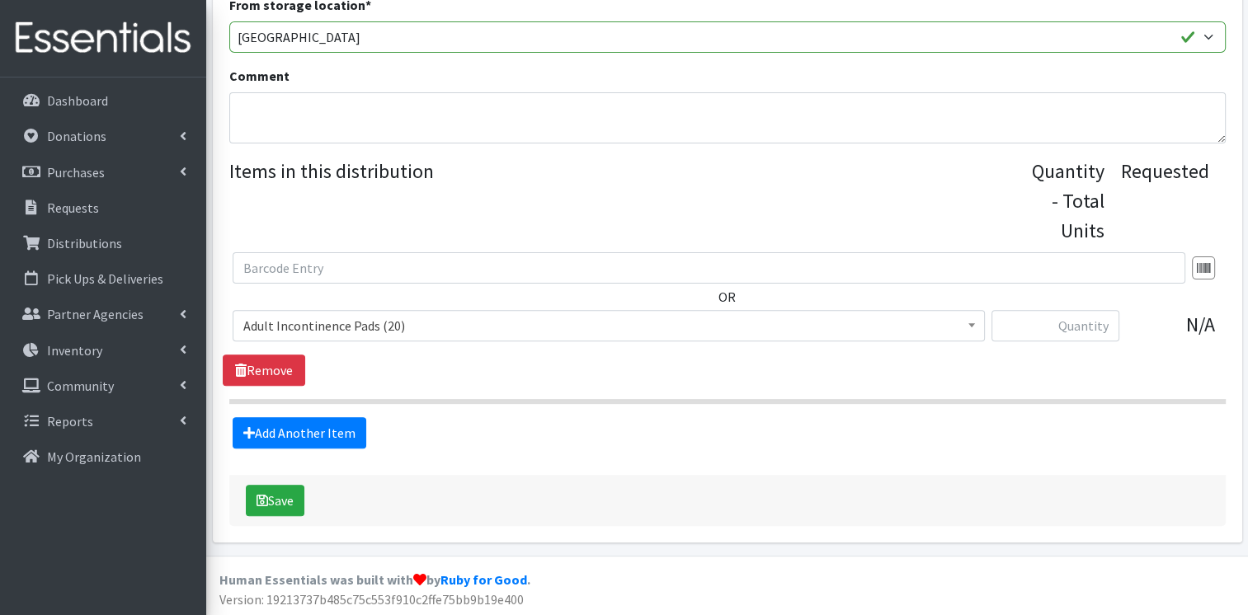
click at [336, 325] on span "Adult Incontinence Pads (20)" at bounding box center [608, 325] width 731 height 23
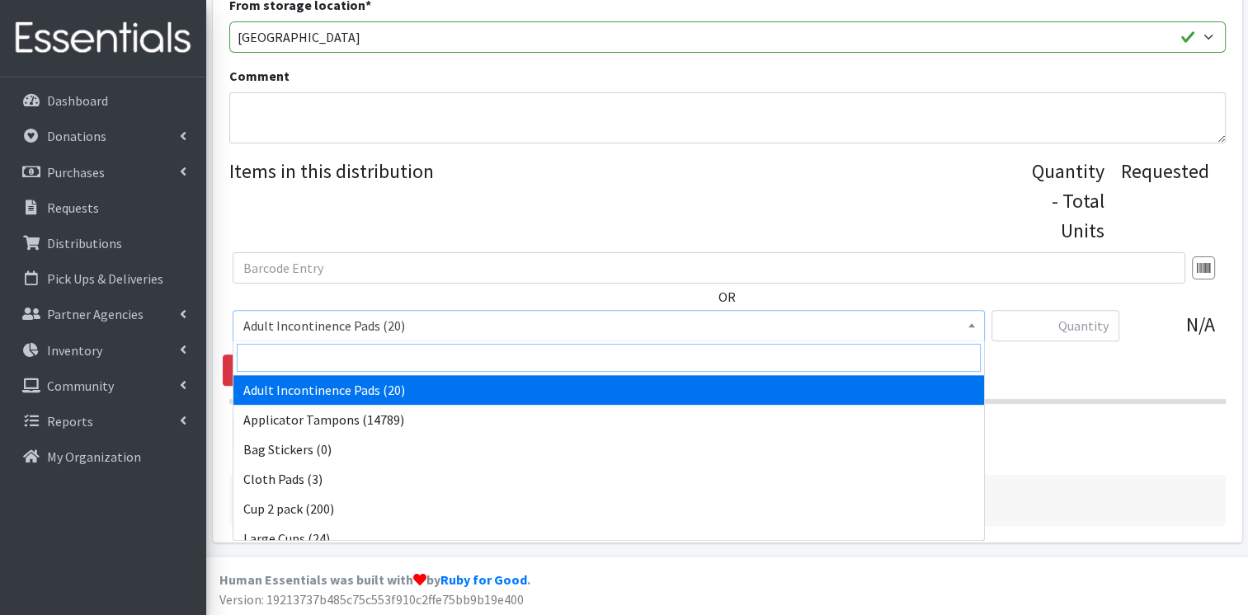
click at [327, 368] on input "search" at bounding box center [609, 358] width 744 height 28
type input "lin"
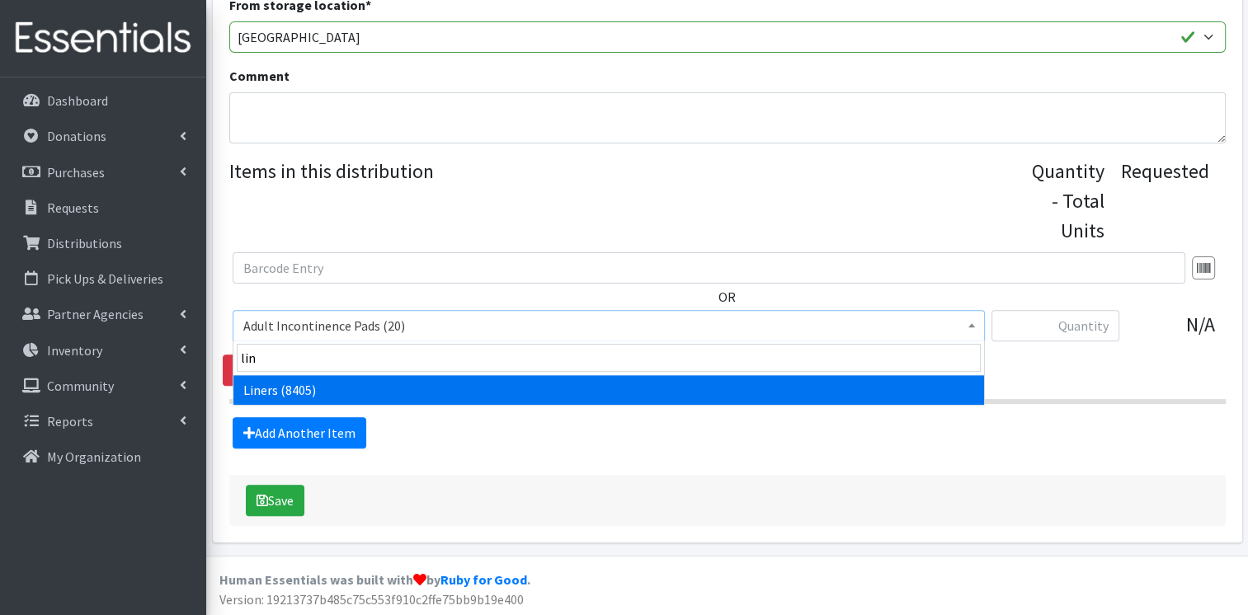
select select "12219"
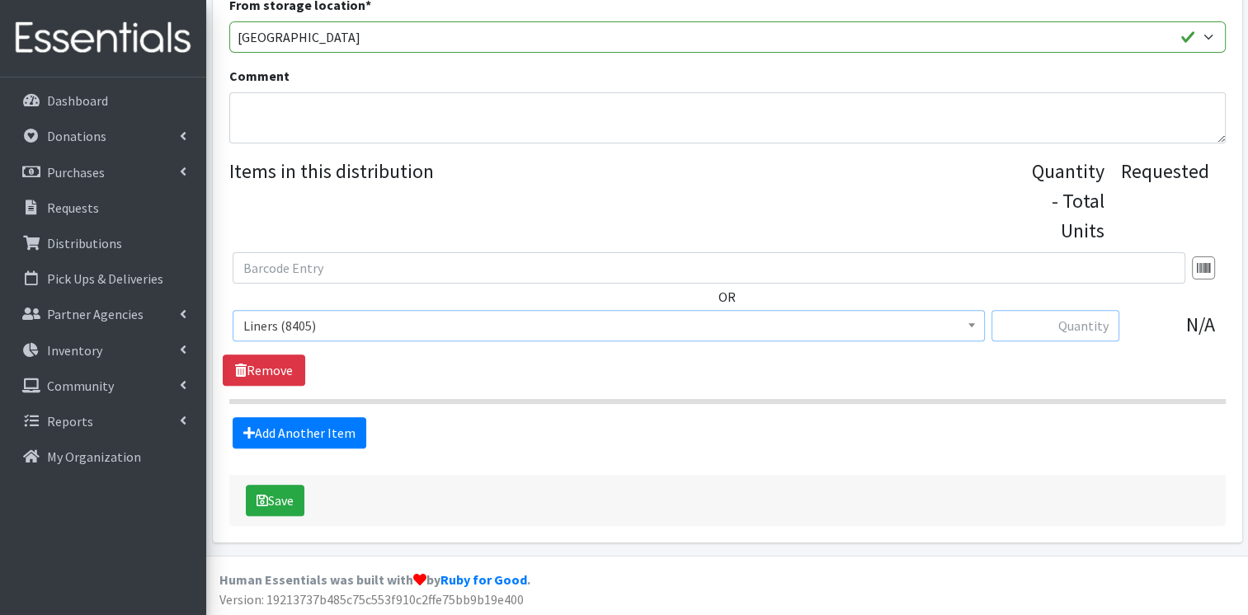
click at [1071, 323] on input "text" at bounding box center [1055, 325] width 128 height 31
type input "250"
click at [323, 436] on link "Add Another Item" at bounding box center [300, 432] width 134 height 31
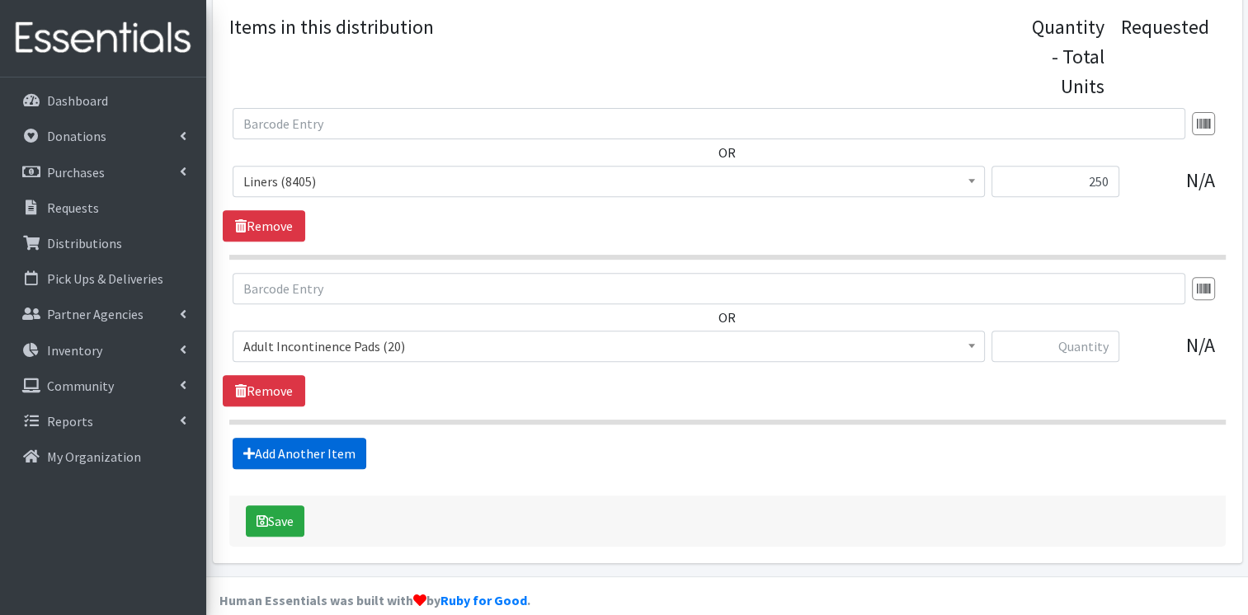
scroll to position [657, 0]
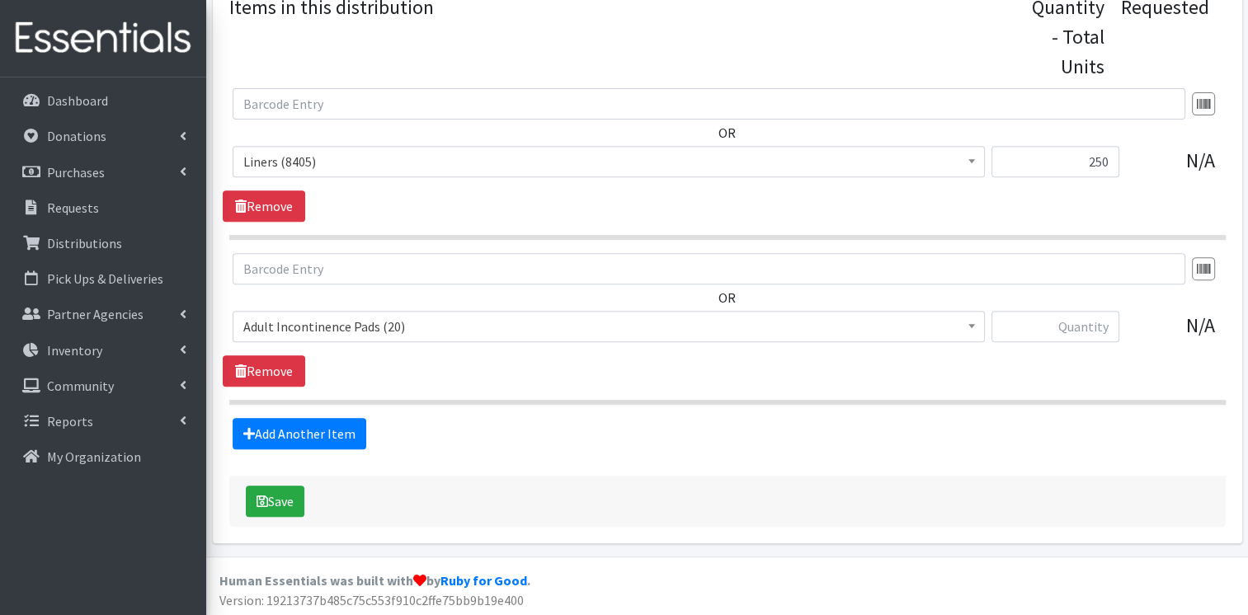
click at [345, 320] on span "Adult Incontinence Pads (20)" at bounding box center [608, 326] width 731 height 23
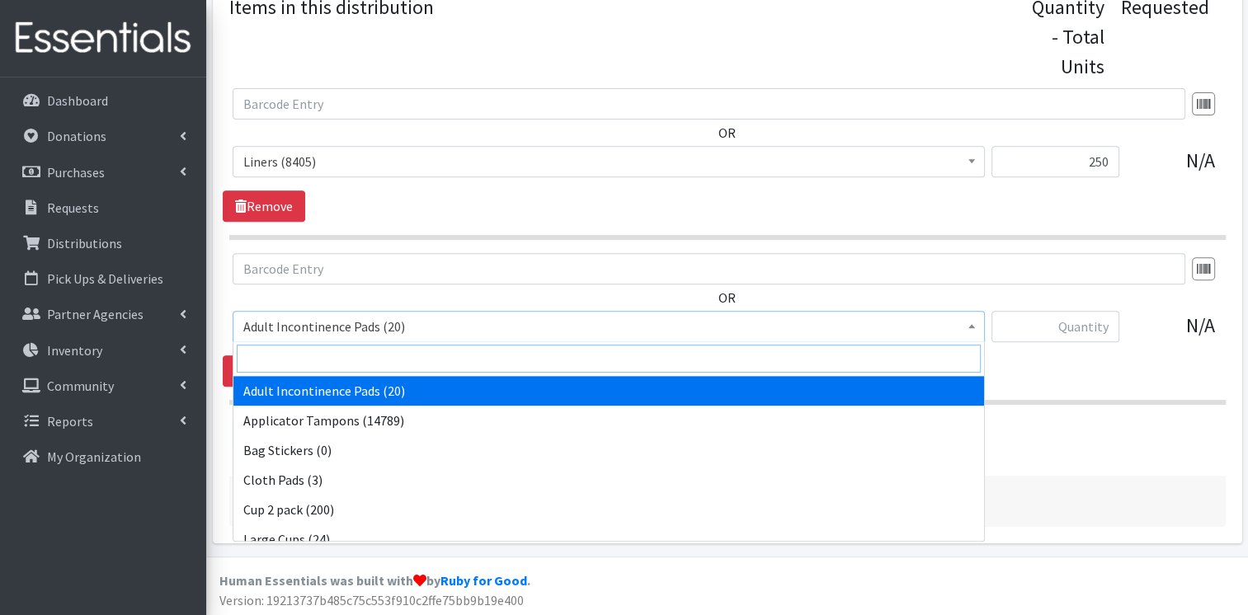
click at [334, 359] on input "search" at bounding box center [609, 359] width 744 height 28
type input "pads"
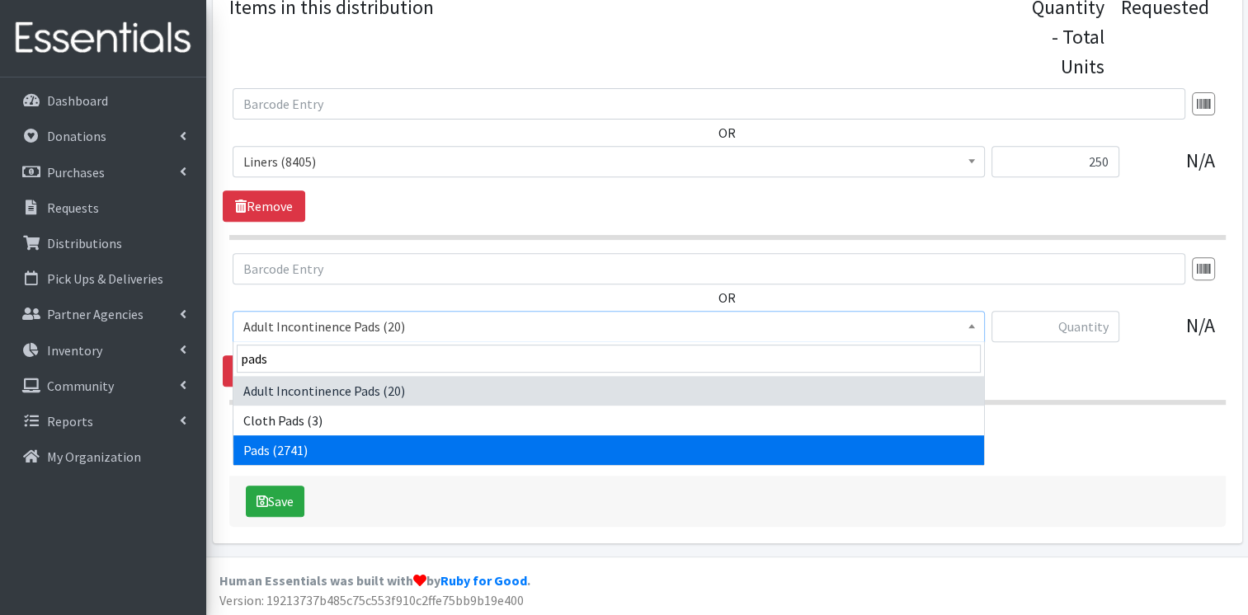
select select "12242"
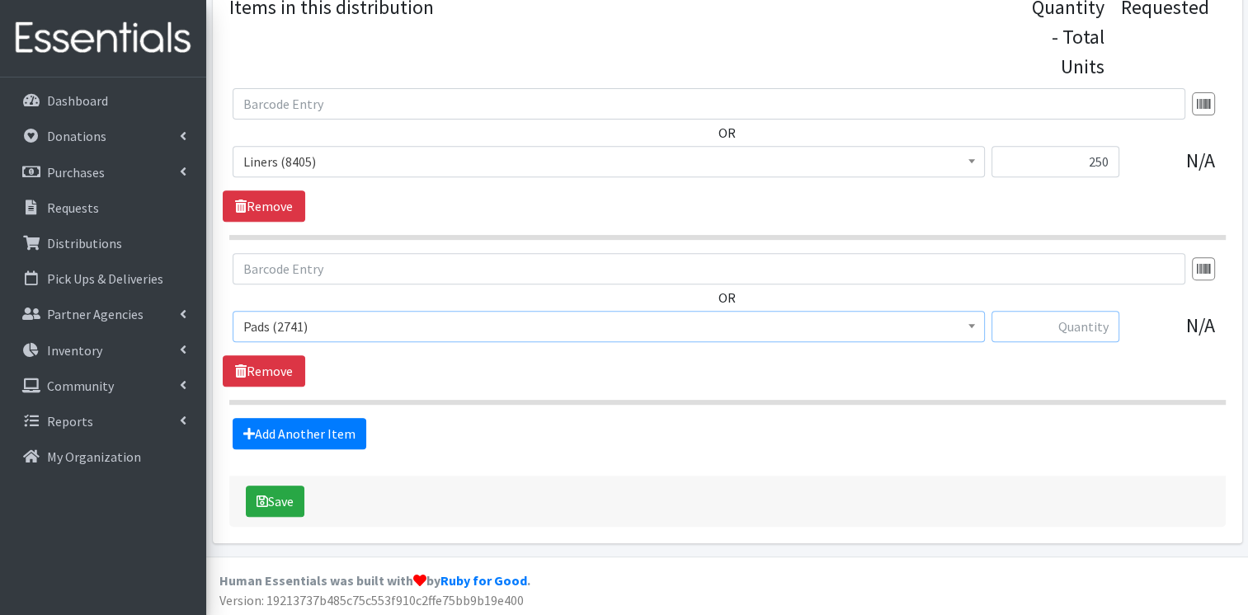
click at [1027, 325] on input "text" at bounding box center [1055, 326] width 128 height 31
type input "960"
click at [294, 506] on button "Save" at bounding box center [275, 501] width 59 height 31
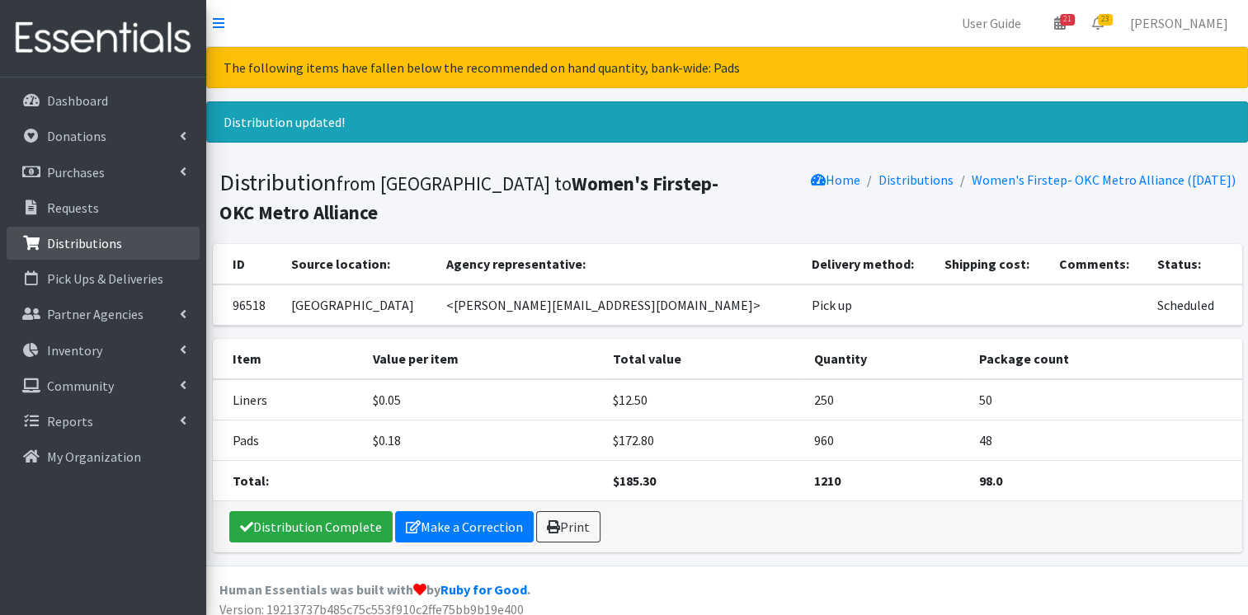
click at [96, 256] on link "Distributions" at bounding box center [103, 243] width 193 height 33
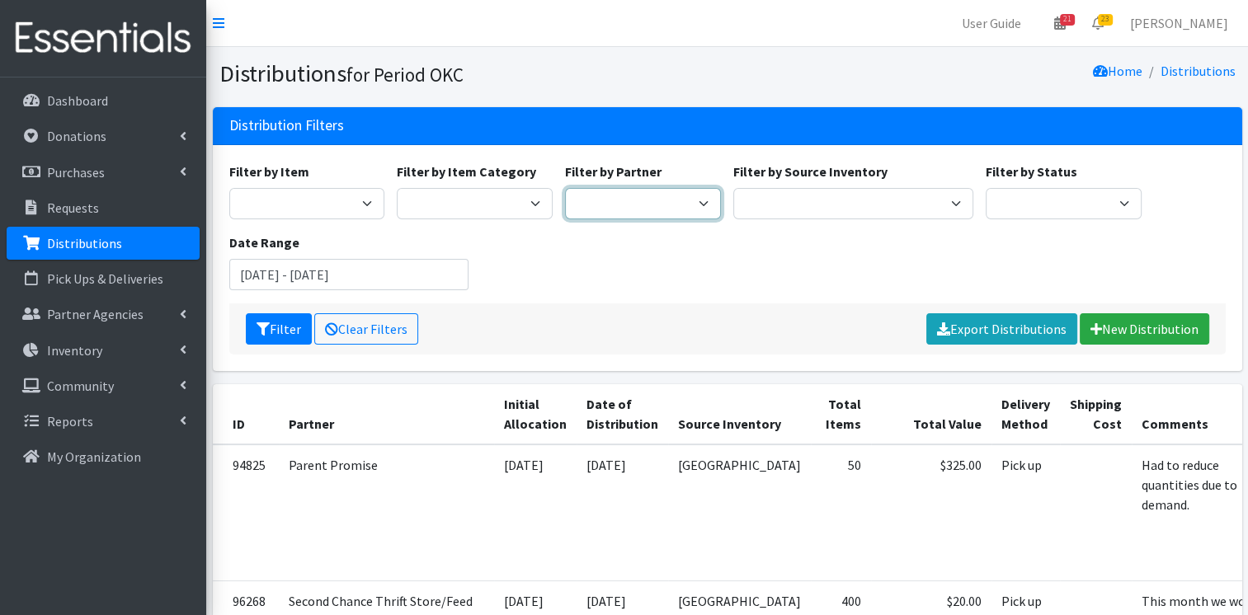
click at [659, 199] on select "ACTNow Health and Wellness Fair ASTEC Schools Bagz of luv Inc Bethesda CannaChu…" at bounding box center [643, 203] width 156 height 31
drag, startPoint x: 939, startPoint y: 269, endPoint x: 944, endPoint y: 309, distance: 40.6
click at [944, 309] on form "Filter by Item Adult Incontinence Pads Applicator Tampons Bag Stickers Cloth Pa…" at bounding box center [727, 258] width 996 height 193
click at [703, 203] on select "ACTNow Health and Wellness Fair ASTEC Schools Bagz of luv Inc Bethesda CannaChu…" at bounding box center [643, 203] width 156 height 31
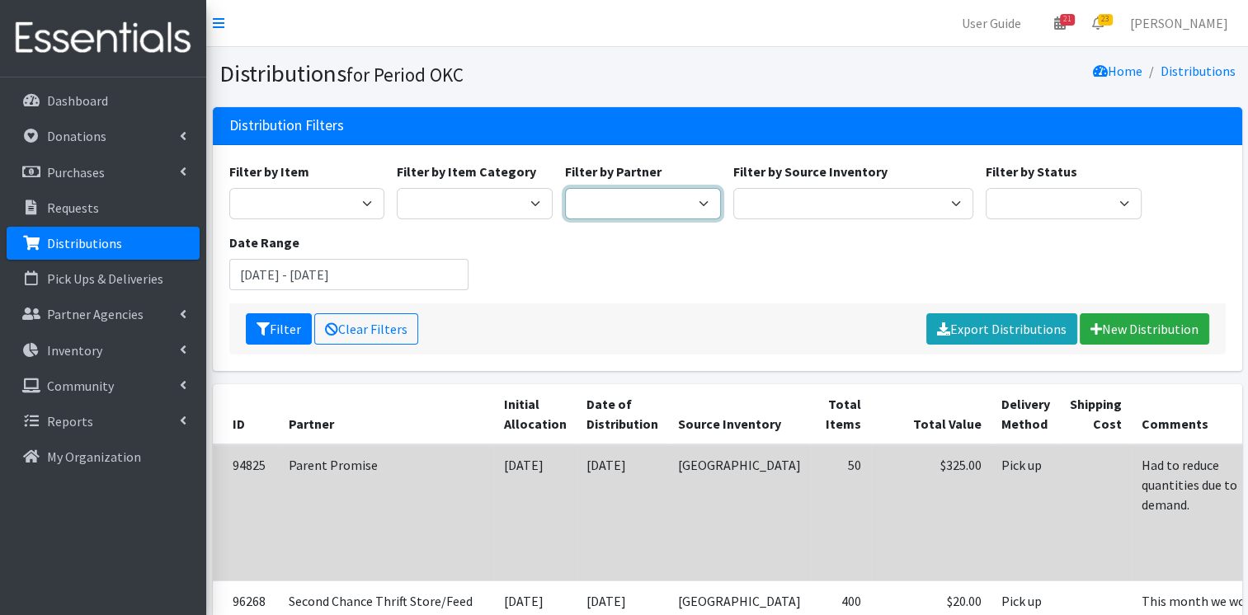
select select "4802"
click at [565, 188] on select "ACTNow Health and Wellness Fair ASTEC Schools Bagz of luv Inc Bethesda CannaChu…" at bounding box center [643, 203] width 156 height 31
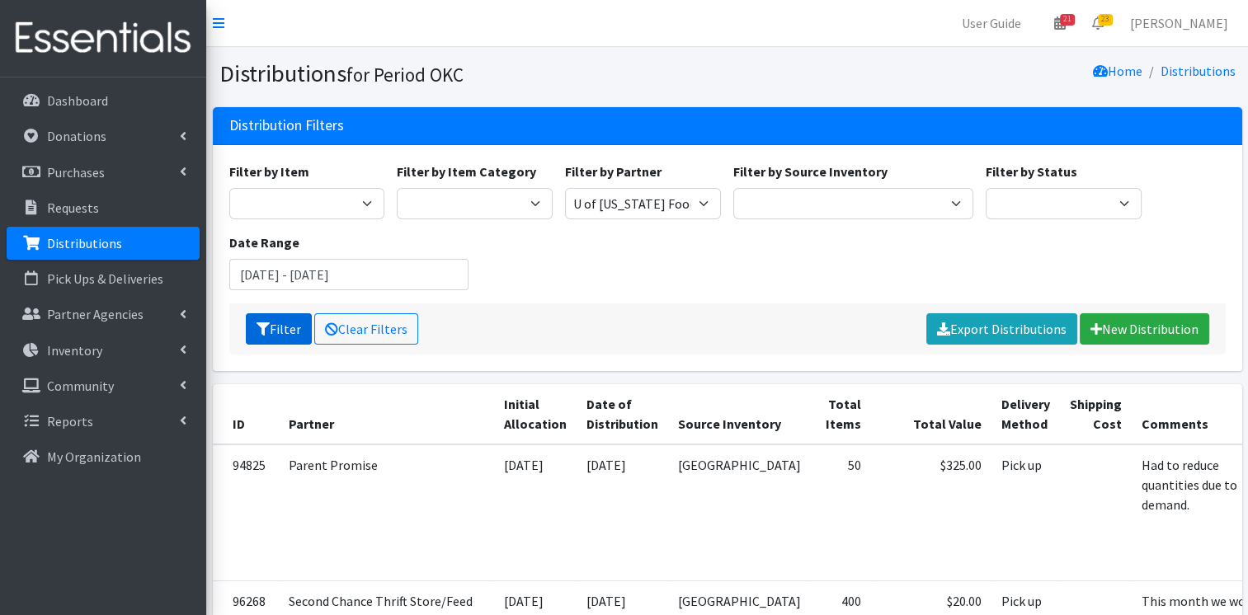
click at [285, 332] on button "Filter" at bounding box center [279, 328] width 66 height 31
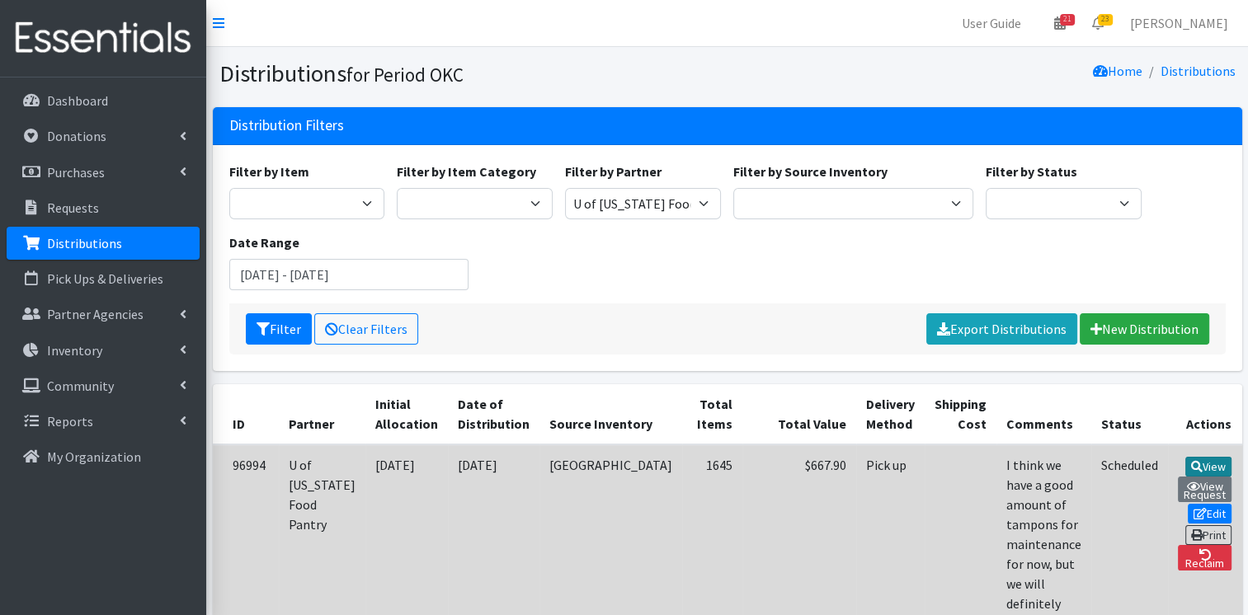
click at [1191, 464] on icon at bounding box center [1197, 467] width 12 height 12
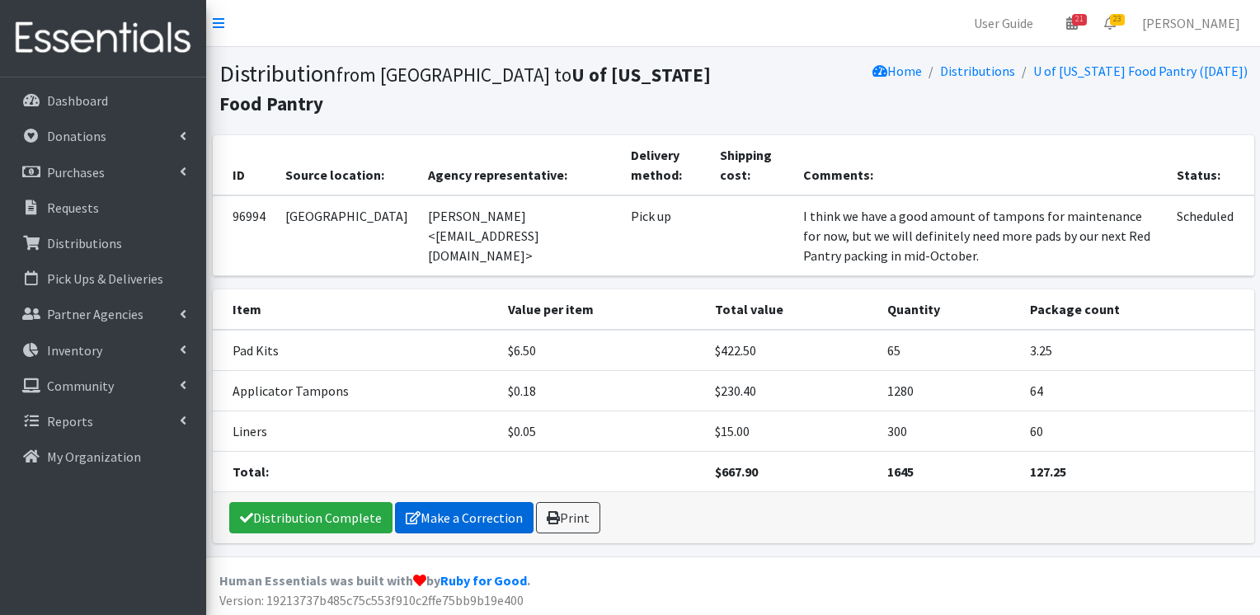
click at [495, 502] on link "Make a Correction" at bounding box center [464, 517] width 139 height 31
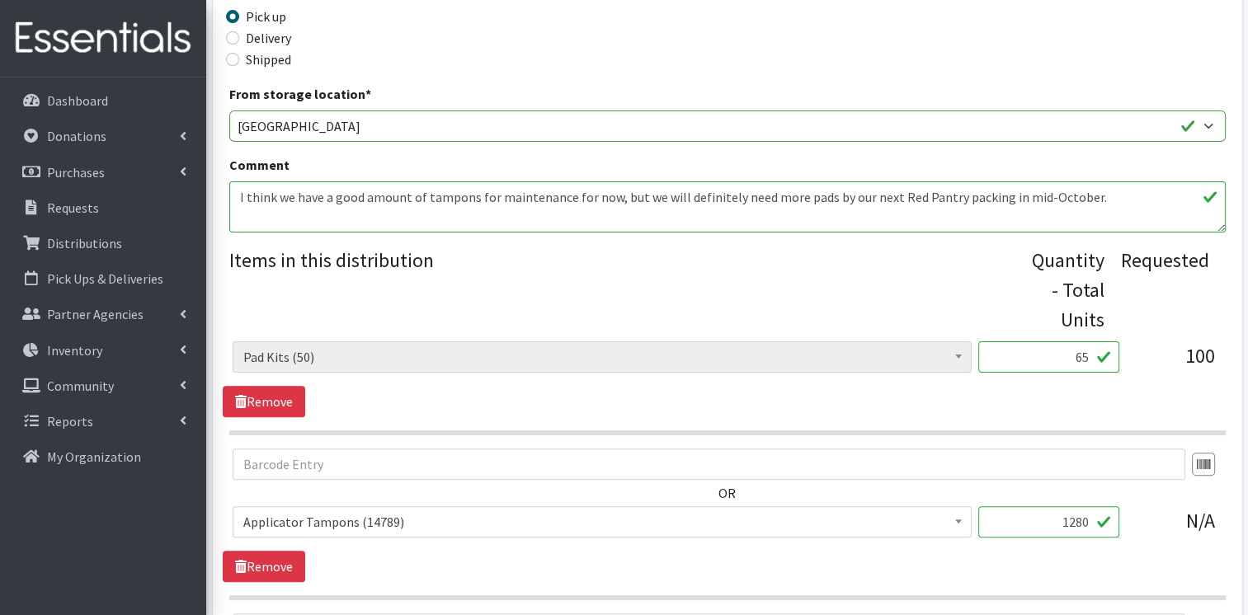
scroll to position [407, 0]
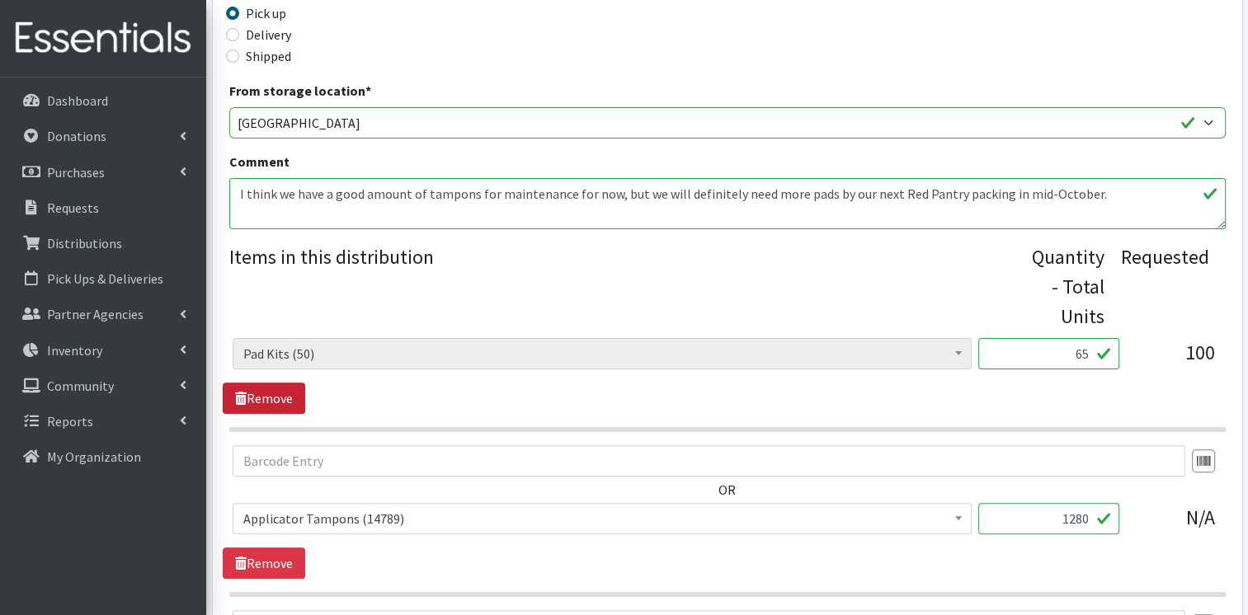
click at [285, 387] on link "Remove" at bounding box center [264, 398] width 82 height 31
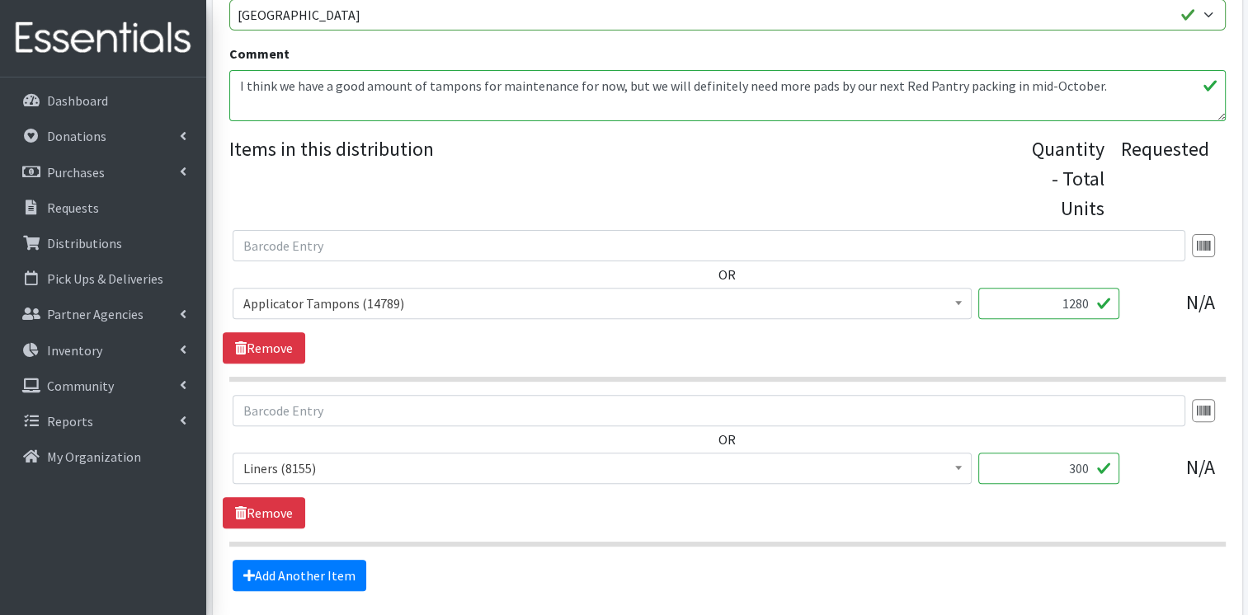
scroll to position [521, 0]
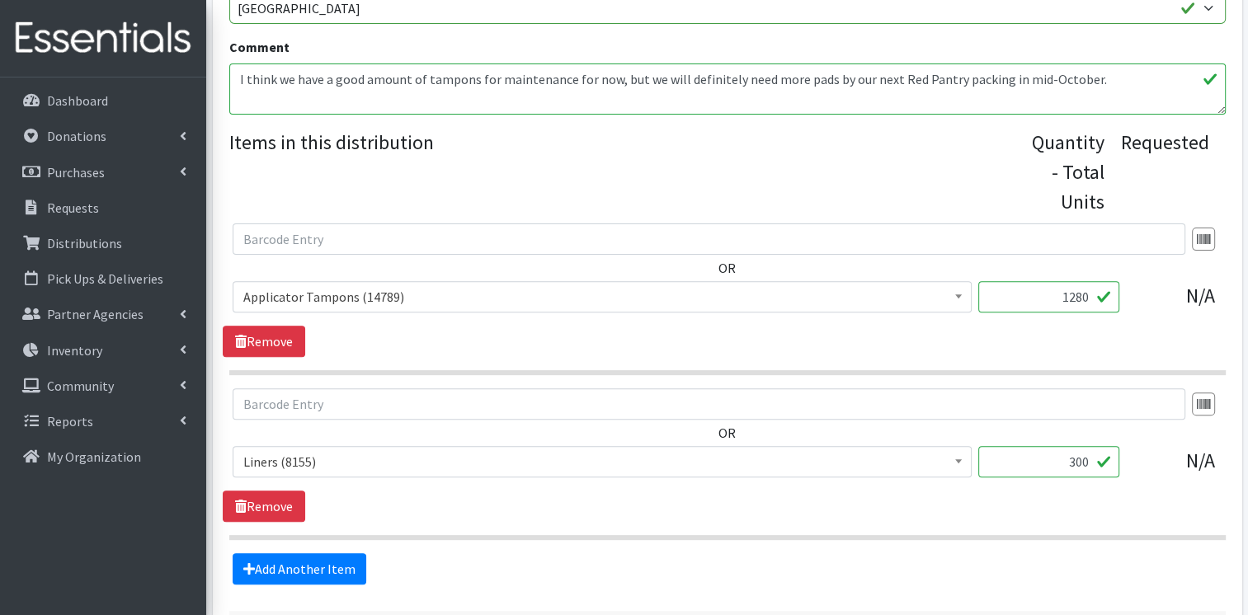
click at [524, 290] on span "Applicator Tampons (14789)" at bounding box center [602, 296] width 718 height 23
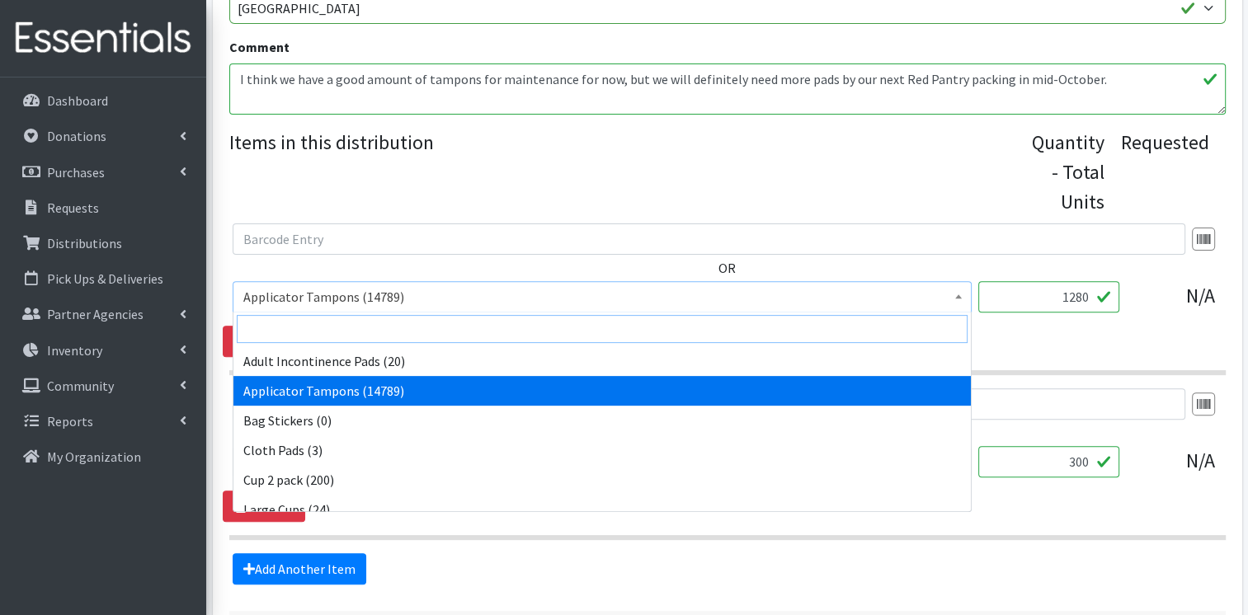
click at [492, 335] on input "search" at bounding box center [602, 329] width 731 height 28
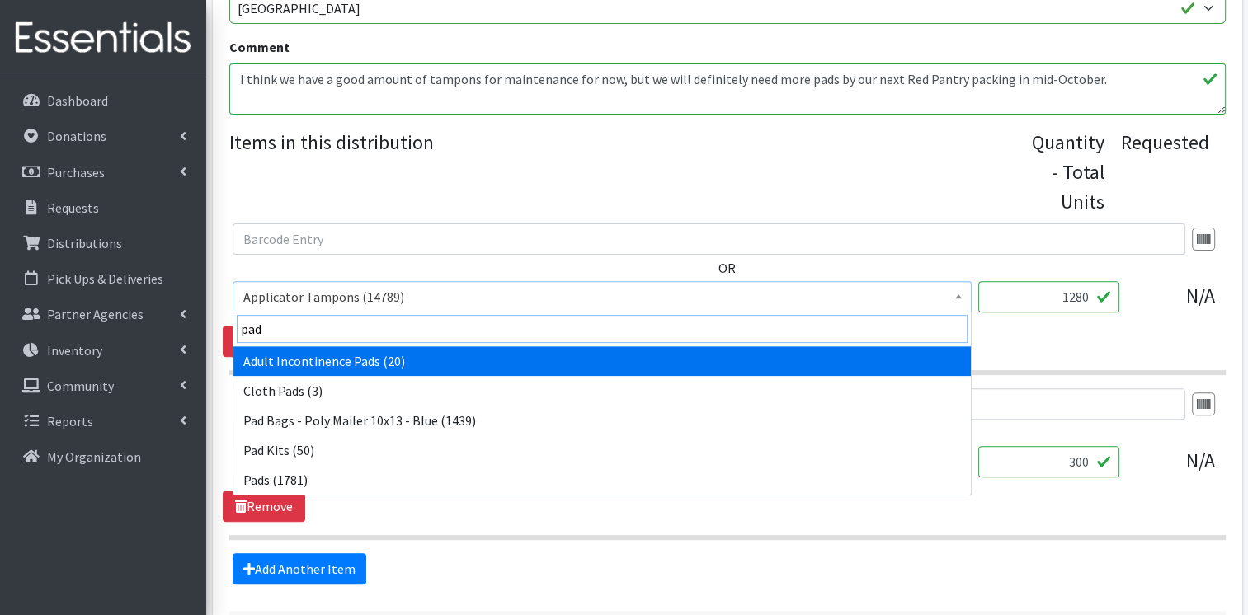
type input "pads"
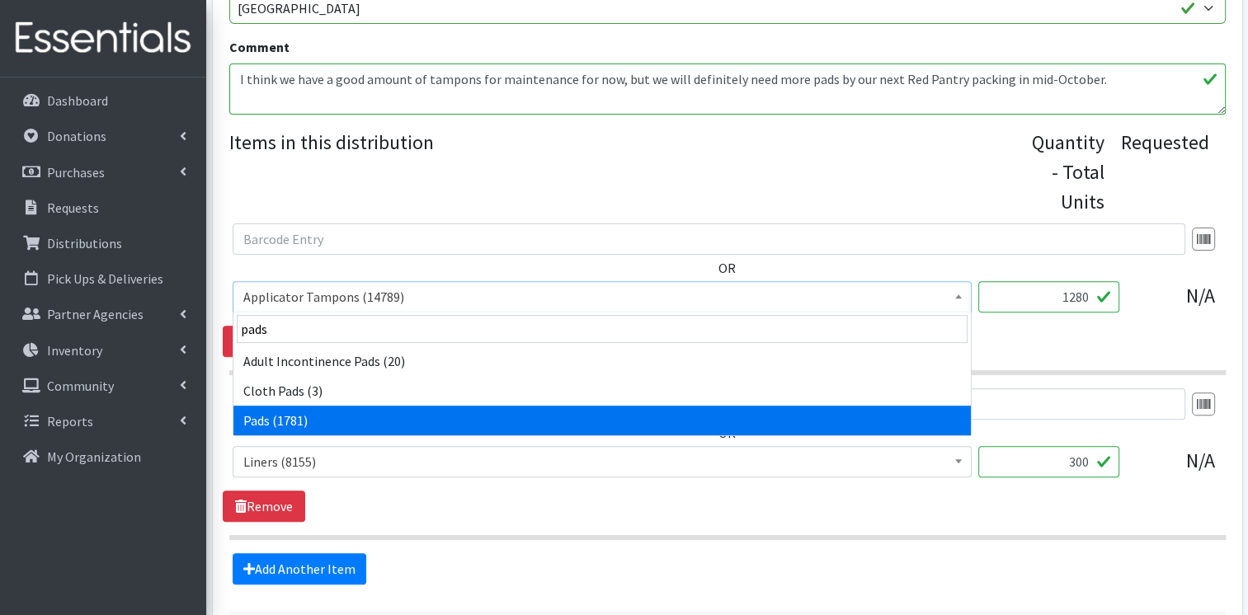
select select "12242"
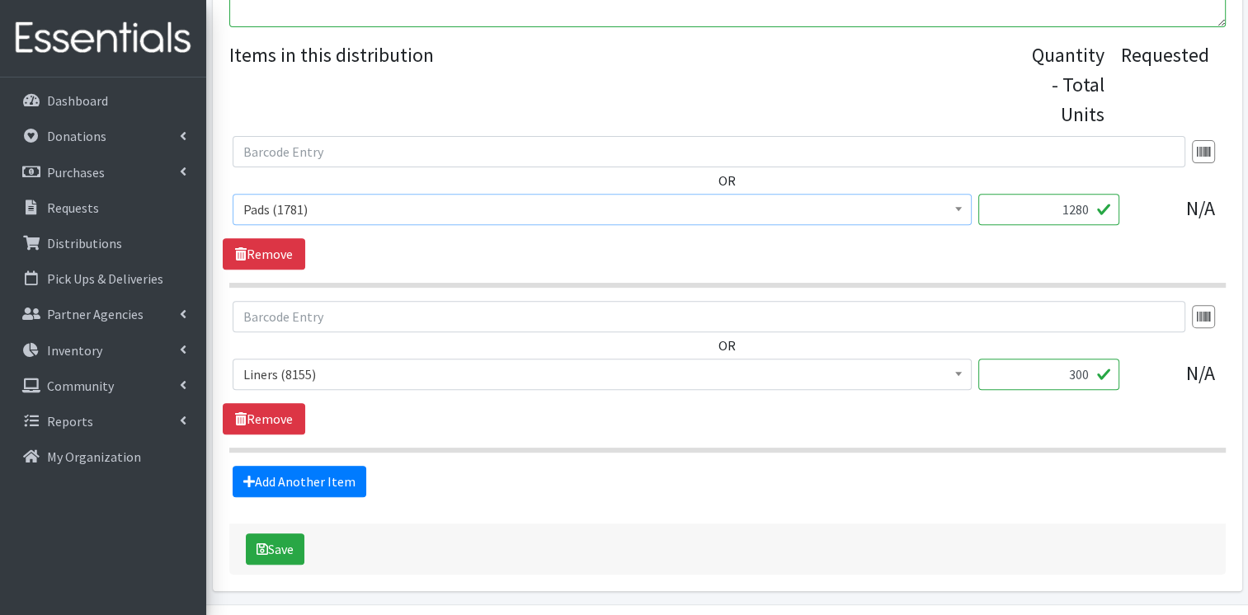
scroll to position [657, 0]
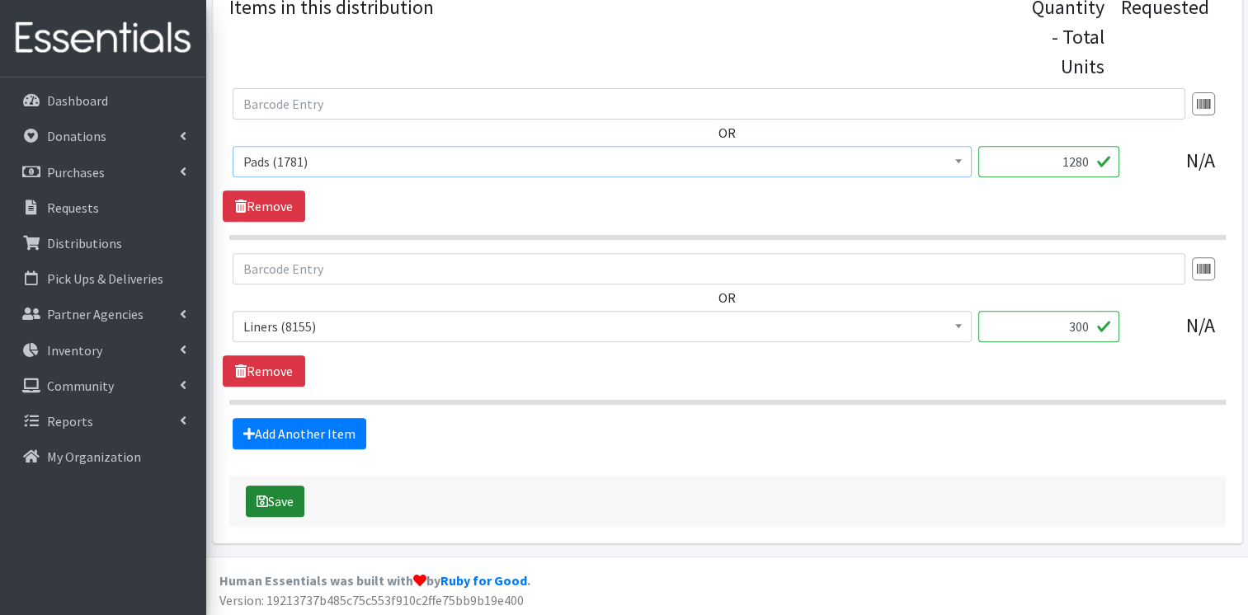
click at [251, 503] on button "Save" at bounding box center [275, 501] width 59 height 31
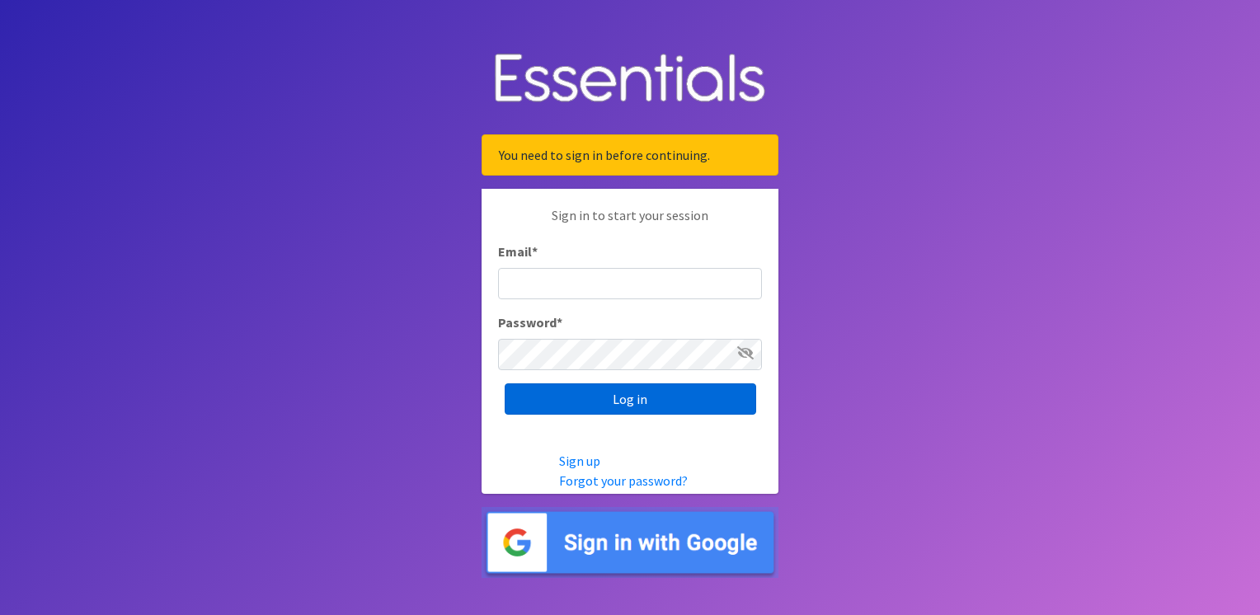
type input "[EMAIL_ADDRESS][DOMAIN_NAME]"
click at [619, 398] on input "Log in" at bounding box center [631, 399] width 252 height 31
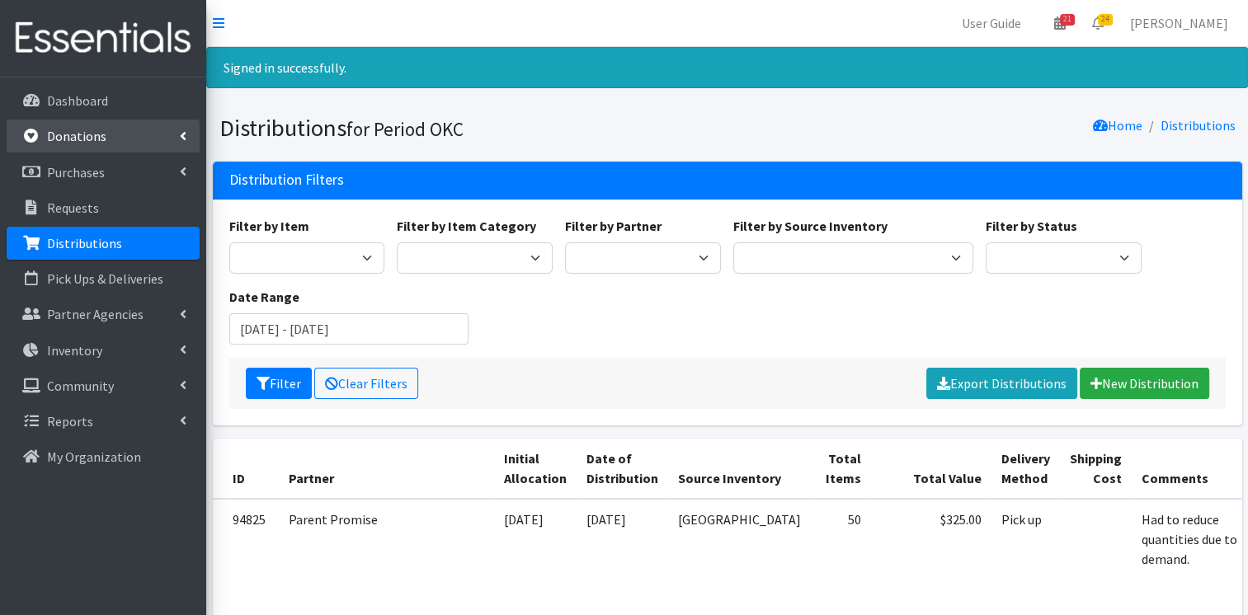
click at [73, 141] on p "Donations" at bounding box center [76, 136] width 59 height 16
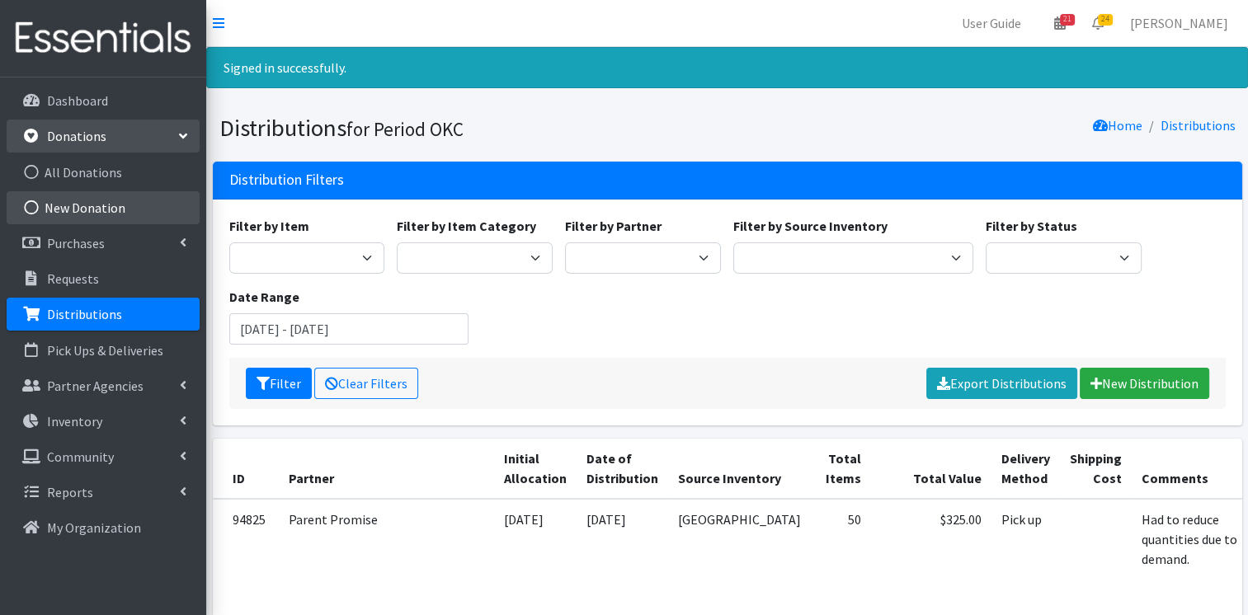
click at [99, 211] on link "New Donation" at bounding box center [103, 207] width 193 height 33
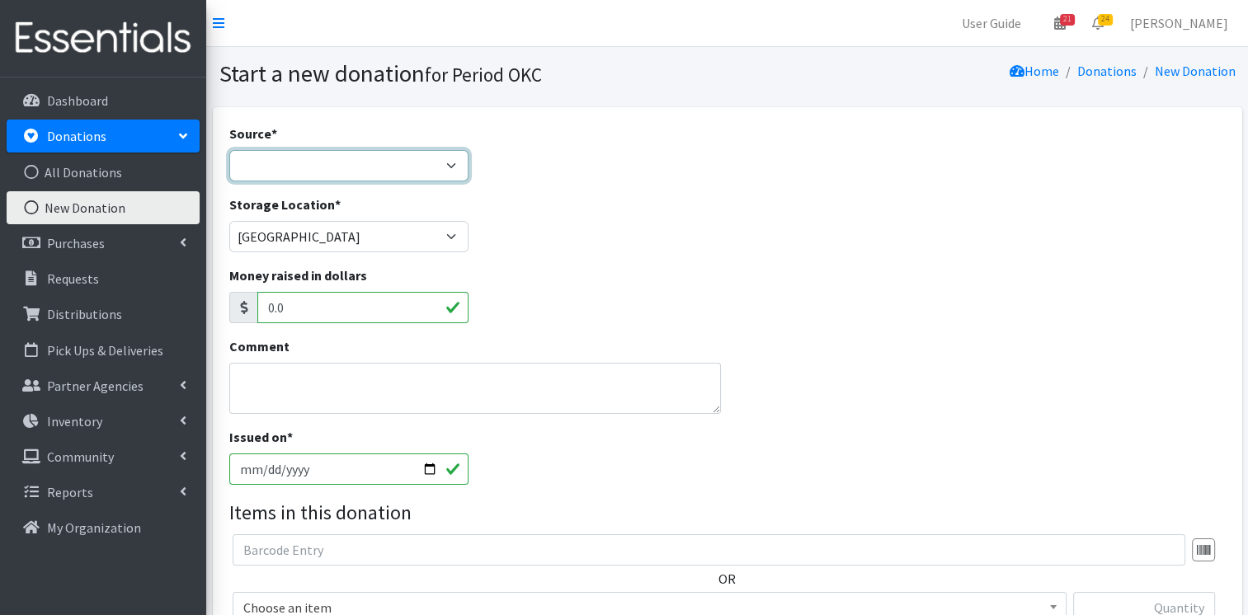
click at [425, 171] on select "Product Drive Manufacturer Donation Site Misc. Donation" at bounding box center [349, 165] width 240 height 31
select select "Misc. Donation"
click at [229, 150] on select "Product Drive Manufacturer Donation Site Misc. Donation" at bounding box center [349, 165] width 240 height 31
click at [340, 366] on textarea "Comment" at bounding box center [475, 388] width 492 height 51
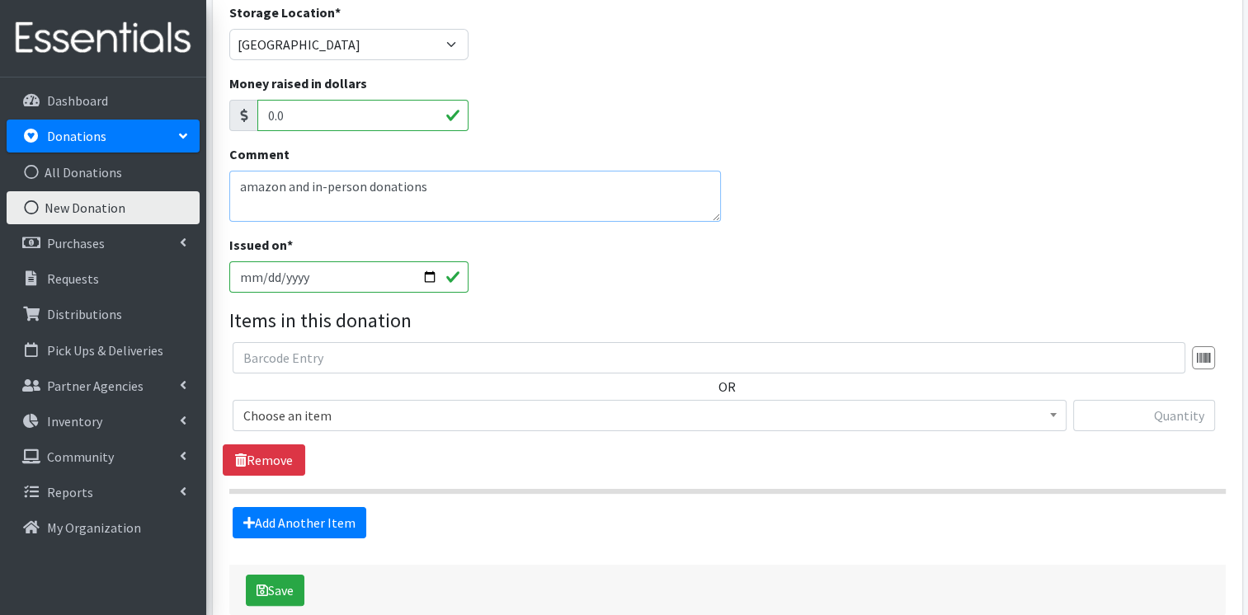
scroll to position [282, 0]
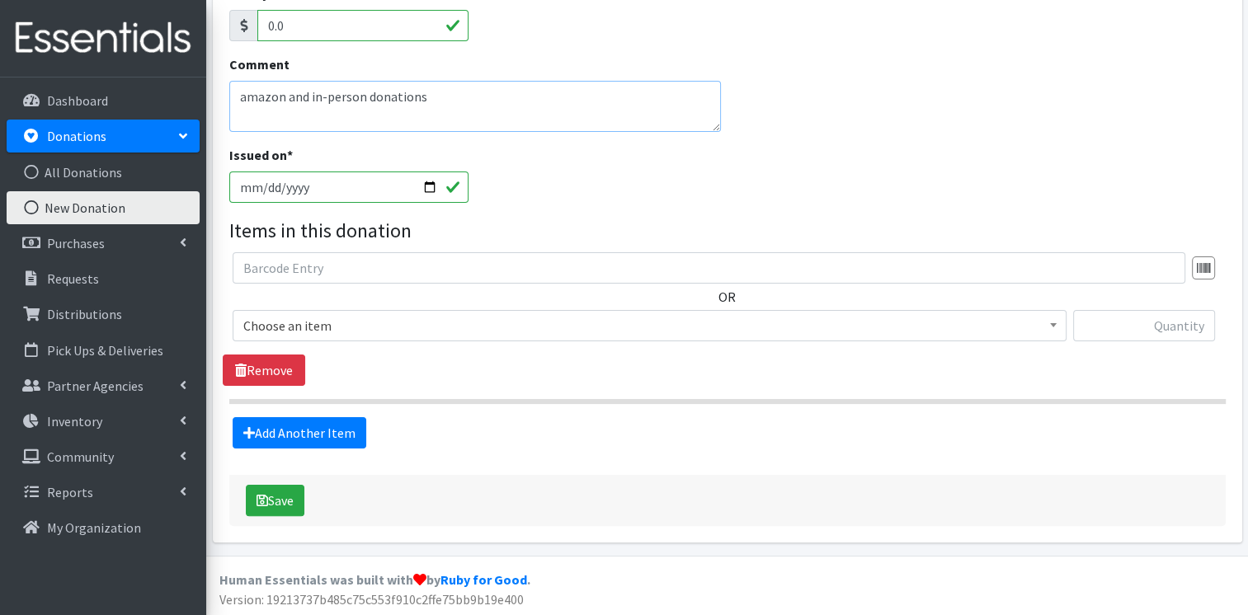
type textarea "amazon and in-person donations"
click at [564, 327] on span "Choose an item" at bounding box center [649, 325] width 812 height 23
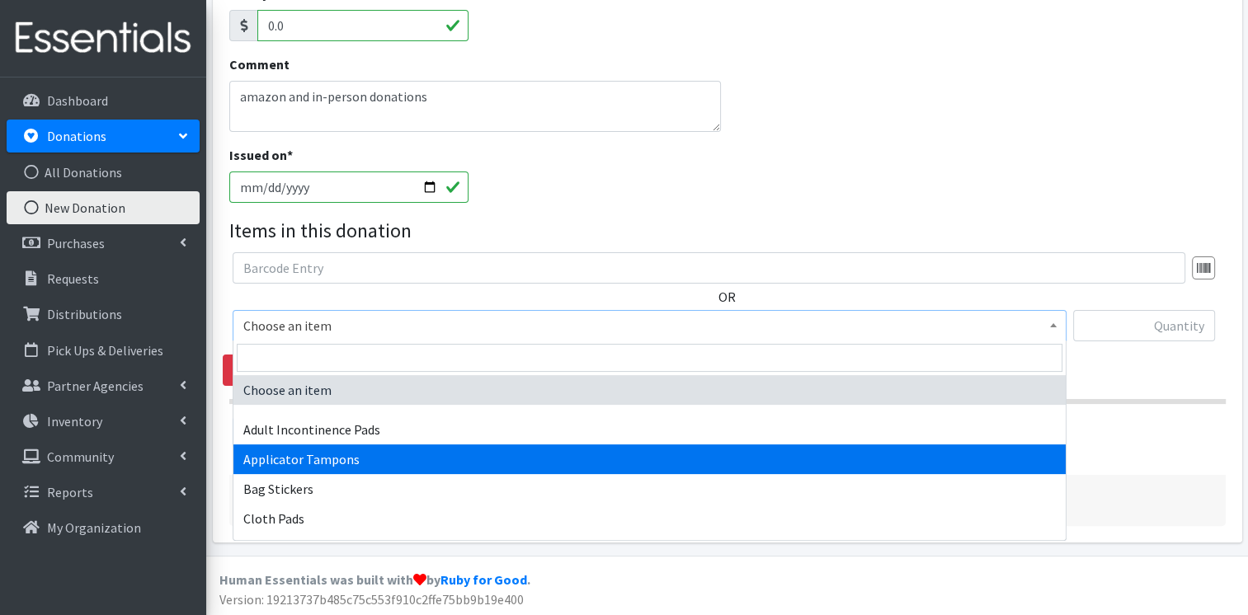
select select "12239"
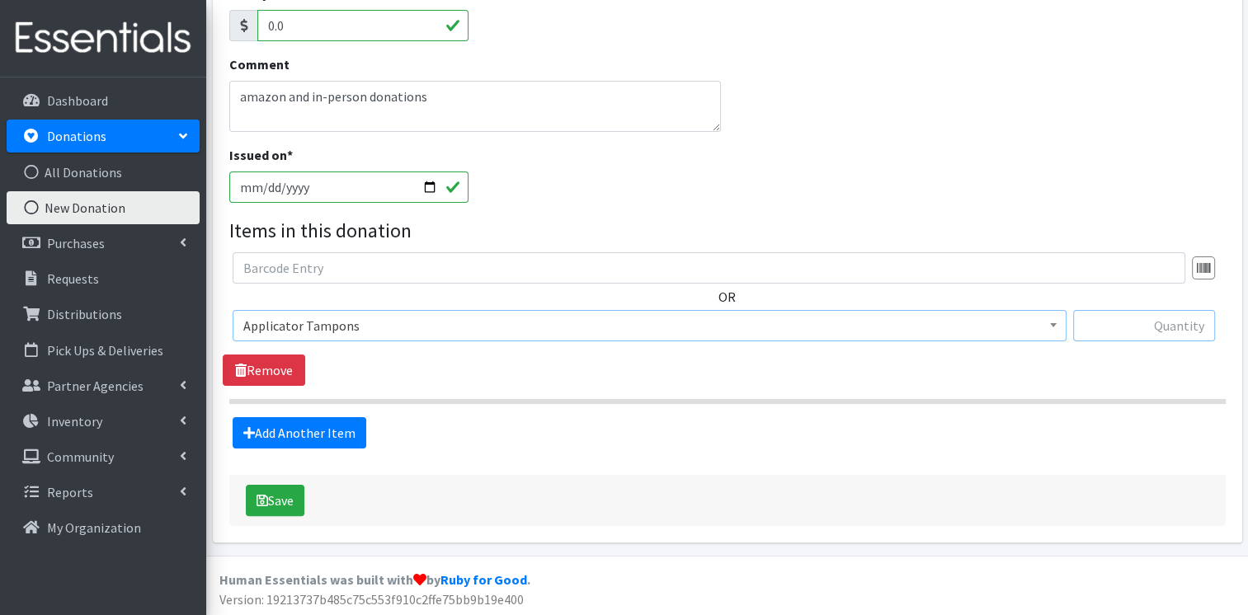
click at [1112, 318] on input "text" at bounding box center [1144, 325] width 142 height 31
type input "484"
click at [278, 424] on link "Add Another Item" at bounding box center [300, 432] width 134 height 31
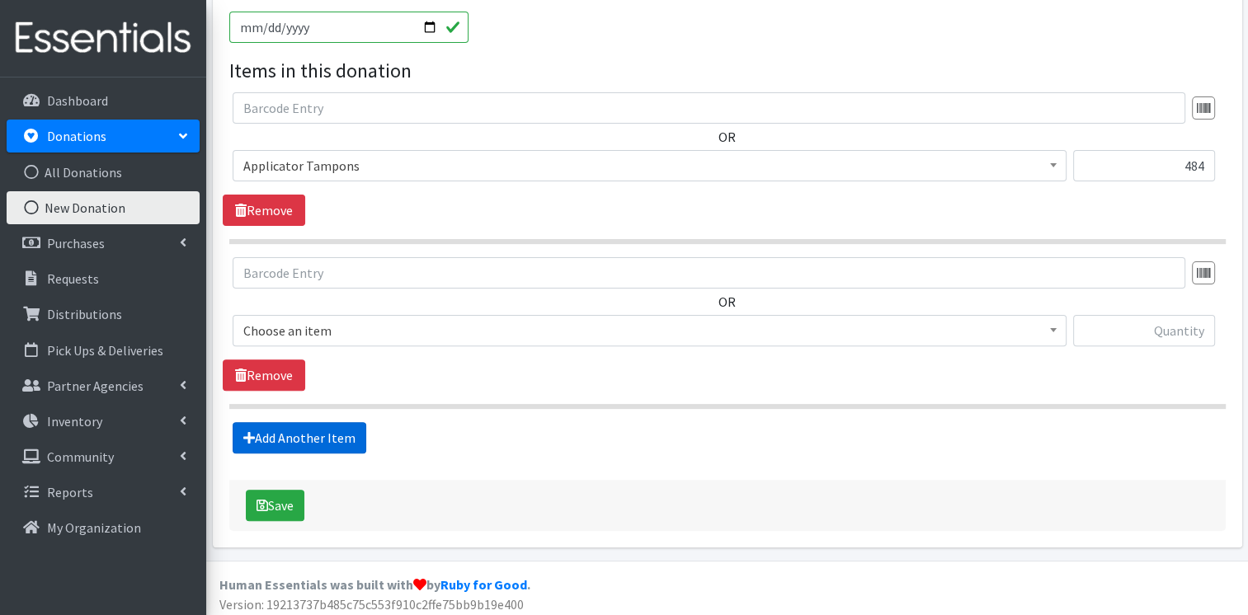
scroll to position [446, 0]
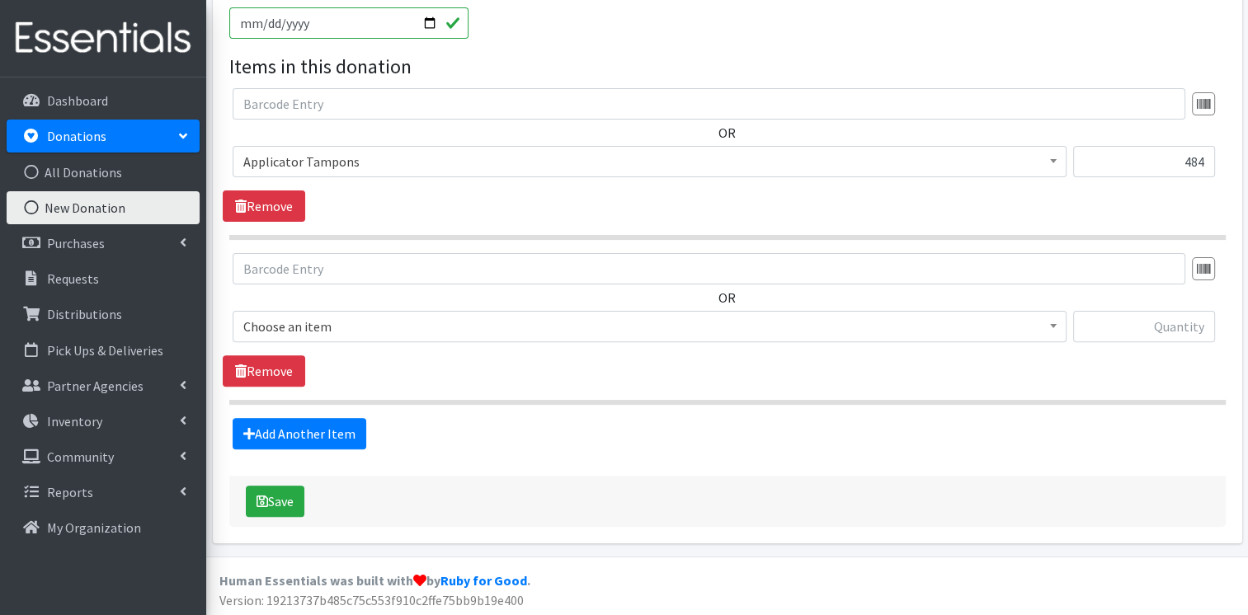
click at [321, 334] on span "Choose an item" at bounding box center [649, 326] width 812 height 23
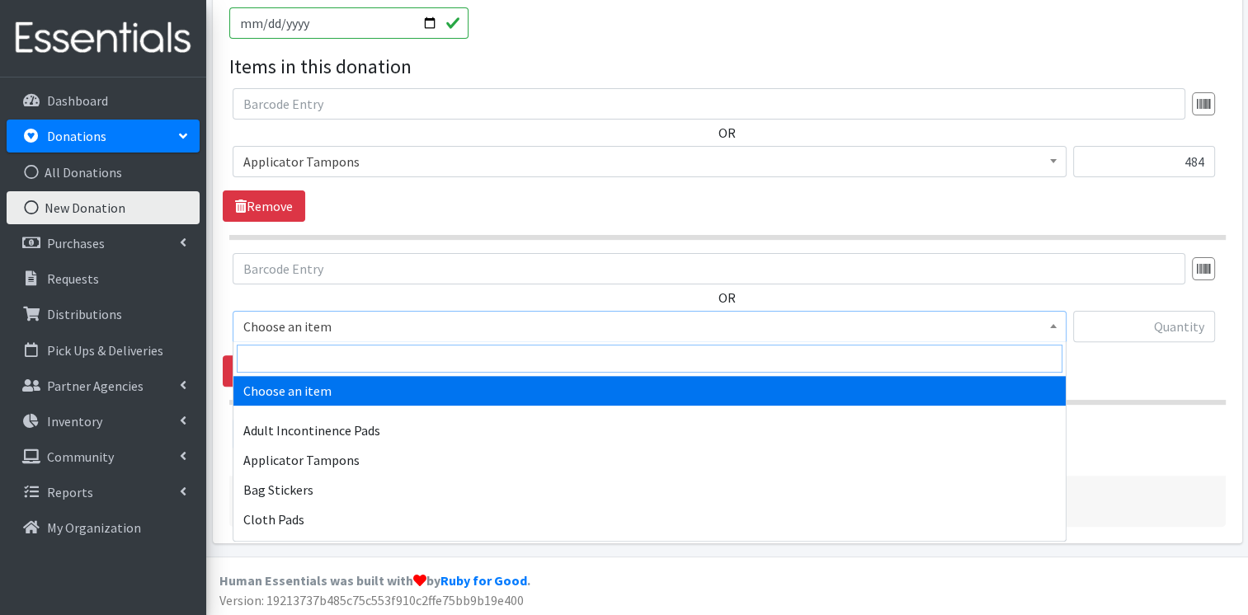
click at [324, 354] on input "search" at bounding box center [650, 359] width 826 height 28
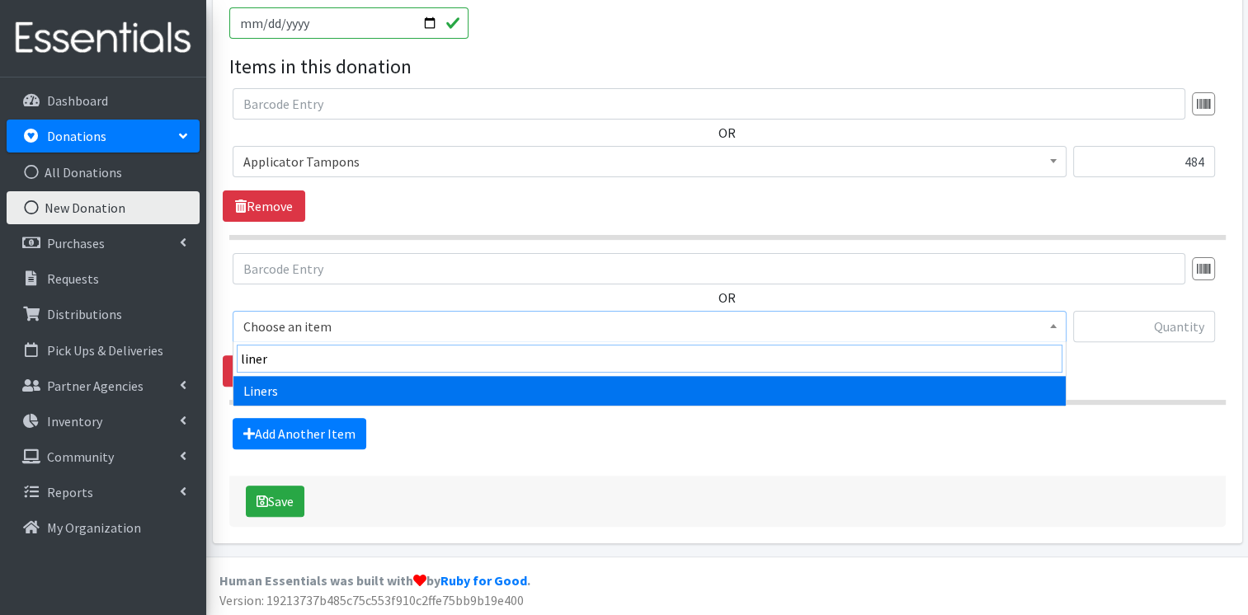
type input "liners"
select select "12219"
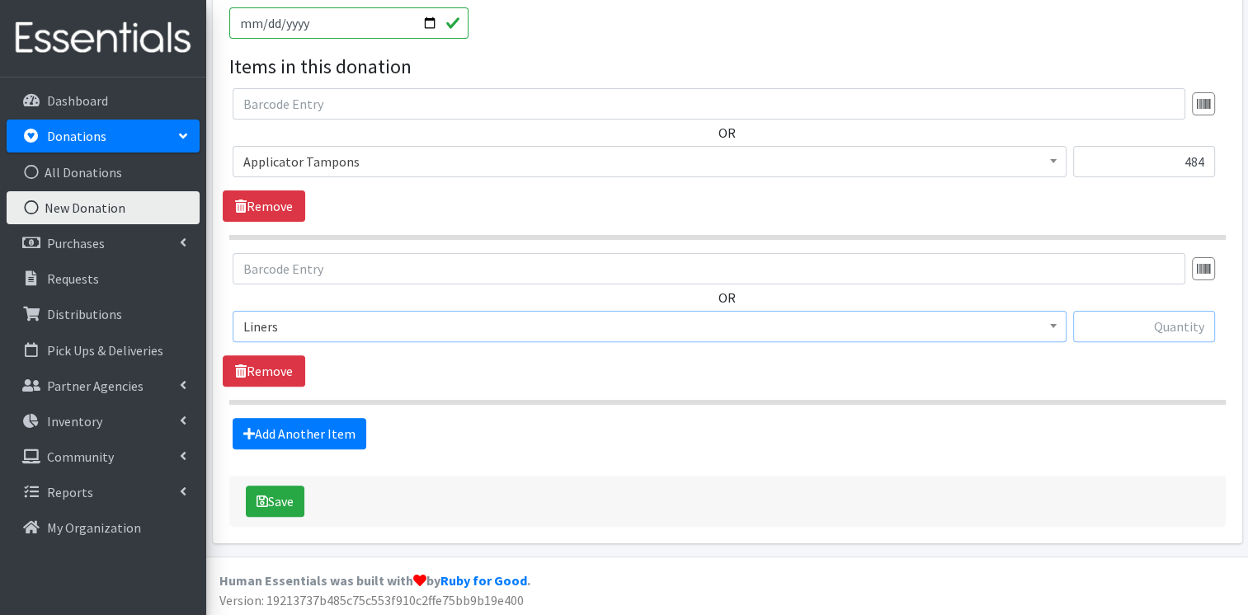
click at [1181, 325] on input "text" at bounding box center [1144, 326] width 142 height 31
type input "49"
click at [337, 429] on link "Add Another Item" at bounding box center [300, 433] width 134 height 31
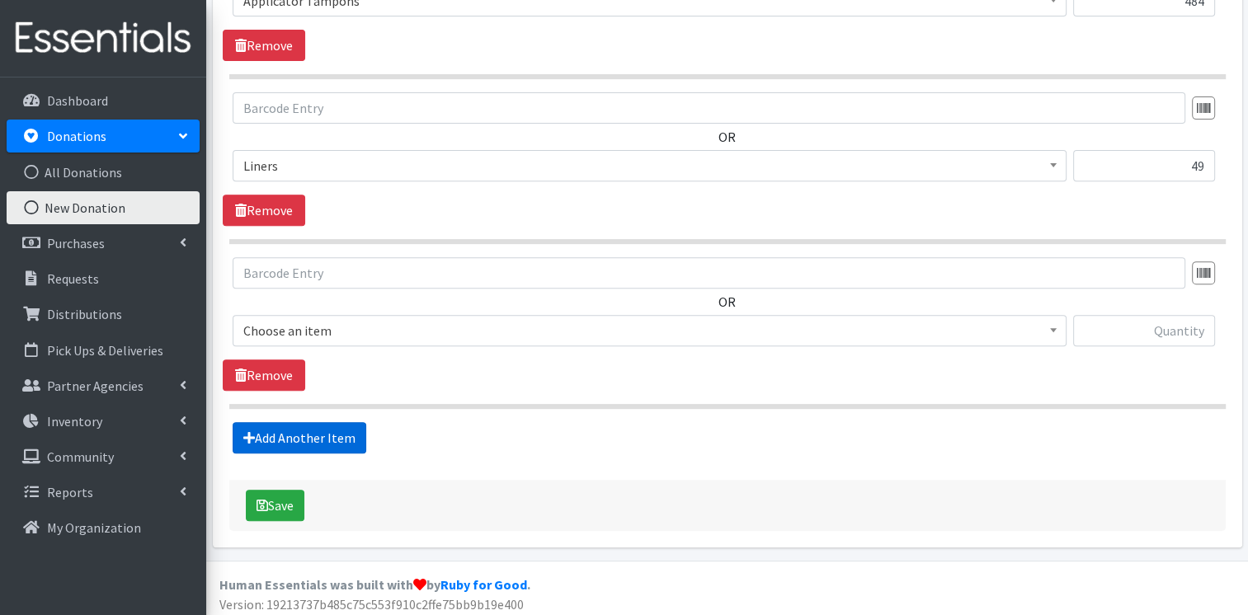
scroll to position [610, 0]
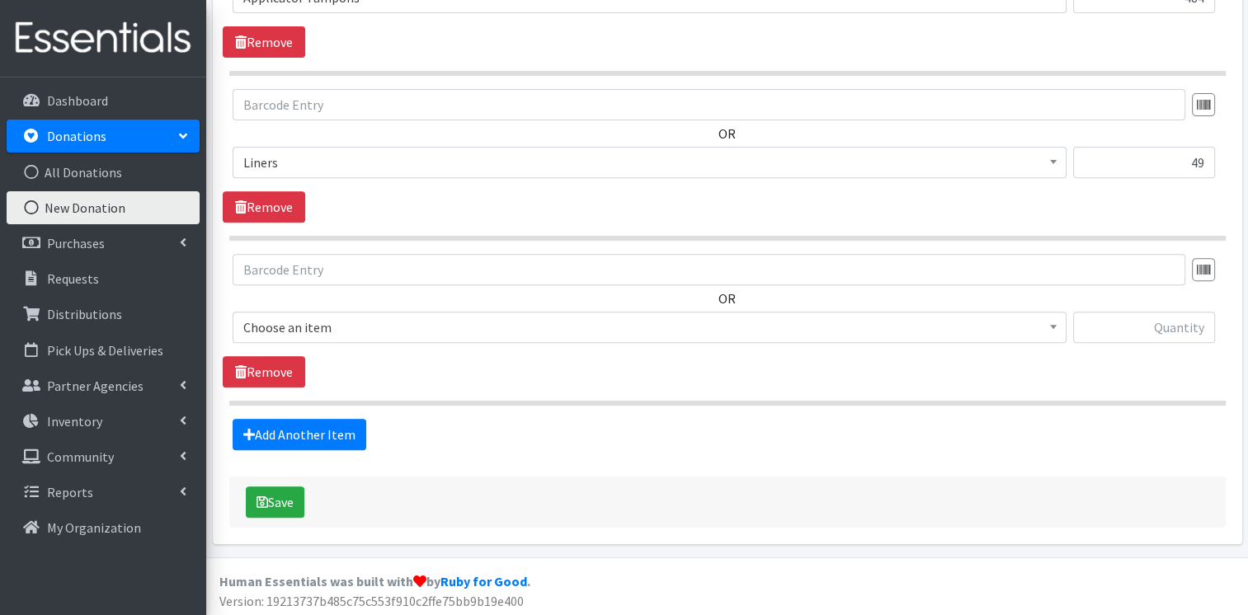
click at [348, 320] on span "Choose an item" at bounding box center [649, 327] width 812 height 23
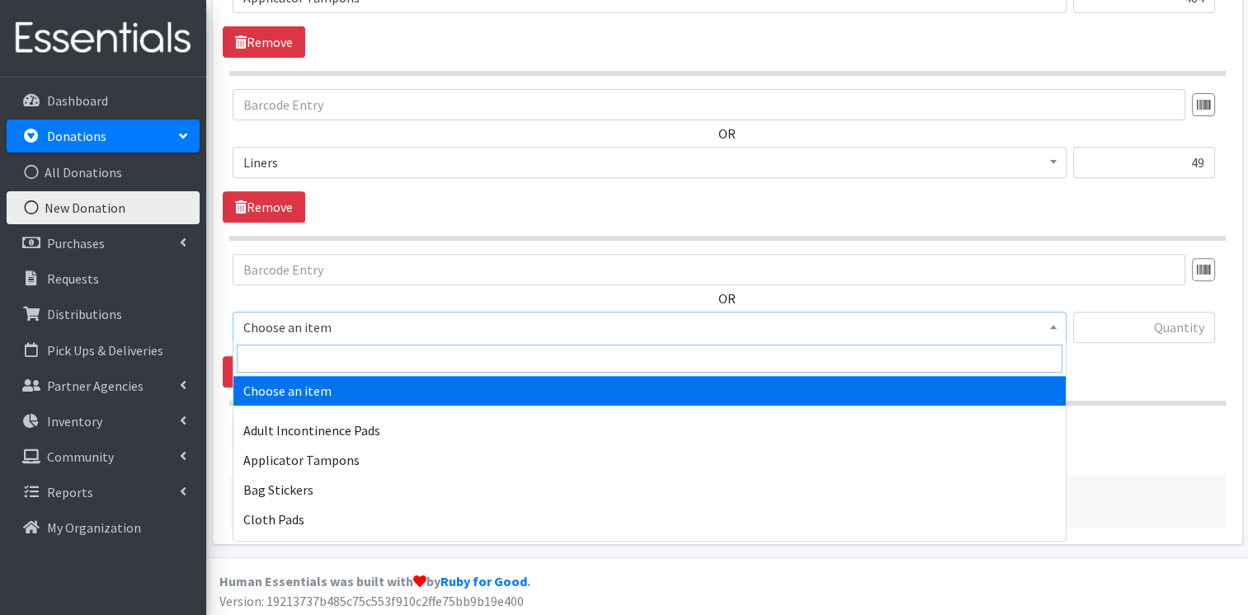
click at [321, 368] on input "search" at bounding box center [650, 359] width 826 height 28
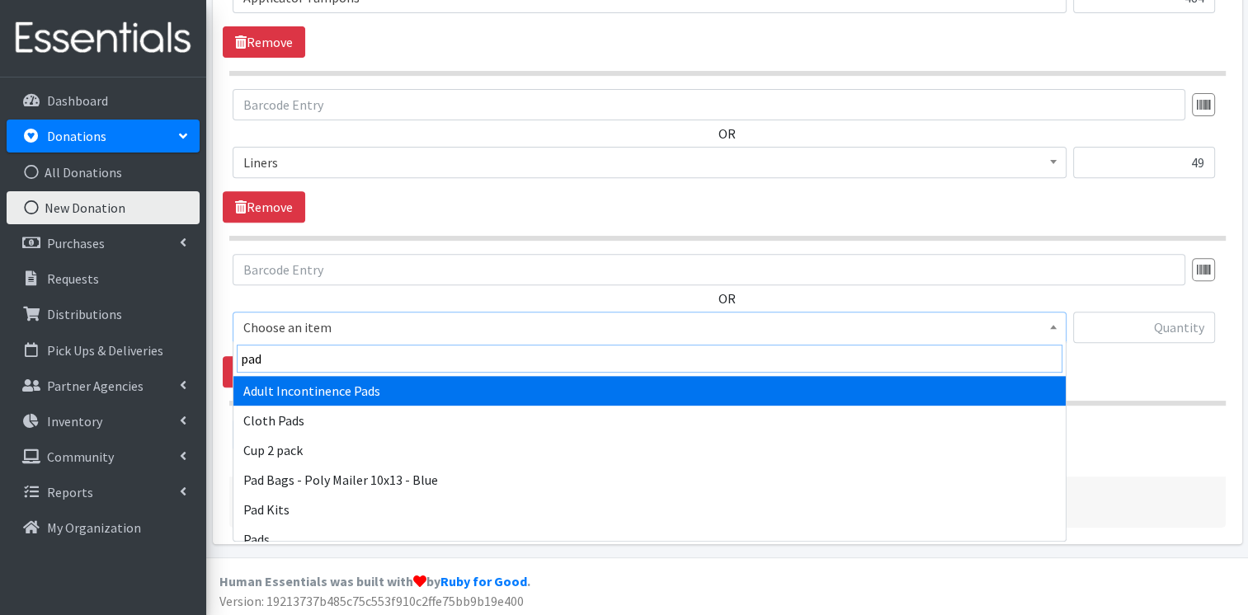
type input "pads"
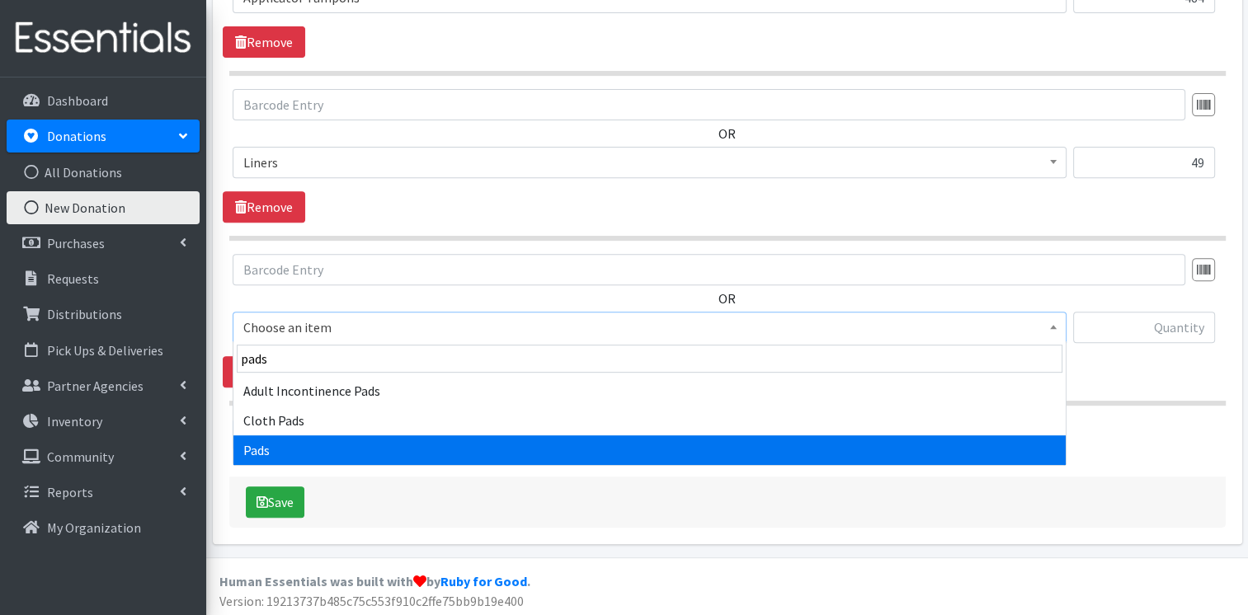
select select "12242"
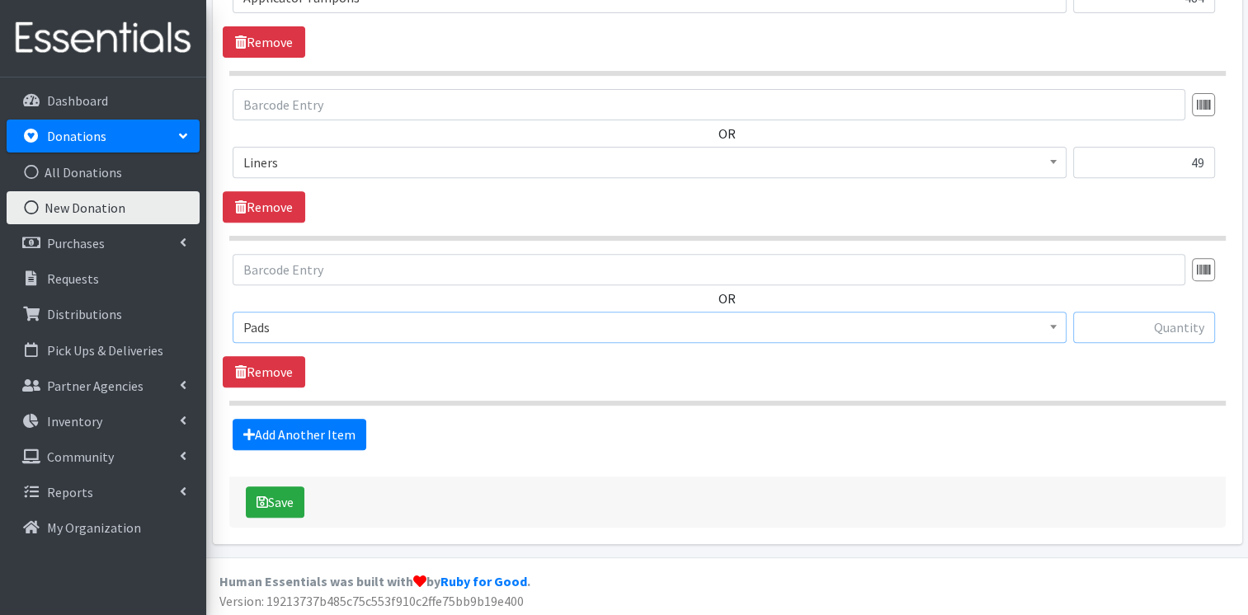
click at [1119, 325] on input "text" at bounding box center [1144, 327] width 142 height 31
type input "1264"
click at [259, 496] on icon "submit" at bounding box center [263, 502] width 12 height 13
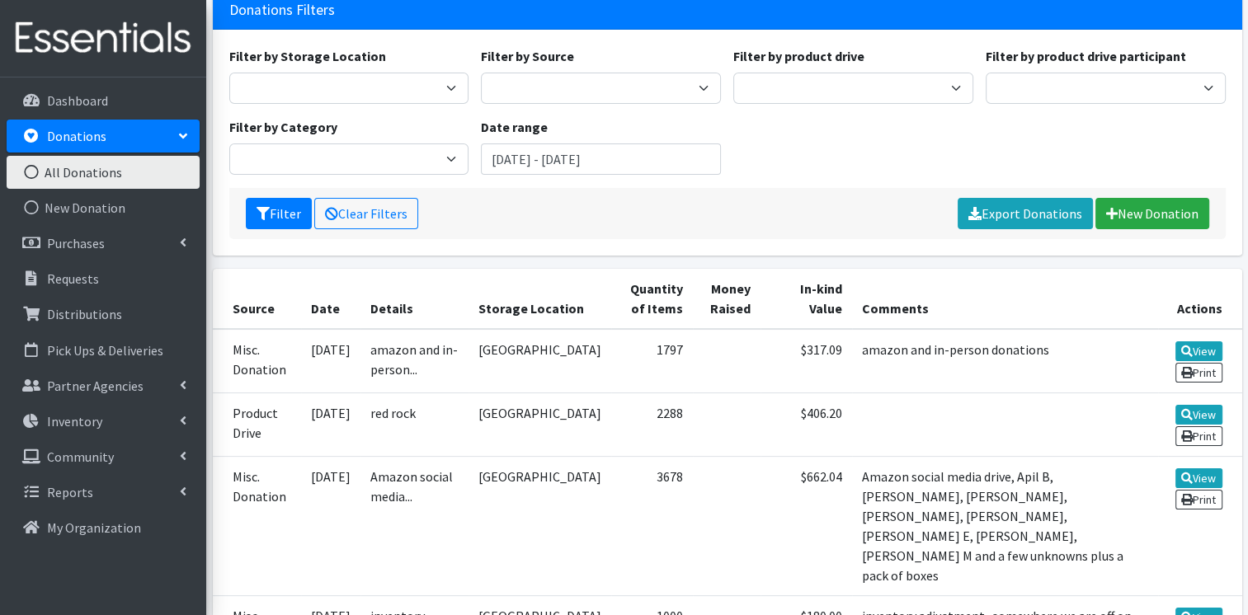
scroll to position [144, 0]
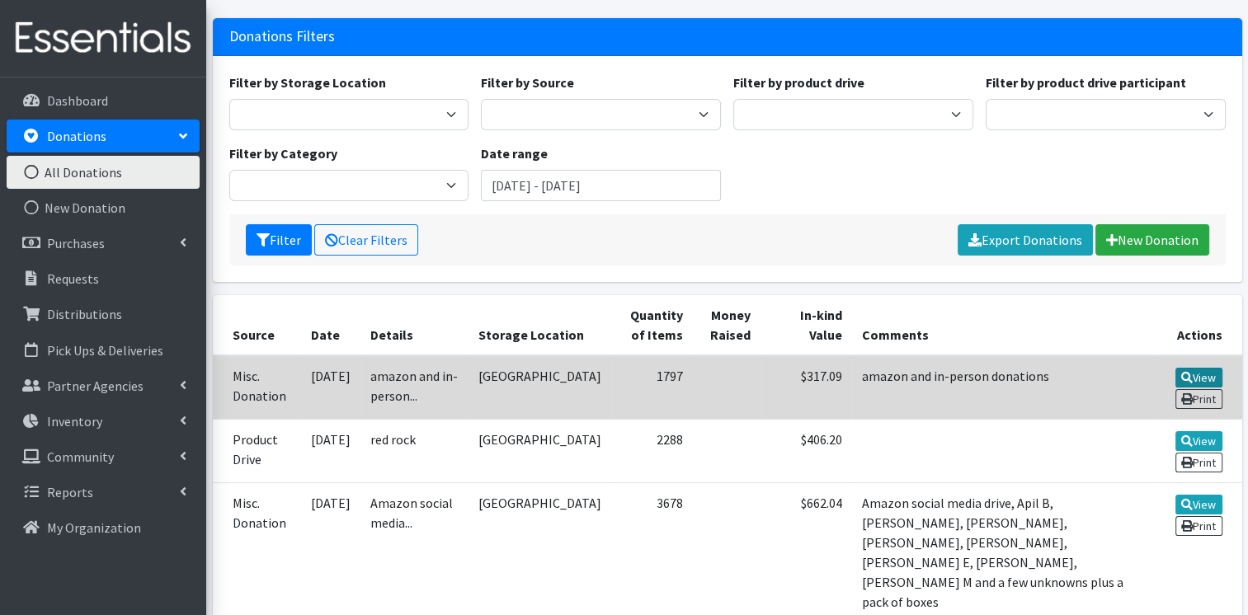
click at [1199, 377] on link "View" at bounding box center [1198, 378] width 47 height 20
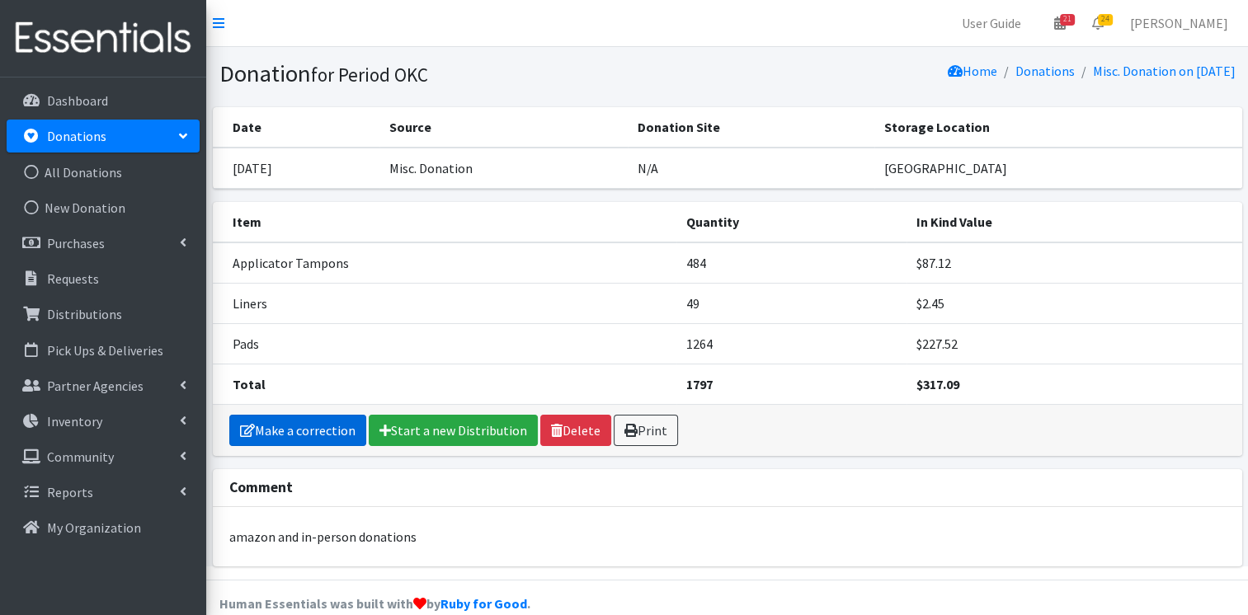
click at [283, 434] on link "Make a correction" at bounding box center [297, 430] width 137 height 31
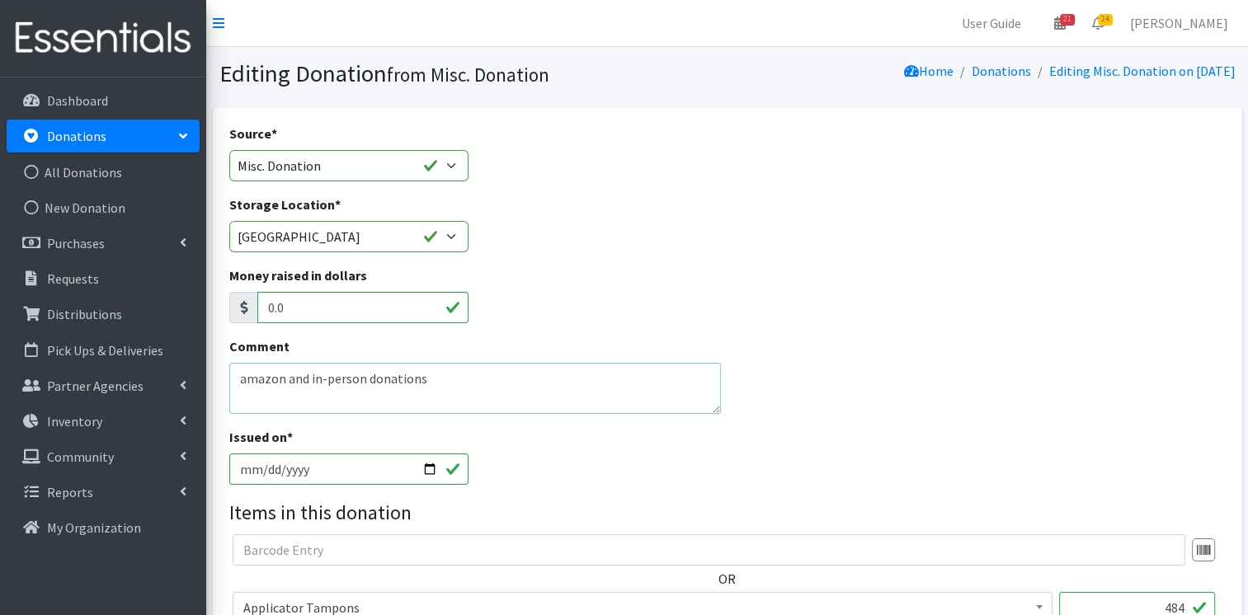
click at [453, 379] on textarea "amazon and in-person donations" at bounding box center [475, 388] width 492 height 51
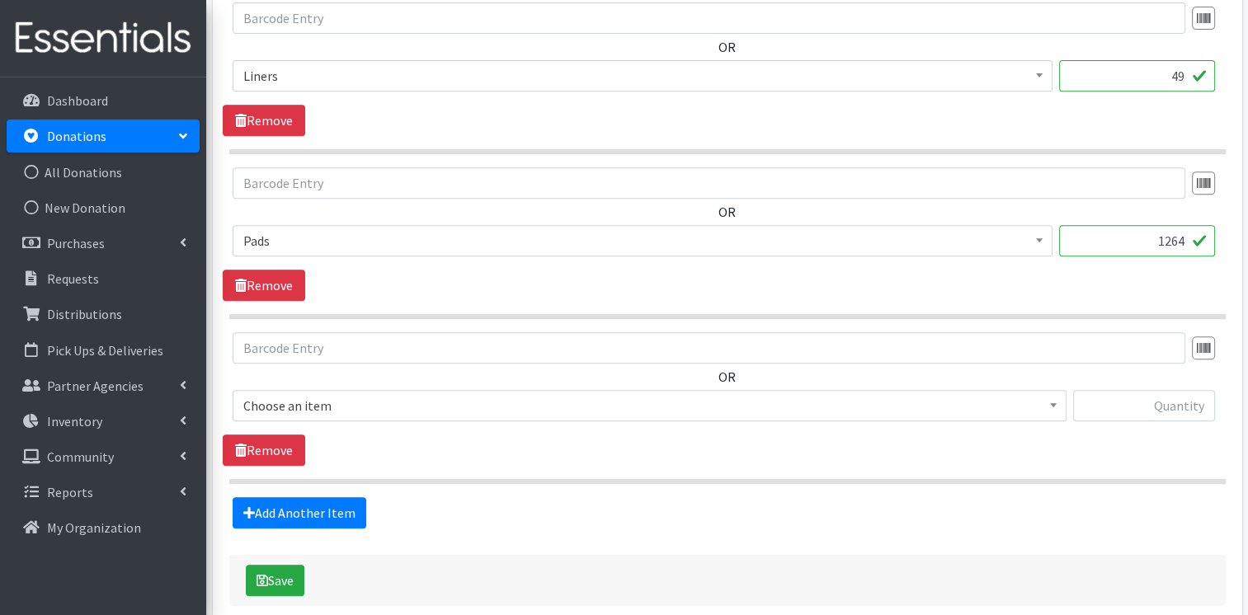
scroll to position [775, 0]
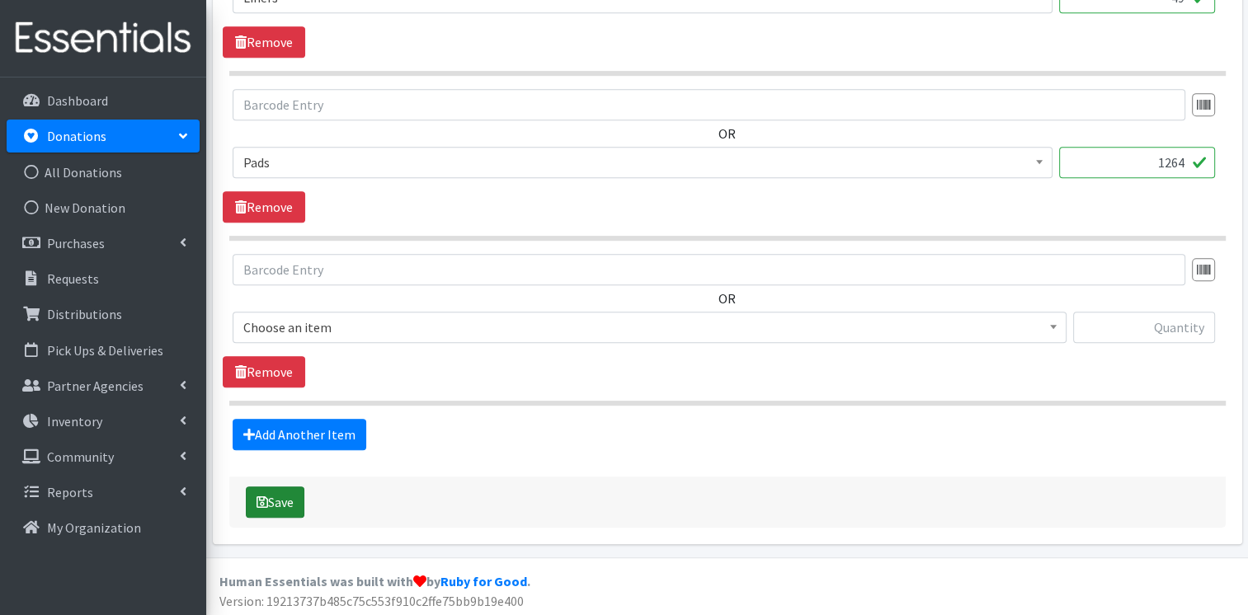
type textarea "amazon and in-person donations- April B and [PERSON_NAME]"
click at [250, 493] on button "Save" at bounding box center [275, 502] width 59 height 31
